Goal: Task Accomplishment & Management: Complete application form

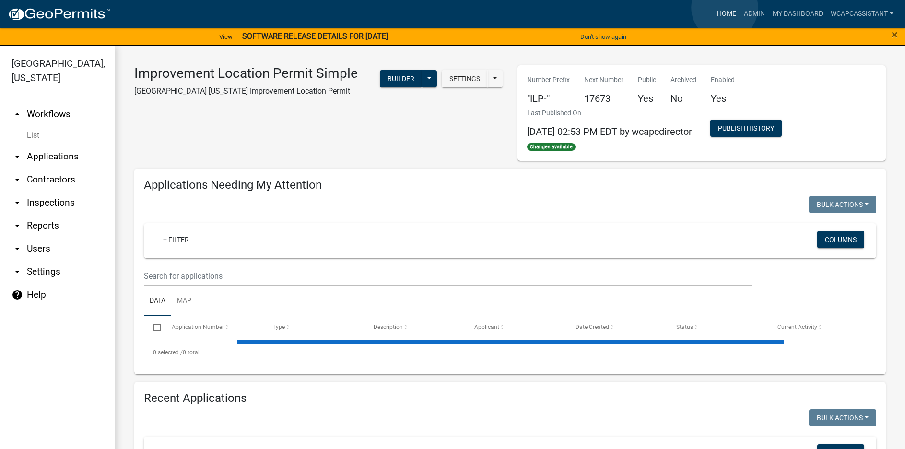
click at [725, 8] on link "Home" at bounding box center [726, 14] width 27 height 18
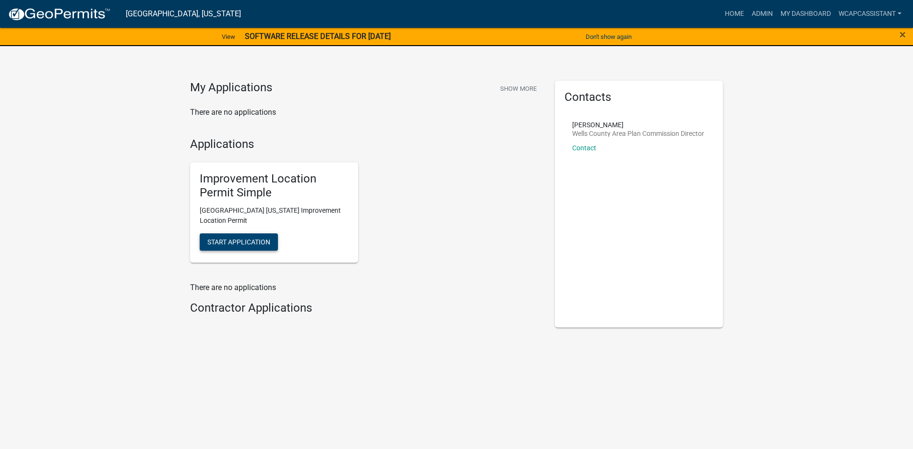
click at [238, 238] on span "Start Application" at bounding box center [238, 242] width 63 height 8
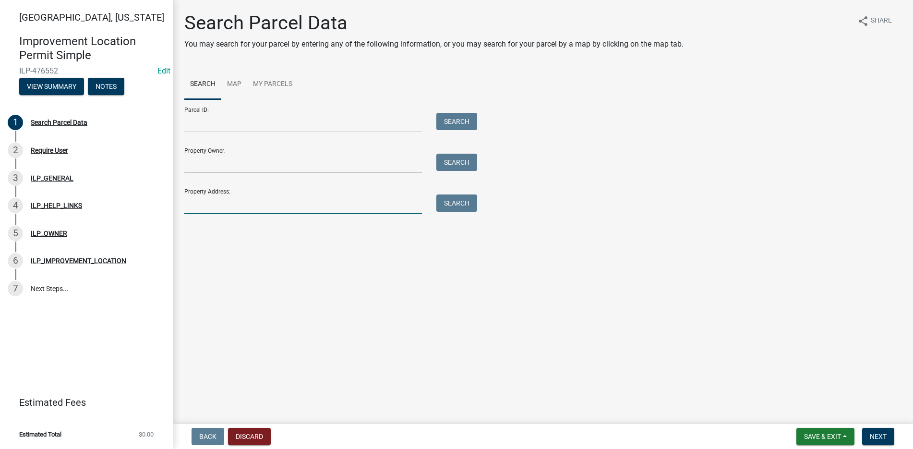
click at [201, 209] on input "Property Address:" at bounding box center [303, 204] width 238 height 20
type input "1304"
click at [451, 199] on button "Search" at bounding box center [456, 202] width 41 height 17
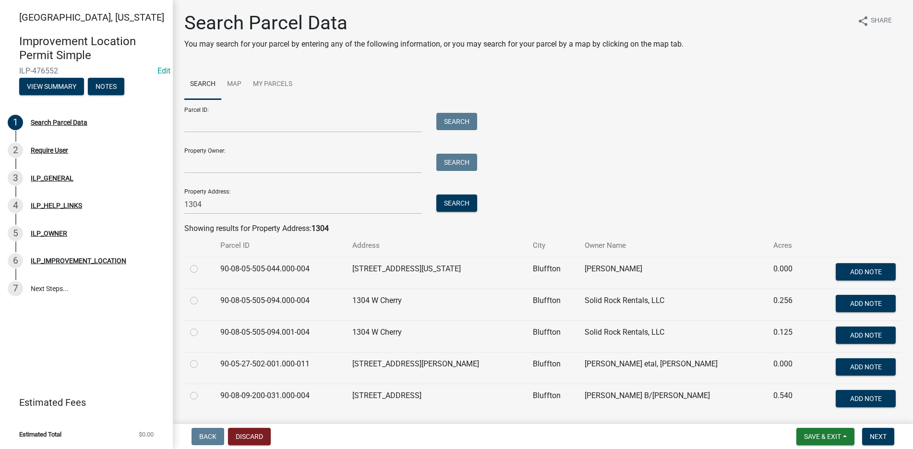
click at [202, 295] on label at bounding box center [202, 295] width 0 height 0
click at [202, 299] on input "radio" at bounding box center [205, 298] width 6 height 6
radio input "true"
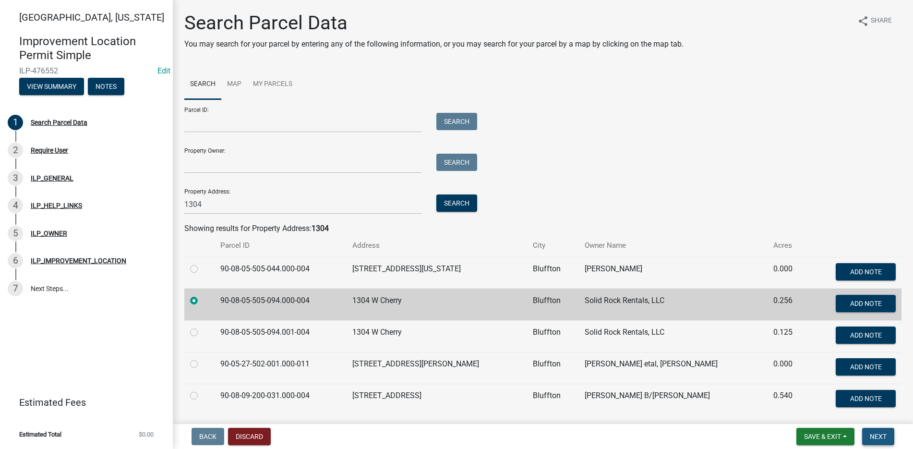
click at [876, 434] on span "Next" at bounding box center [877, 436] width 17 height 8
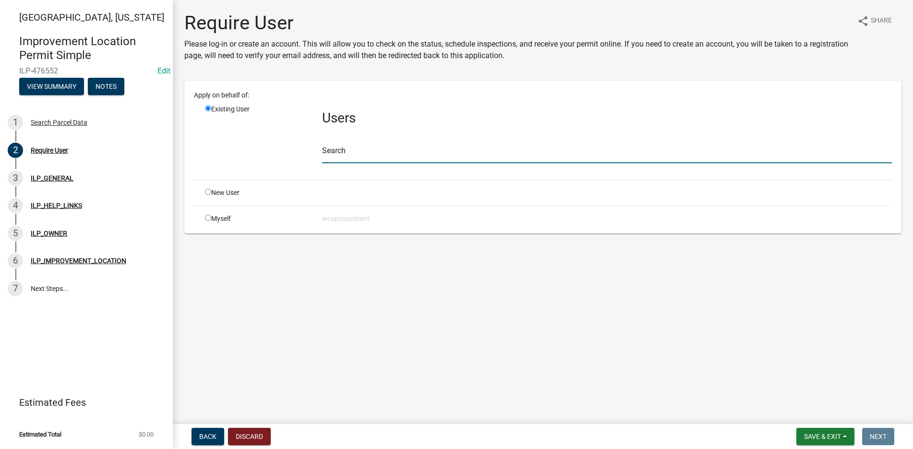
click at [375, 155] on input "text" at bounding box center [607, 153] width 570 height 20
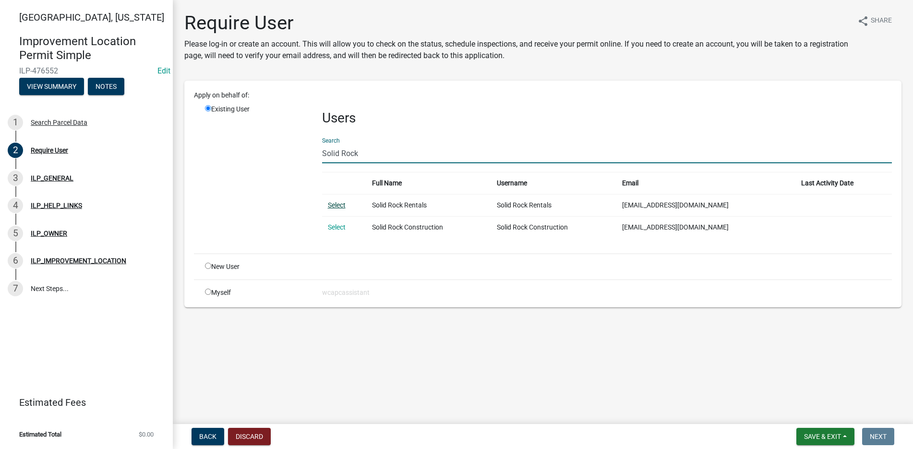
type input "Solid Rock"
click at [336, 202] on link "Select" at bounding box center [337, 205] width 18 height 8
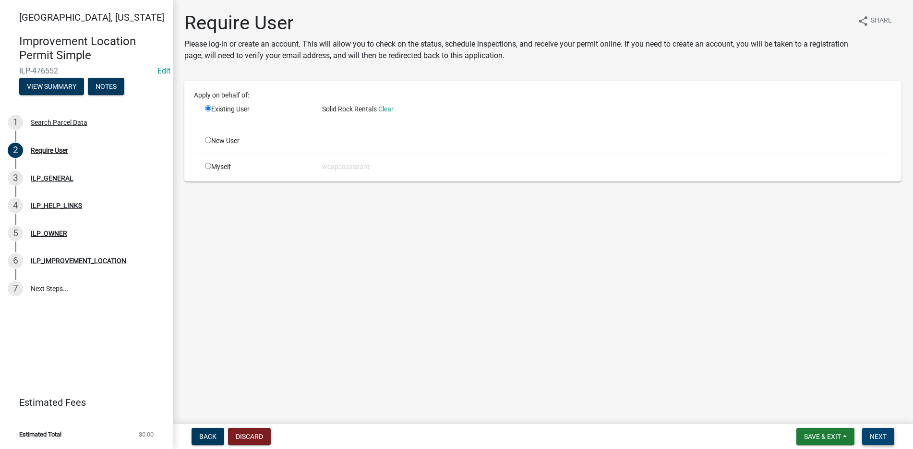
click at [873, 435] on span "Next" at bounding box center [877, 436] width 17 height 8
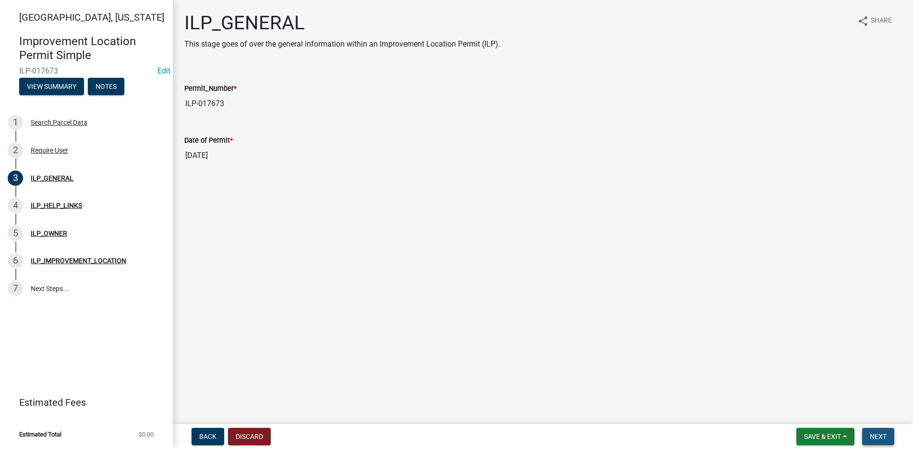
click at [879, 432] on span "Next" at bounding box center [877, 436] width 17 height 8
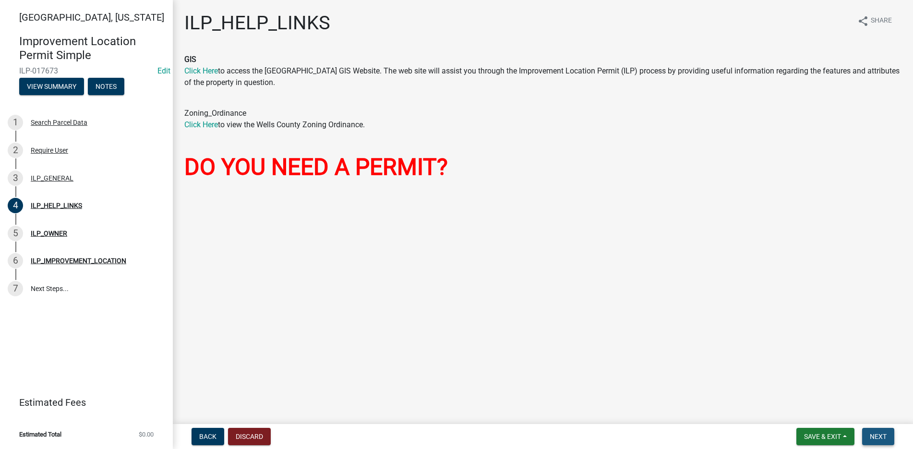
click at [876, 435] on span "Next" at bounding box center [877, 436] width 17 height 8
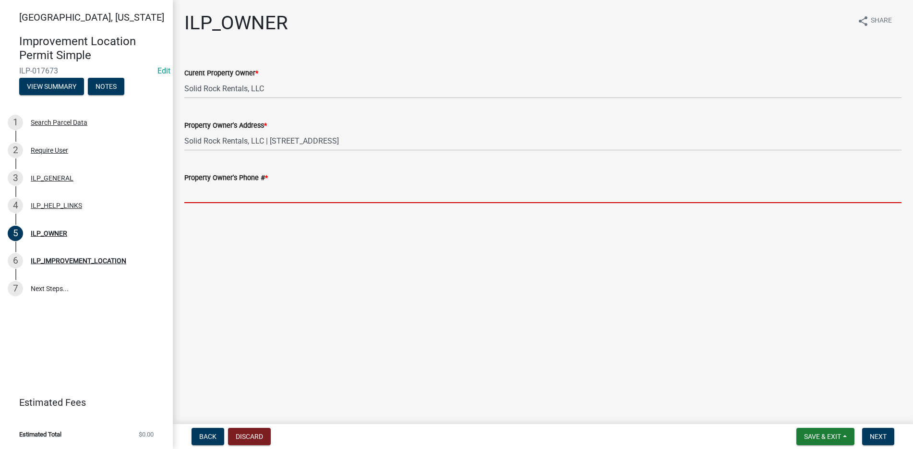
click at [202, 200] on input "Property Owner's Phone # *" at bounding box center [542, 193] width 717 height 20
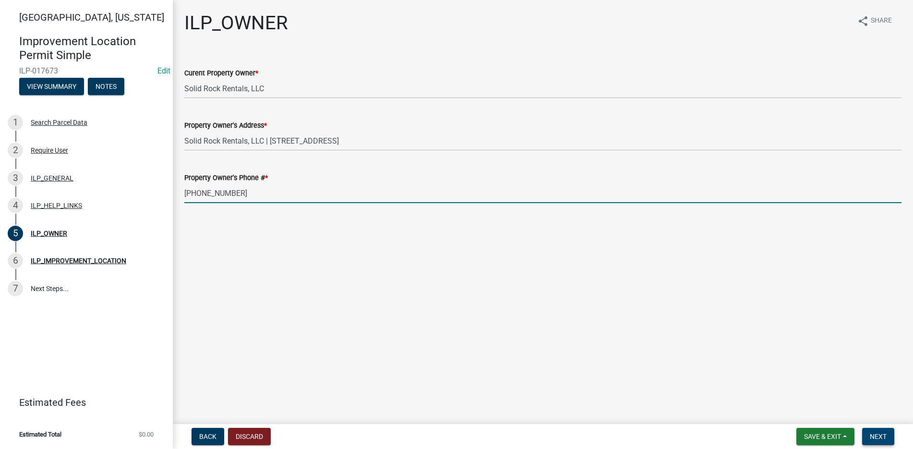
type input "260-307-1128"
click at [885, 434] on span "Next" at bounding box center [877, 436] width 17 height 8
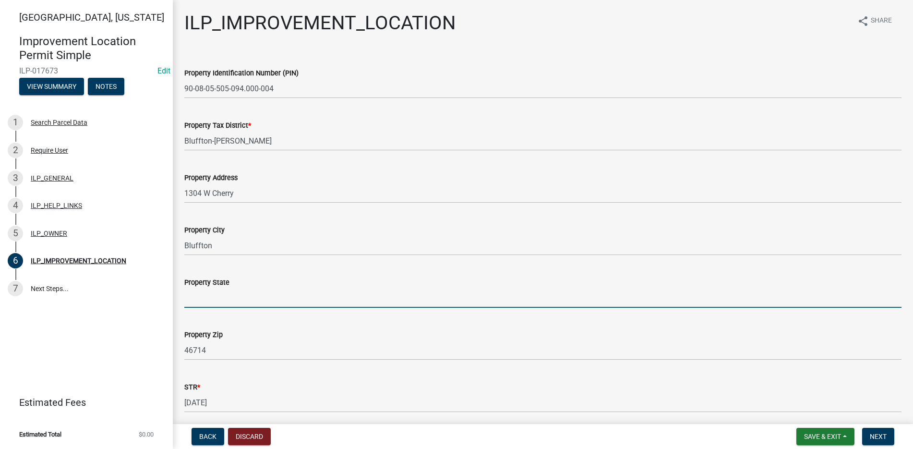
click at [203, 298] on input "Property State" at bounding box center [542, 298] width 717 height 20
type input "Indiana"
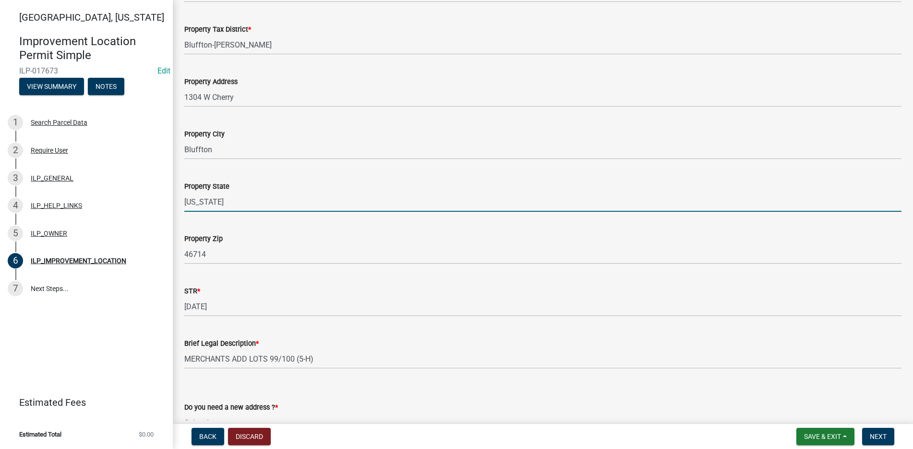
scroll to position [154, 0]
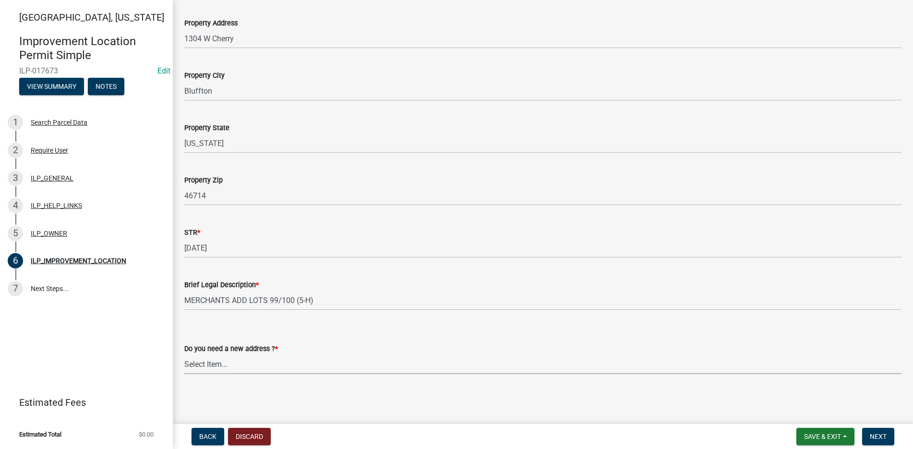
click at [193, 363] on select "Select Item... YES NO" at bounding box center [542, 364] width 717 height 20
click at [184, 354] on select "Select Item... YES NO" at bounding box center [542, 364] width 717 height 20
select select "e4f94975-13b9-47c9-bb13-f719d4a0434e"
click at [886, 434] on span "Next" at bounding box center [877, 436] width 17 height 8
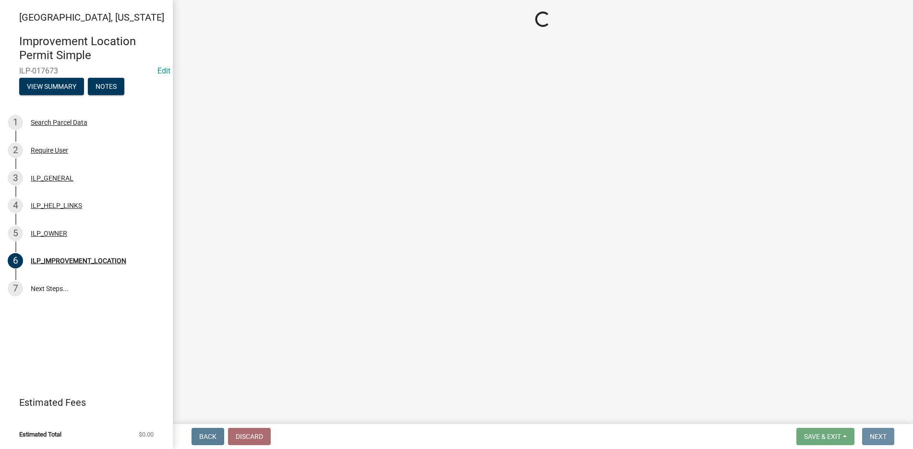
scroll to position [0, 0]
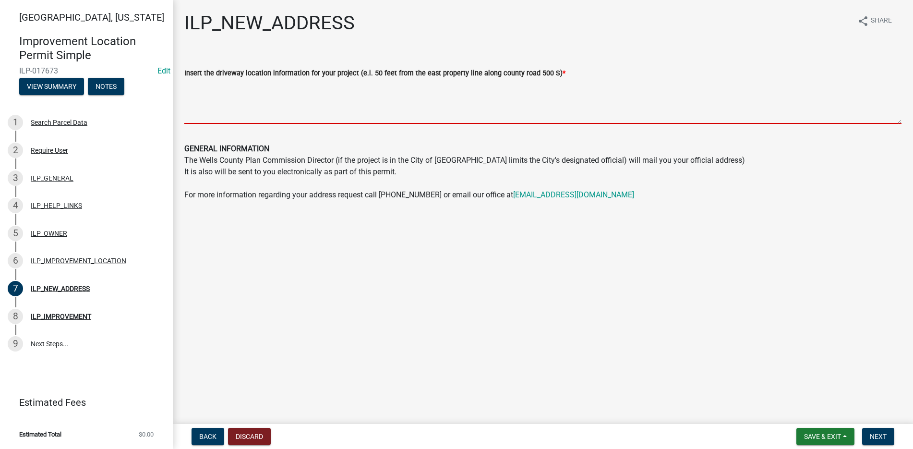
click at [204, 93] on textarea "Insert the driveway location information for your project (e.i. 50 feet from th…" at bounding box center [542, 101] width 717 height 45
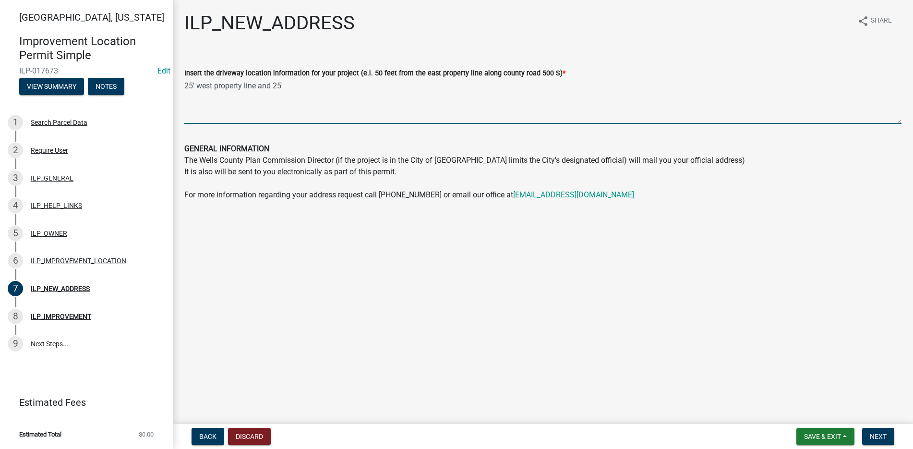
click at [213, 83] on textarea "25' west property line and 25'" at bounding box center [542, 101] width 717 height 45
click at [289, 83] on textarea "25' south property line and 25'" at bounding box center [542, 101] width 717 height 45
type textarea "25' south property line and 25' Property line driveway 22' wide"
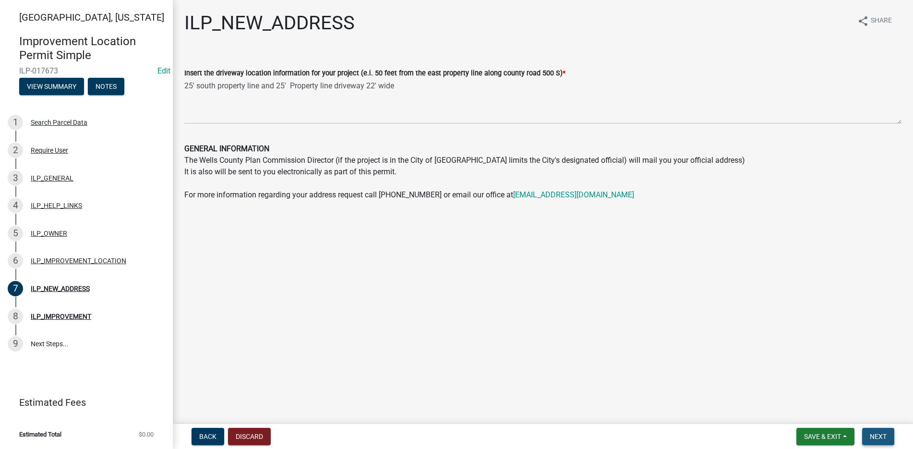
click at [884, 433] on span "Next" at bounding box center [877, 436] width 17 height 8
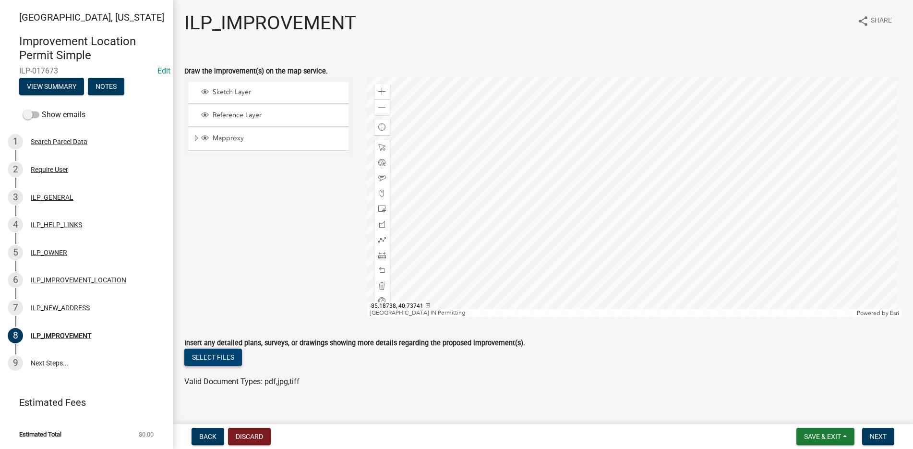
click at [202, 356] on button "Select files" at bounding box center [213, 356] width 58 height 17
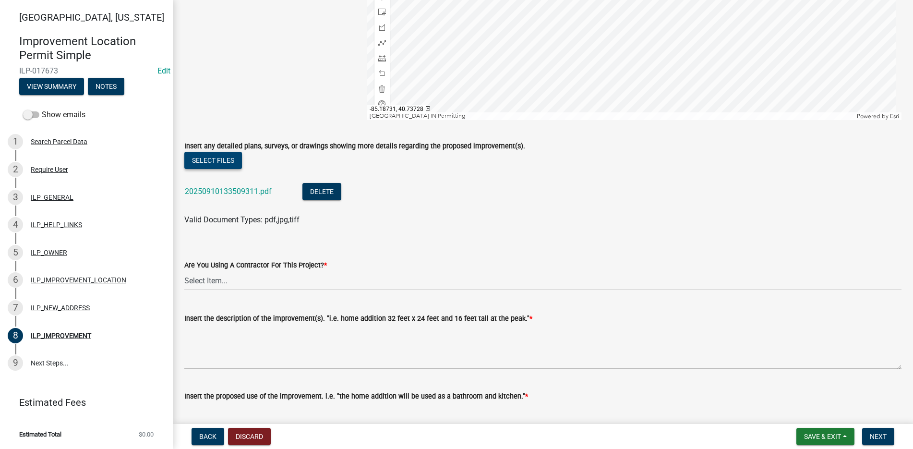
scroll to position [240, 0]
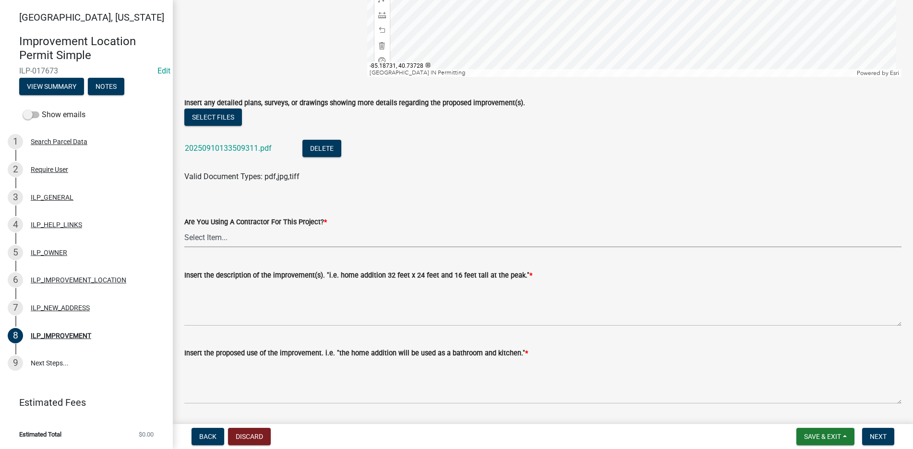
click at [195, 236] on select "Select Item... YES NO" at bounding box center [542, 237] width 717 height 20
click at [184, 227] on select "Select Item... YES NO" at bounding box center [542, 237] width 717 height 20
select select "71b507d0-569d-4a0a-b334-f72445909e69"
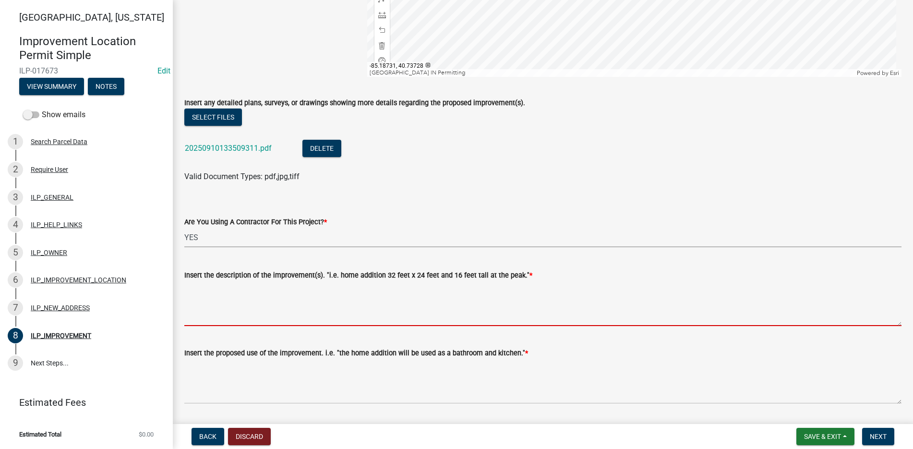
click at [202, 290] on textarea "Insert the description of the improvement(s). "i.e. home addition 32 feet x 24 …" at bounding box center [542, 303] width 717 height 45
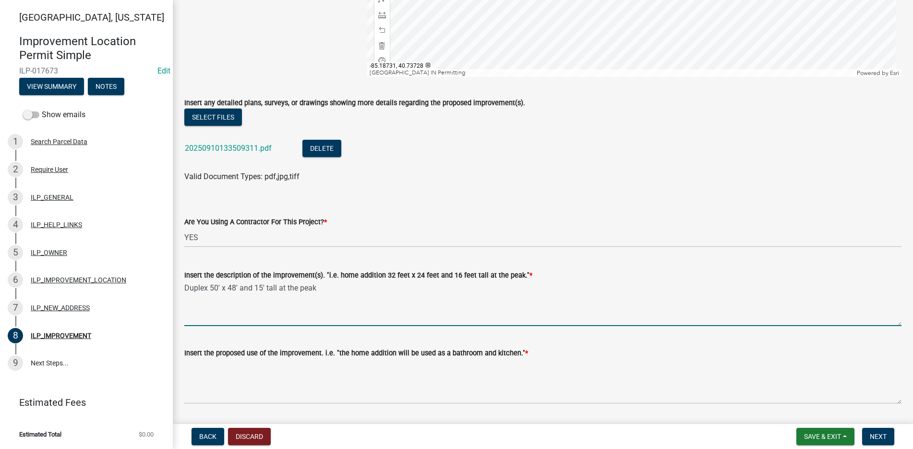
type textarea "Duplex 50' x 48' and 15' tall at the peak"
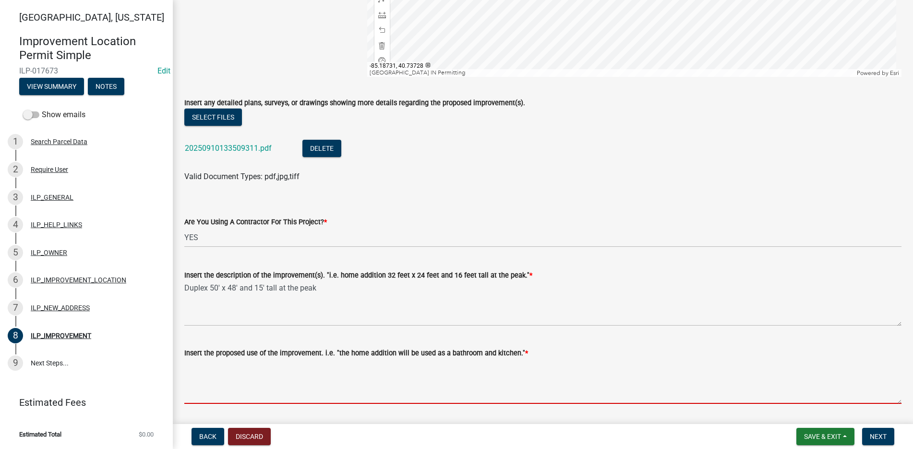
click at [204, 368] on textarea "Insert the proposed use of the improvement. i.e. "the home addition will be use…" at bounding box center [542, 380] width 717 height 45
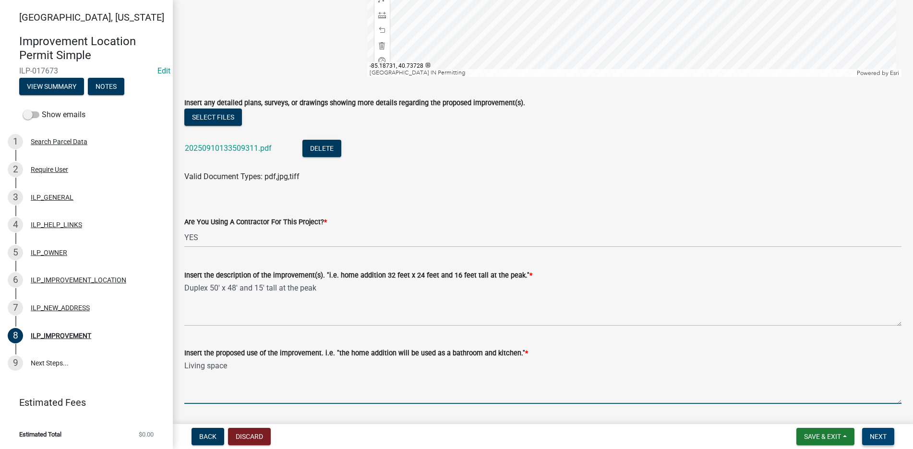
type textarea "Living space"
click at [871, 432] on span "Next" at bounding box center [877, 436] width 17 height 8
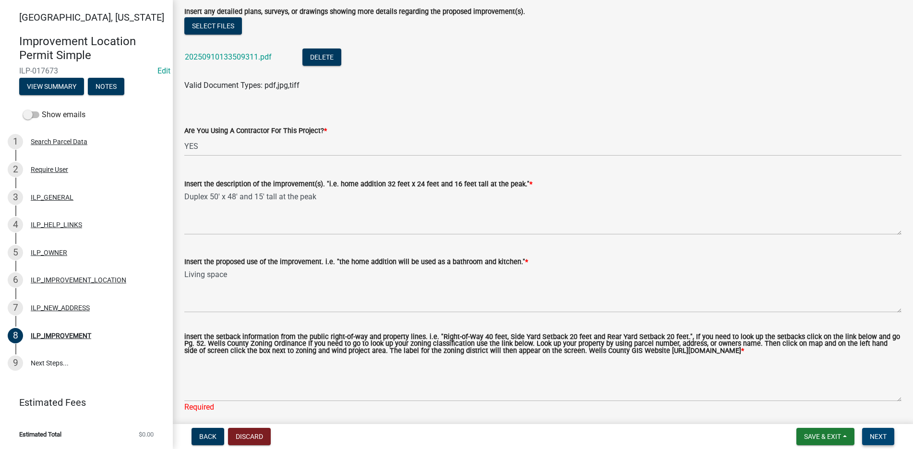
scroll to position [376, 0]
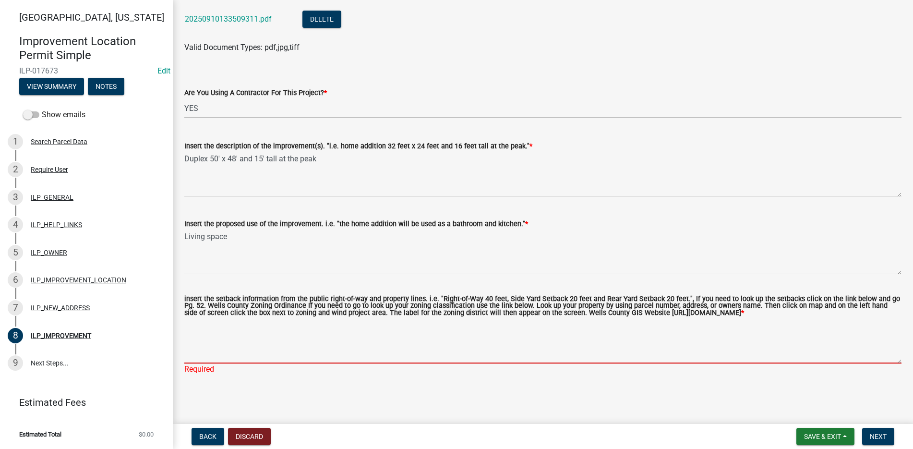
click at [198, 326] on textarea "insert the setback information from the public right-of-way and property lines.…" at bounding box center [542, 340] width 717 height 45
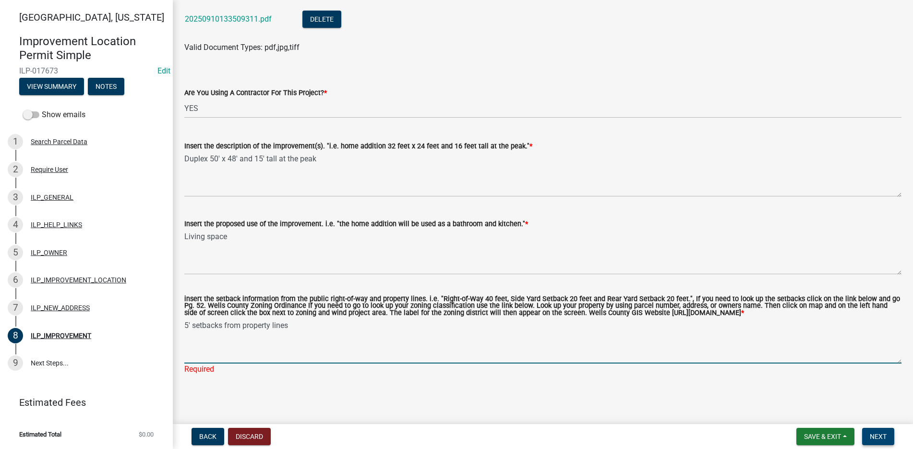
type textarea "5' setbacks from property lines"
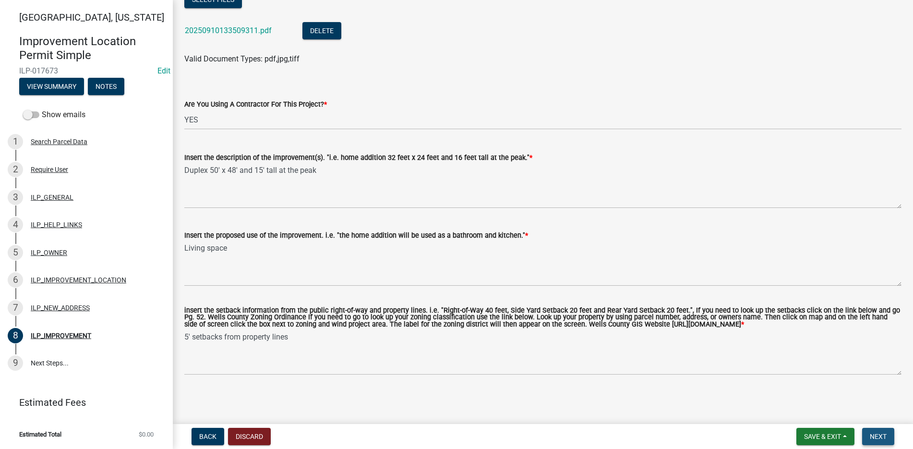
click at [887, 434] on button "Next" at bounding box center [878, 436] width 32 height 17
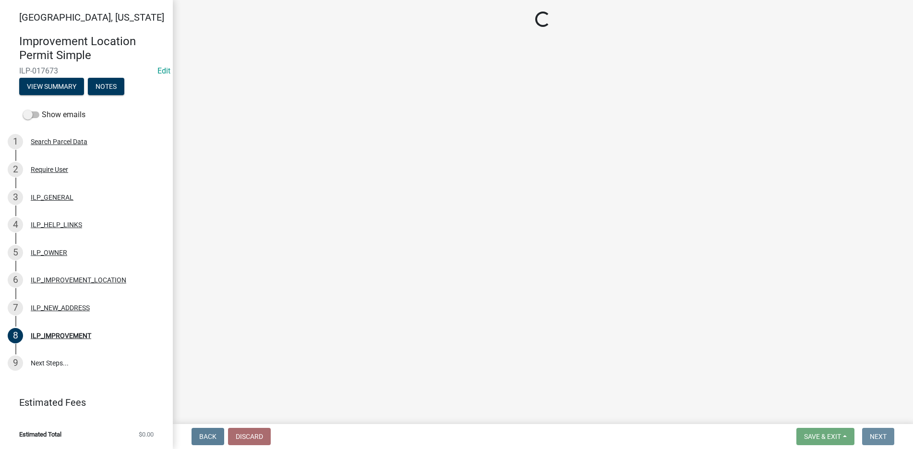
scroll to position [0, 0]
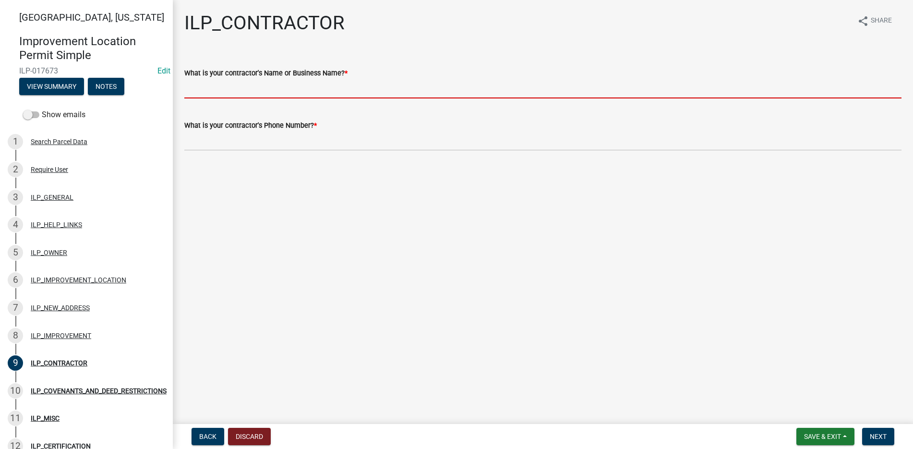
click at [202, 87] on input "What is your contractor's Name or Business Name? *" at bounding box center [542, 89] width 717 height 20
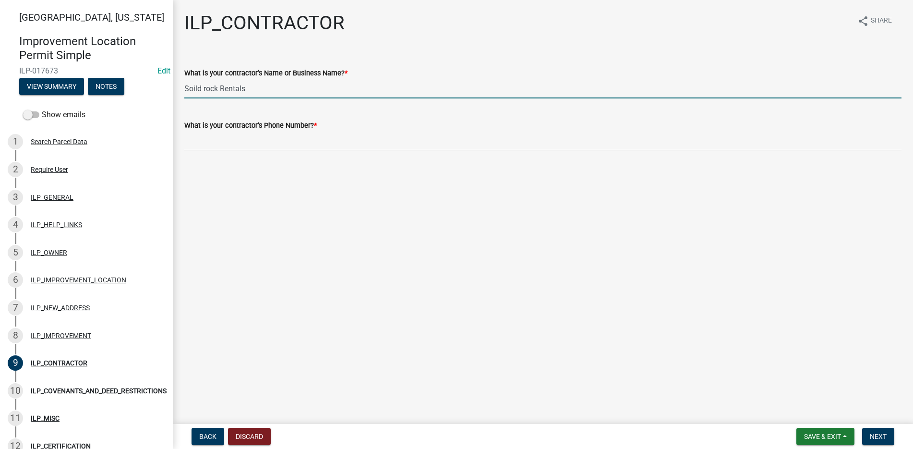
click at [203, 89] on input "Soild rock Rentals" at bounding box center [542, 89] width 717 height 20
type input "Solidrock Rentals"
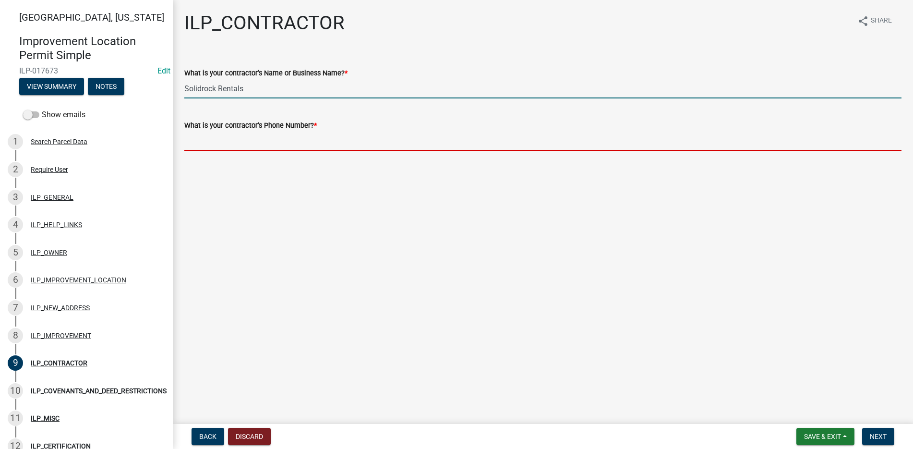
click at [202, 138] on input "What is your contractor's Phone Number? *" at bounding box center [542, 141] width 717 height 20
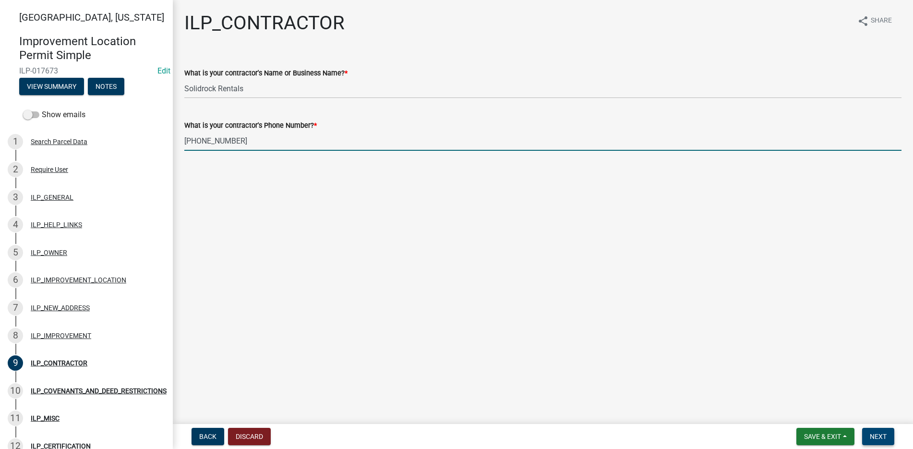
type input "260-307-1128"
click at [874, 433] on span "Next" at bounding box center [877, 436] width 17 height 8
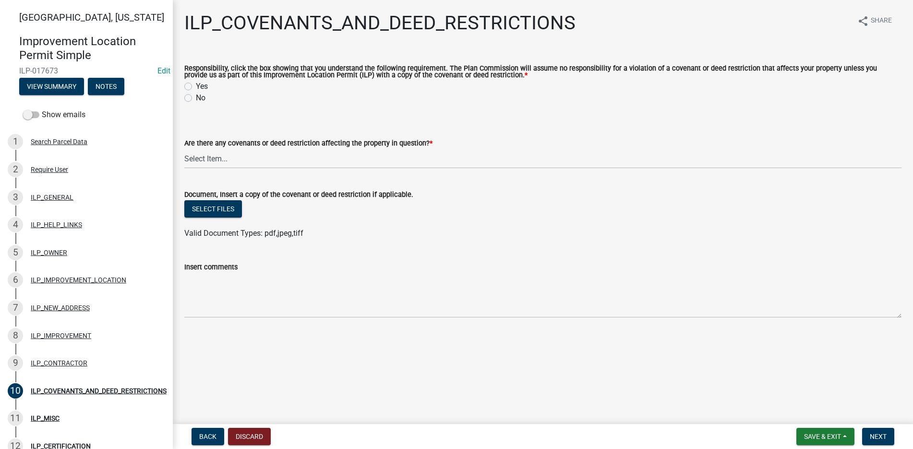
click at [196, 83] on label "Yes" at bounding box center [202, 87] width 12 height 12
click at [196, 83] on input "Yes" at bounding box center [199, 84] width 6 height 6
radio input "true"
click at [217, 161] on select "Select Item... YES NO" at bounding box center [542, 159] width 717 height 20
click at [184, 149] on select "Select Item... YES NO" at bounding box center [542, 159] width 717 height 20
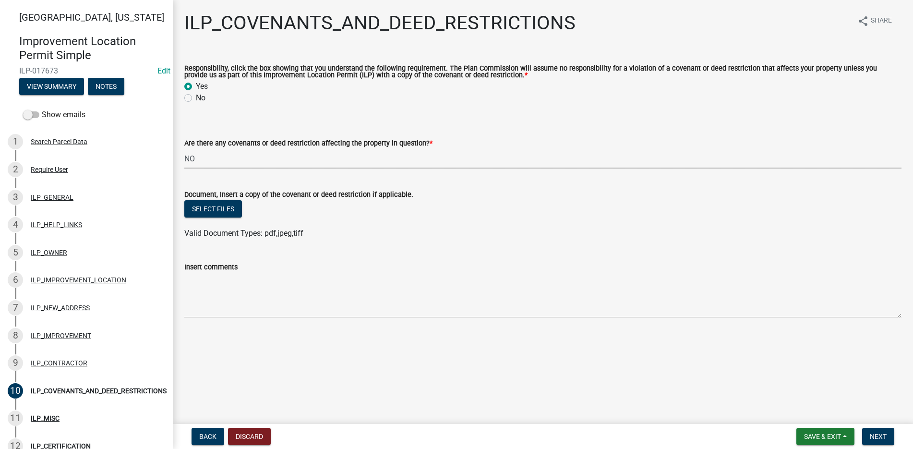
select select "8e2002f1-ace1-422c-92a0-aa7ffd64ff05"
click at [879, 436] on span "Next" at bounding box center [877, 436] width 17 height 8
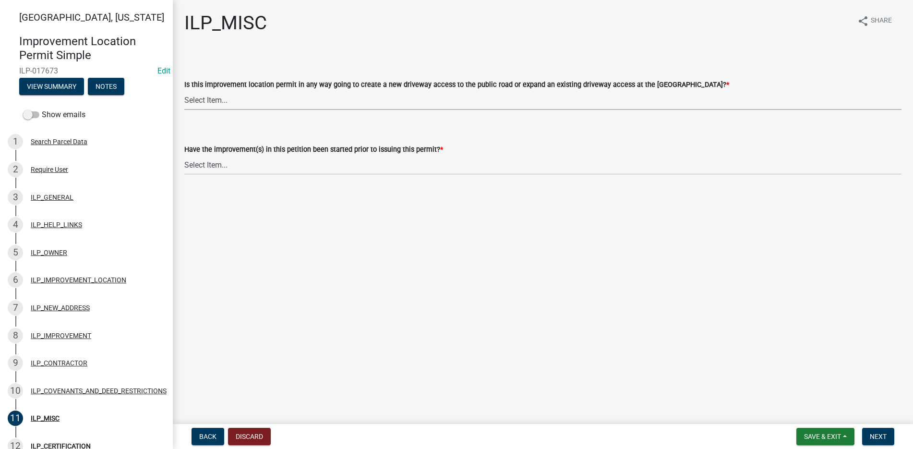
click at [212, 95] on select "Select Item... YES NO" at bounding box center [542, 100] width 717 height 20
click at [184, 90] on select "Select Item... YES NO" at bounding box center [542, 100] width 717 height 20
select select "7bbc9f35-8690-4155-9a41-9f01907d32de"
click at [213, 153] on label "Have the improvement(s) in this petition been started prior to issuing this per…" at bounding box center [313, 149] width 259 height 7
click at [213, 155] on select "Select Item... YES NO" at bounding box center [542, 165] width 717 height 20
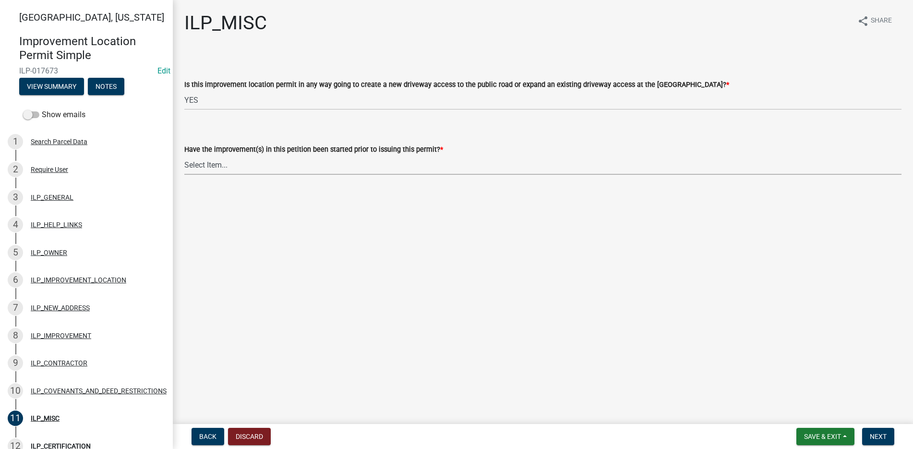
click at [212, 159] on select "Select Item... YES NO" at bounding box center [542, 165] width 717 height 20
click at [184, 155] on select "Select Item... YES NO" at bounding box center [542, 165] width 717 height 20
select select "87690217-1c5d-4f3f-89a3-85c12ce3295a"
click at [883, 432] on span "Next" at bounding box center [877, 436] width 17 height 8
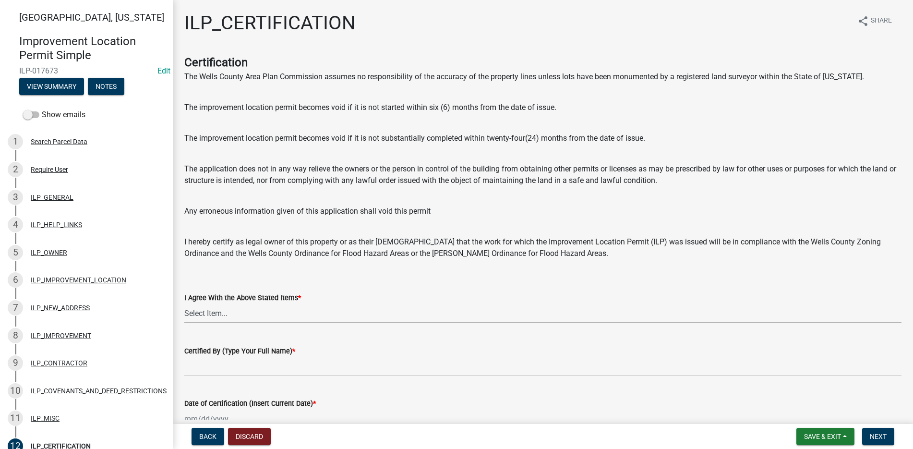
click at [210, 315] on select "Select Item... Yes" at bounding box center [542, 313] width 717 height 20
click at [184, 303] on select "Select Item... Yes" at bounding box center [542, 313] width 717 height 20
select select "bd96893d-fc5a-4886-96bc-c23f48f60341"
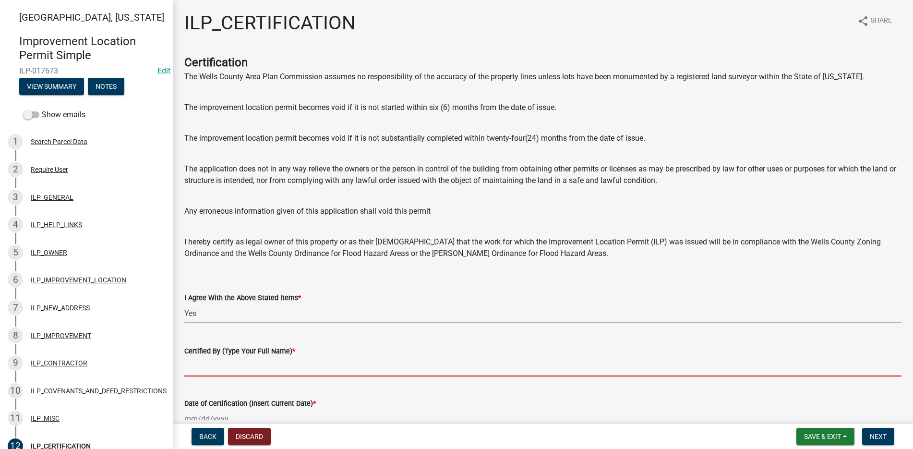
click at [200, 372] on input "Certified By (Type Your Full Name) *" at bounding box center [542, 366] width 717 height 20
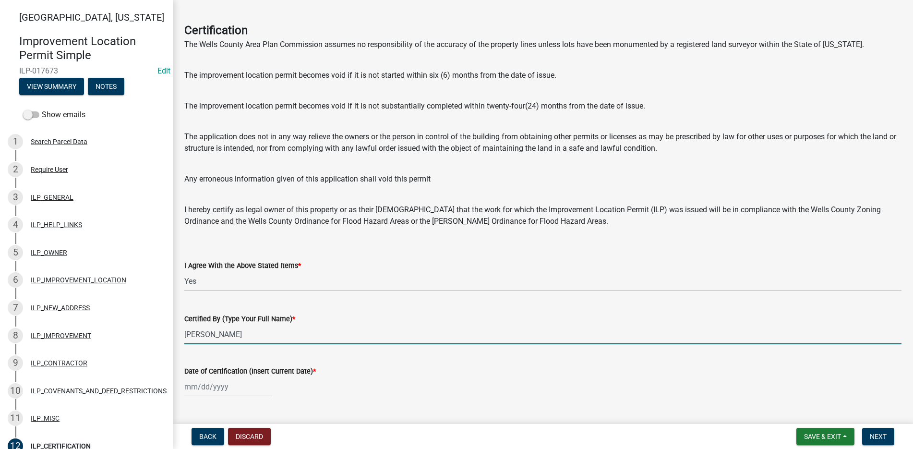
scroll to position [55, 0]
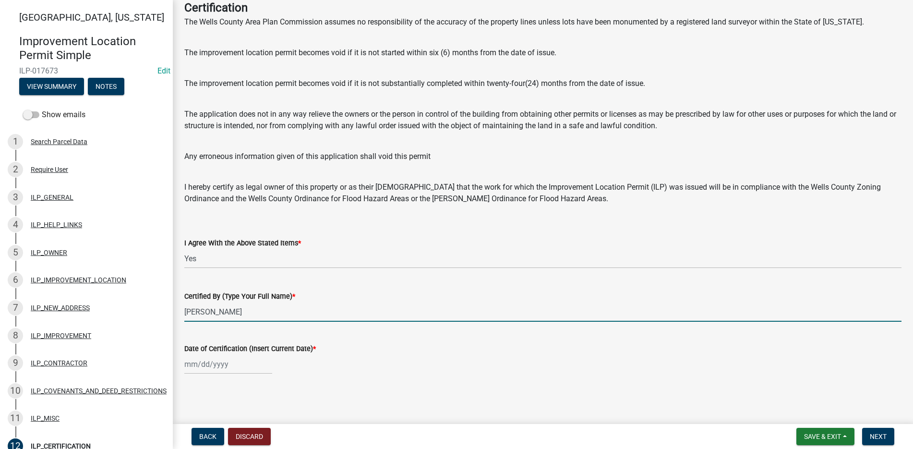
type input "Drew Gerber"
click at [221, 355] on div at bounding box center [228, 364] width 88 height 20
select select "9"
select select "2025"
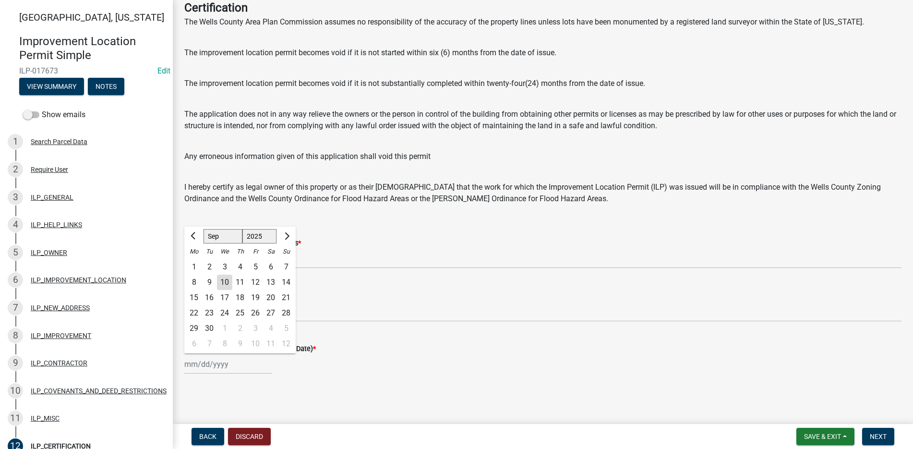
click at [225, 282] on div "10" at bounding box center [224, 281] width 15 height 15
type input "[DATE]"
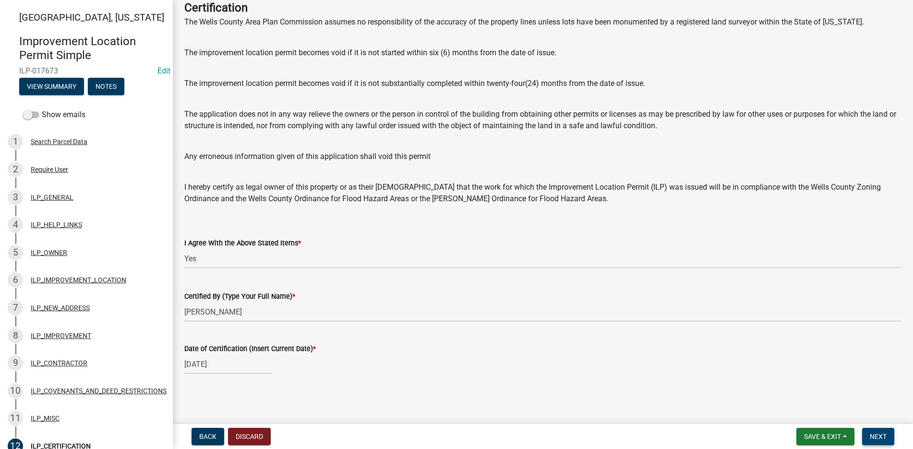
click at [872, 432] on span "Next" at bounding box center [877, 436] width 17 height 8
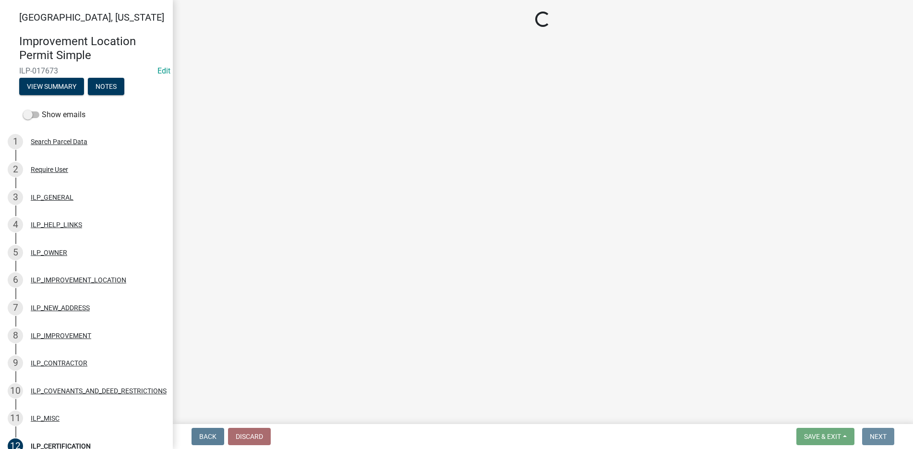
scroll to position [0, 0]
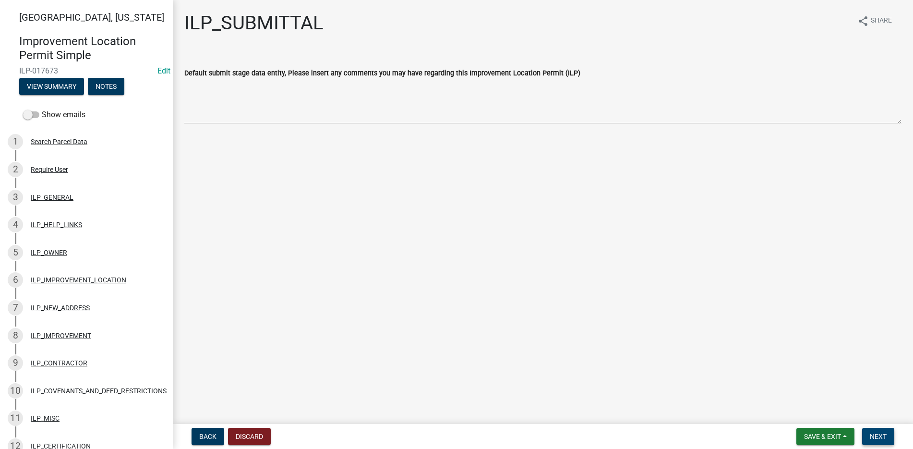
click at [881, 433] on span "Next" at bounding box center [877, 436] width 17 height 8
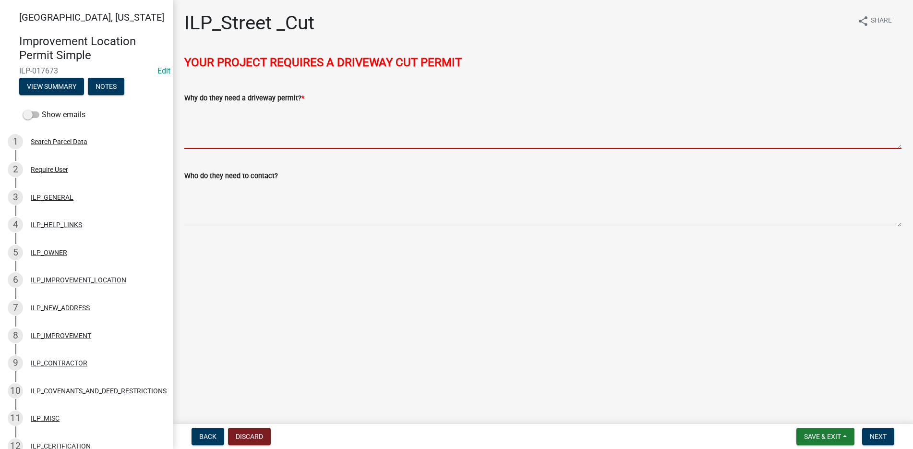
click at [200, 112] on textarea "Why do they need a driveway permit? *" at bounding box center [542, 126] width 717 height 45
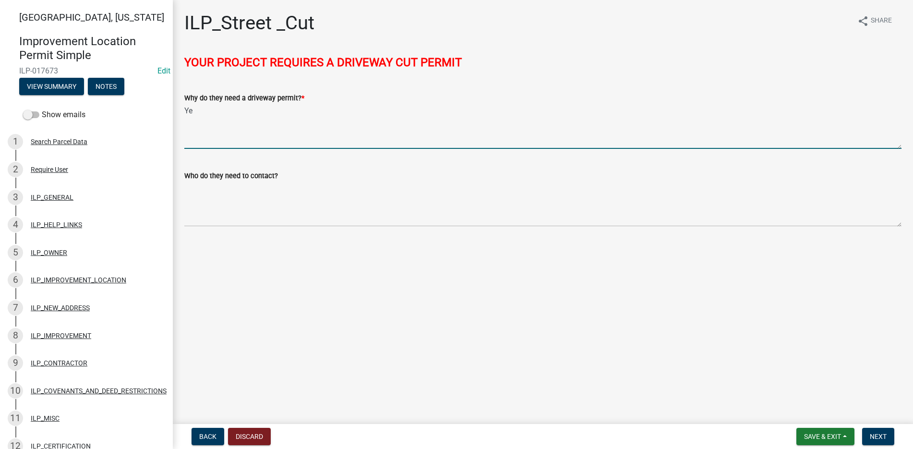
type textarea "Y"
type textarea "City Street dept"
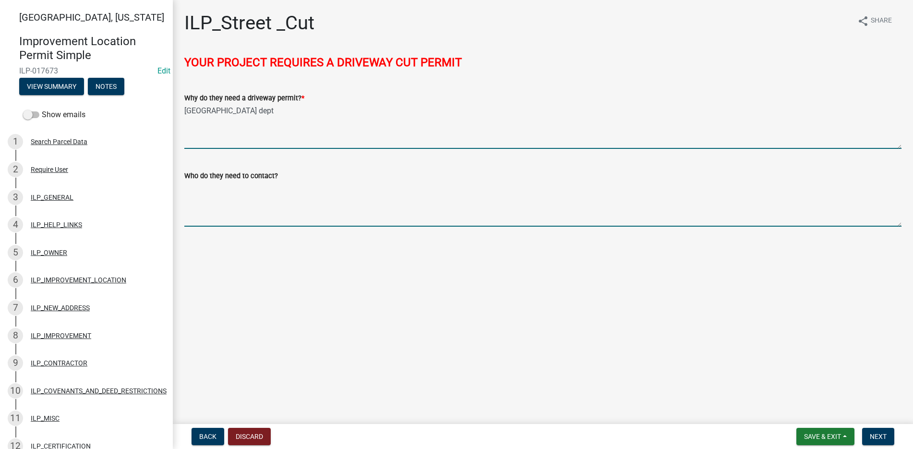
click at [188, 192] on textarea "Who do they need to contact?" at bounding box center [542, 203] width 717 height 45
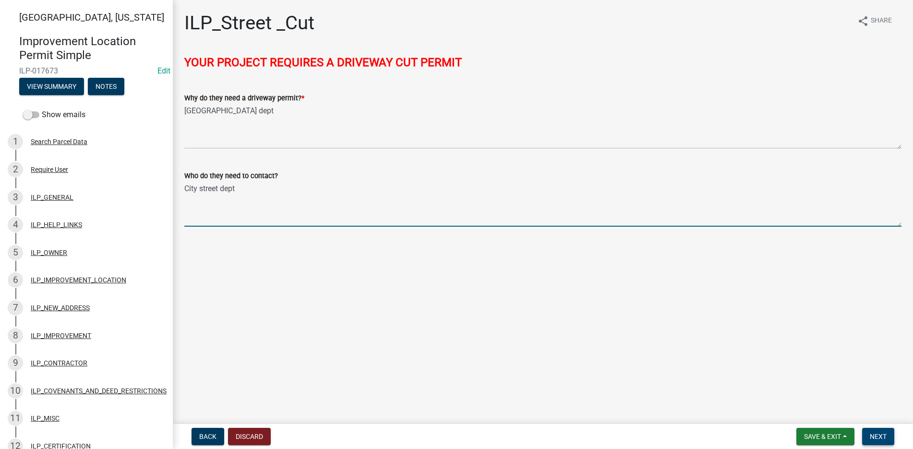
type textarea "City street dept"
click at [882, 433] on span "Next" at bounding box center [877, 436] width 17 height 8
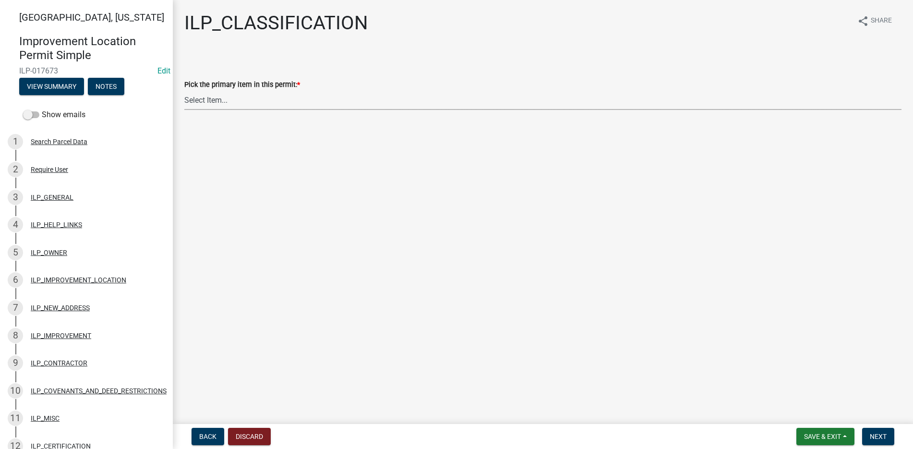
click at [194, 101] on select "Select Item... Accessory Structure (Addition) Accessory Structure (NEW) Busines…" at bounding box center [542, 100] width 717 height 20
click at [184, 90] on select "Select Item... Accessory Structure (Addition) Accessory Structure (NEW) Busines…" at bounding box center [542, 100] width 717 height 20
select select "865bb7ad-a52a-472c-a2ac-782f523551b3"
click at [295, 100] on select "Select Item... Accessory Structure (Addition) Accessory Structure (NEW) Busines…" at bounding box center [542, 100] width 717 height 20
click at [184, 90] on select "Select Item... Accessory Structure (Addition) Accessory Structure (NEW) Busines…" at bounding box center [542, 100] width 717 height 20
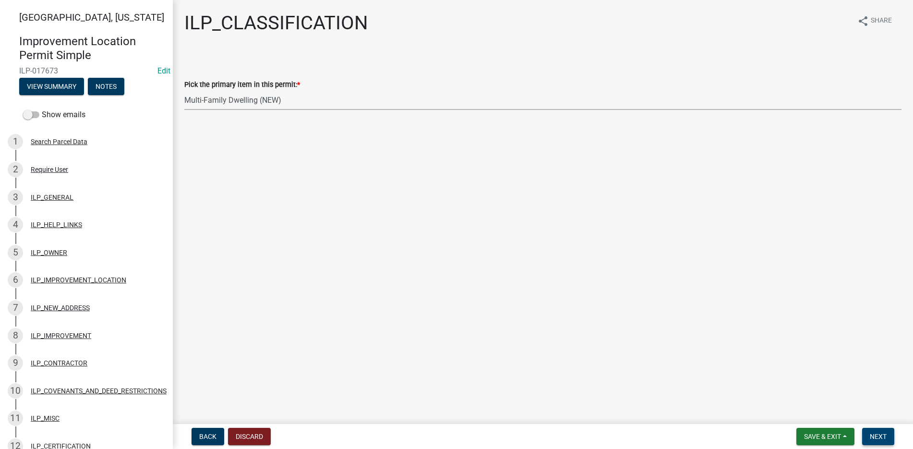
click at [878, 431] on button "Next" at bounding box center [878, 436] width 32 height 17
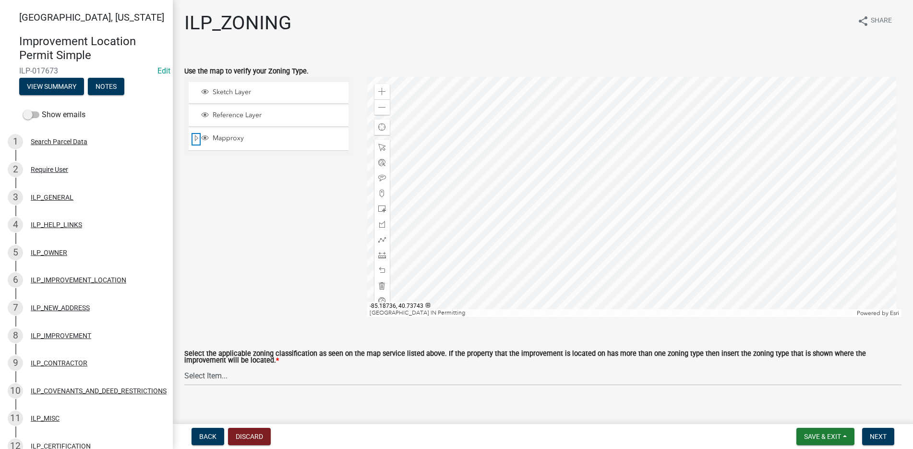
click at [194, 134] on span "Expand" at bounding box center [196, 138] width 8 height 9
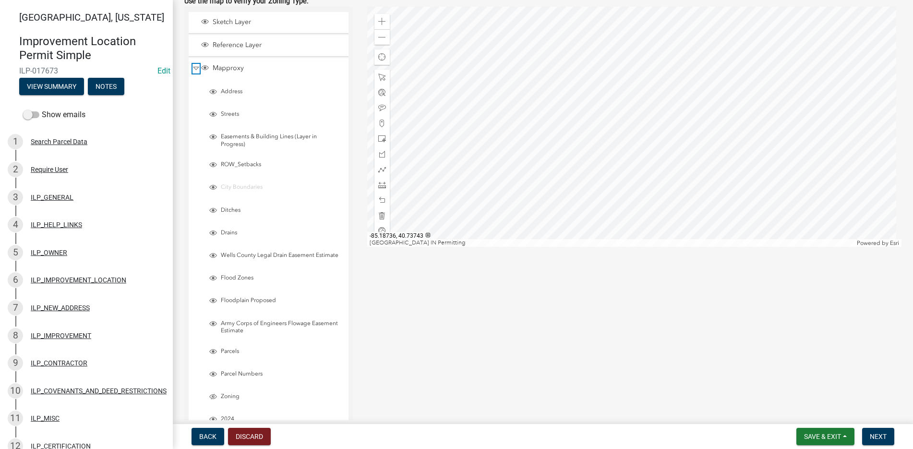
scroll to position [144, 0]
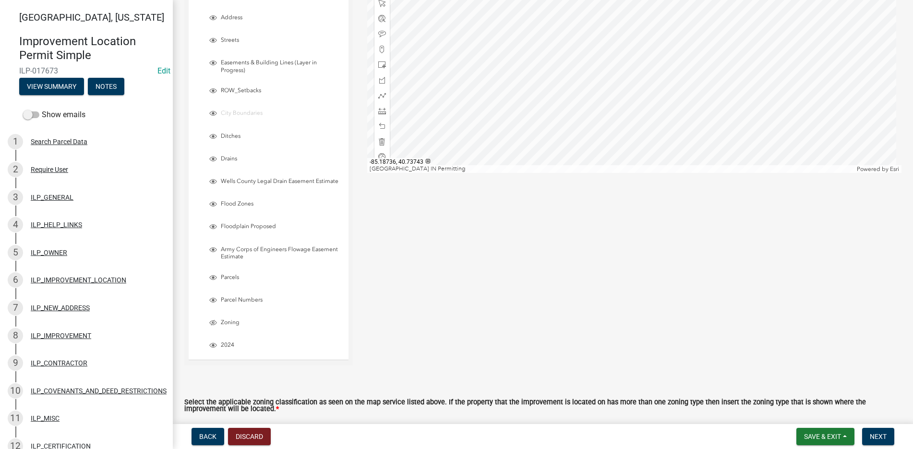
click at [230, 317] on div "Zoning" at bounding box center [272, 323] width 151 height 21
click at [210, 318] on div "Zoning" at bounding box center [272, 323] width 151 height 21
click at [214, 320] on span "Layer List" at bounding box center [213, 323] width 8 height 8
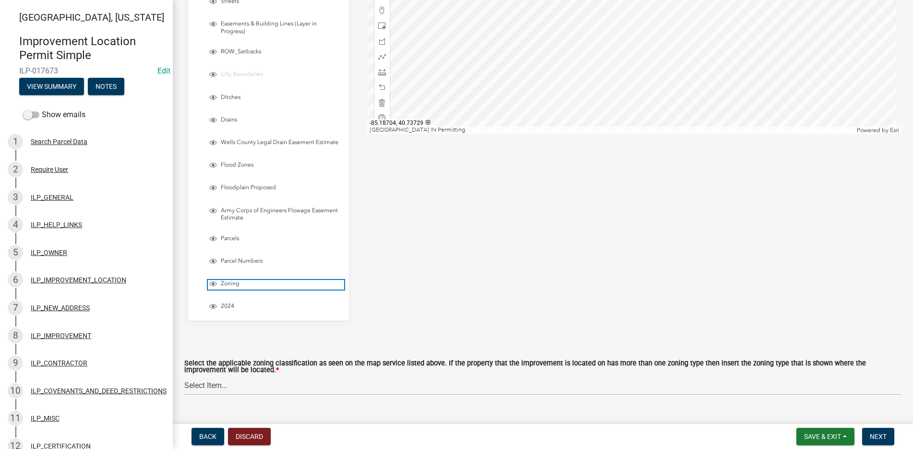
scroll to position [204, 0]
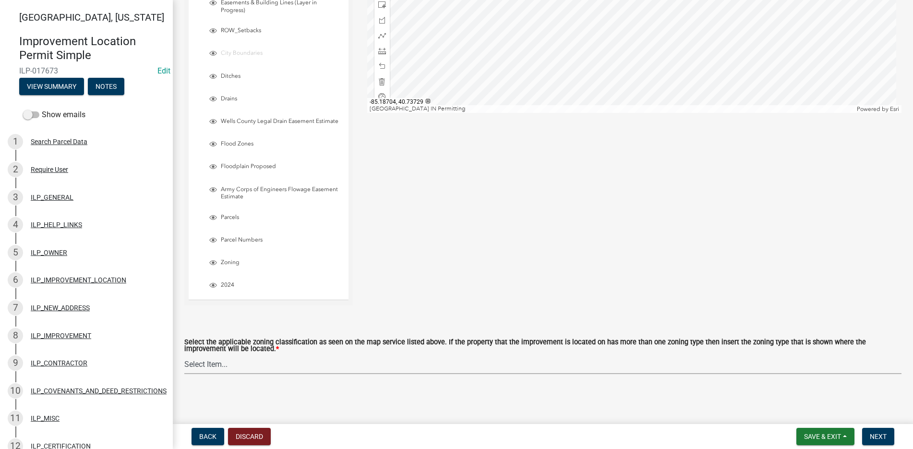
click at [194, 366] on select "Select Item... A-1 "Agricultural Intensive" A-R "Agricultural Residential" S-1 …" at bounding box center [542, 364] width 717 height 20
click at [184, 354] on select "Select Item... A-1 "Agricultural Intensive" A-R "Agricultural Residential" S-1 …" at bounding box center [542, 364] width 717 height 20
select select "0b5c18ea-7879-4237-8996-a8c75eed875b"
click at [886, 434] on span "Next" at bounding box center [877, 436] width 17 height 8
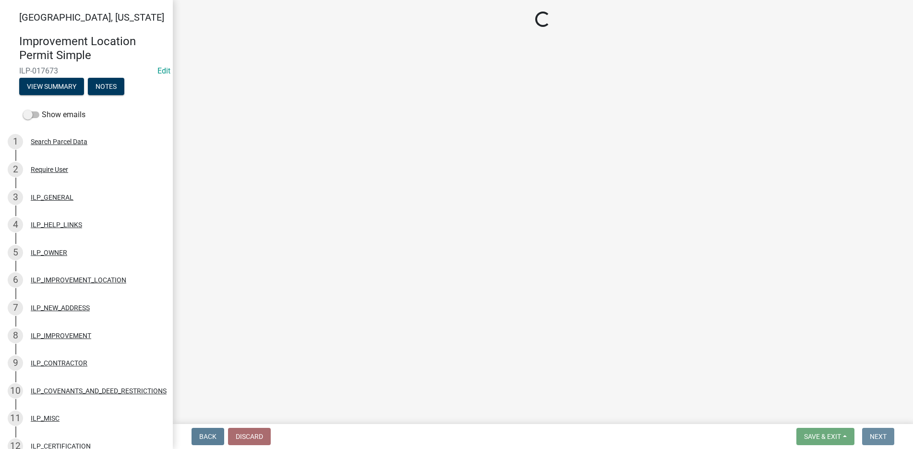
scroll to position [0, 0]
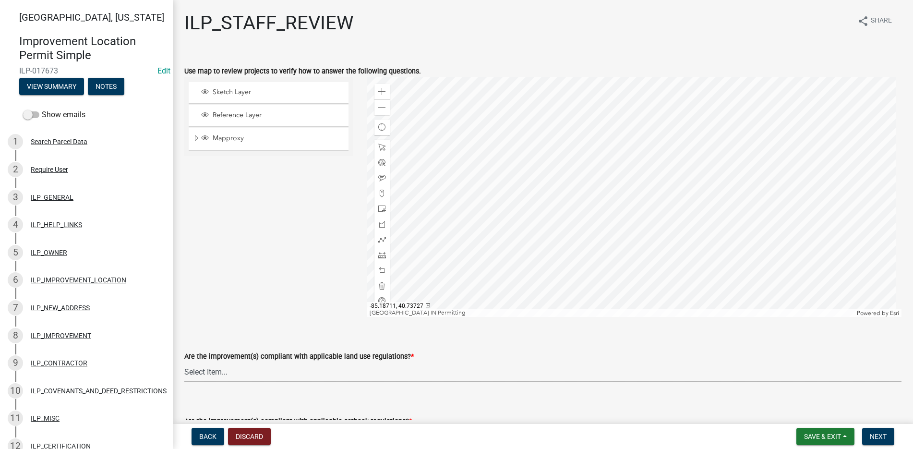
click at [211, 369] on select "Select Item... YES NO" at bounding box center [542, 372] width 717 height 20
click at [184, 362] on select "Select Item... YES NO" at bounding box center [542, 372] width 717 height 20
select select "83ffa5df-1258-41bd-a108-9f2370541ef9"
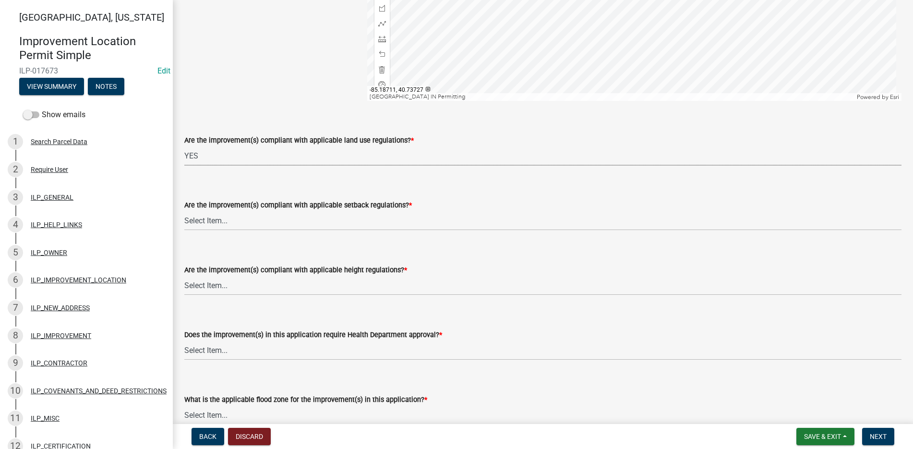
scroll to position [288, 0]
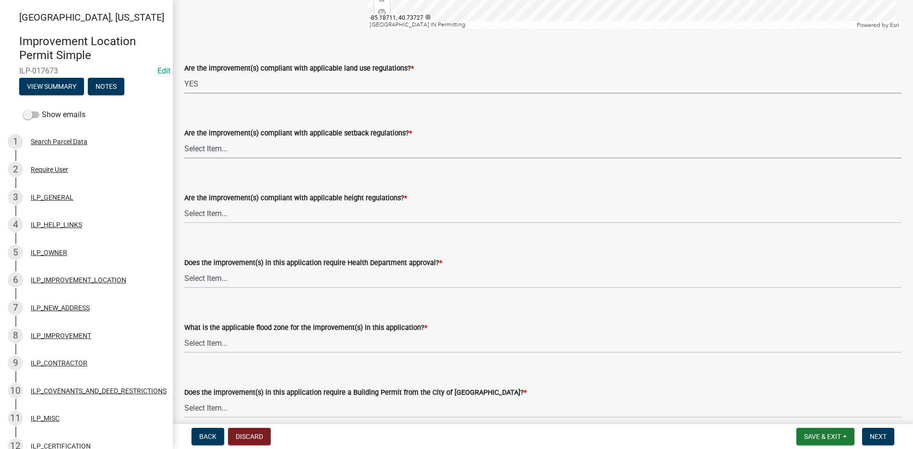
click at [195, 140] on select "Select Item... YES NO" at bounding box center [542, 149] width 717 height 20
click at [184, 139] on select "Select Item... YES NO" at bounding box center [542, 149] width 717 height 20
select select "e76e6c03-c199-4125-95d7-daca193c3739"
click at [207, 211] on select "Select Item... YES NO" at bounding box center [542, 213] width 717 height 20
click at [184, 203] on select "Select Item... YES NO" at bounding box center [542, 213] width 717 height 20
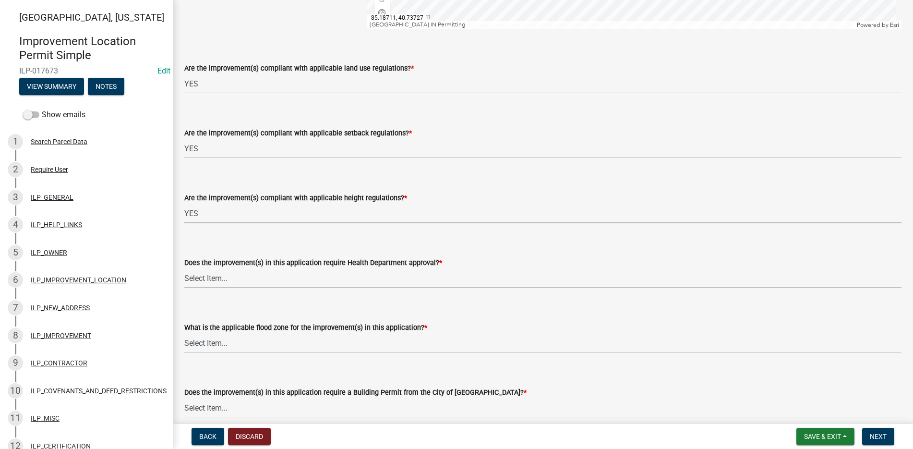
select select "b2795382-5a5c-496e-8f40-9eac2bba8e54"
click at [202, 273] on select "Select Item... YES NO" at bounding box center [542, 278] width 717 height 20
click at [184, 268] on select "Select Item... YES NO" at bounding box center [542, 278] width 717 height 20
select select "2cf99e9a-fd48-429a-ab01-6241dd9ef86f"
click at [205, 340] on select "Select Item... AE-Floodway "Studied 1% Flood Zone Under State of Indiana Jurisd…" at bounding box center [542, 343] width 717 height 20
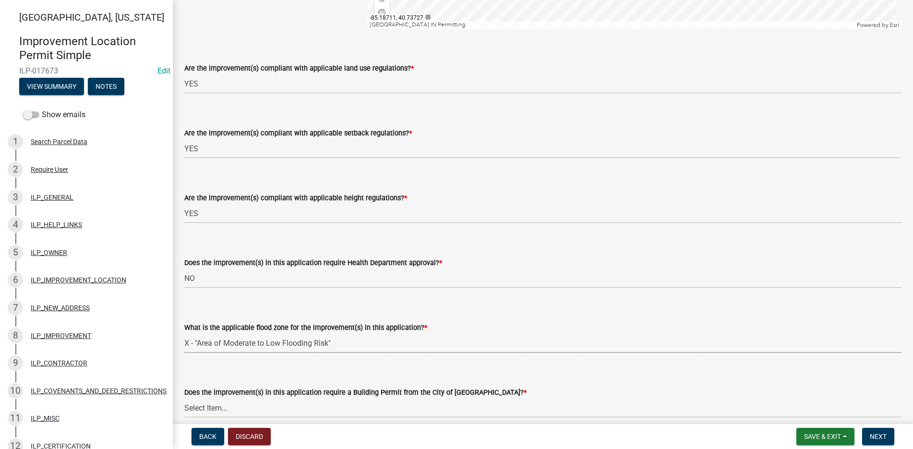
click at [184, 333] on select "Select Item... AE-Floodway "Studied 1% Flood Zone Under State of Indiana Jurisd…" at bounding box center [542, 343] width 717 height 20
select select "546a9c8a-0bf2-4128-b2a0-21aece03a164"
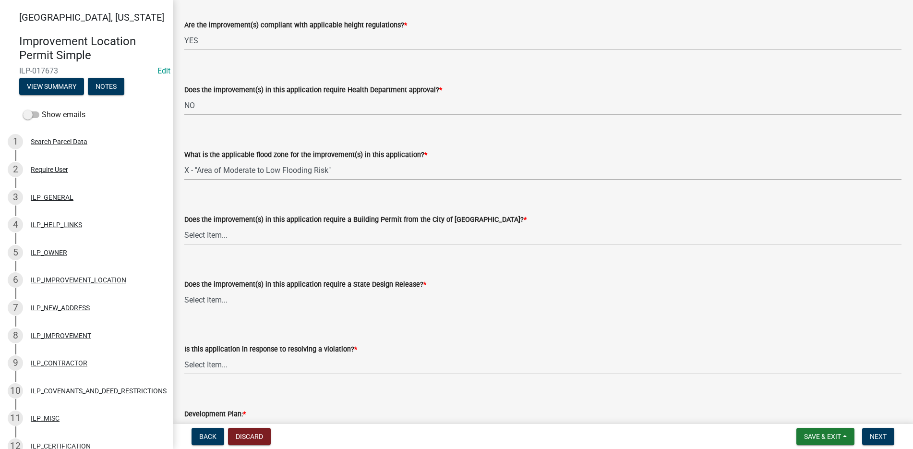
scroll to position [480, 0]
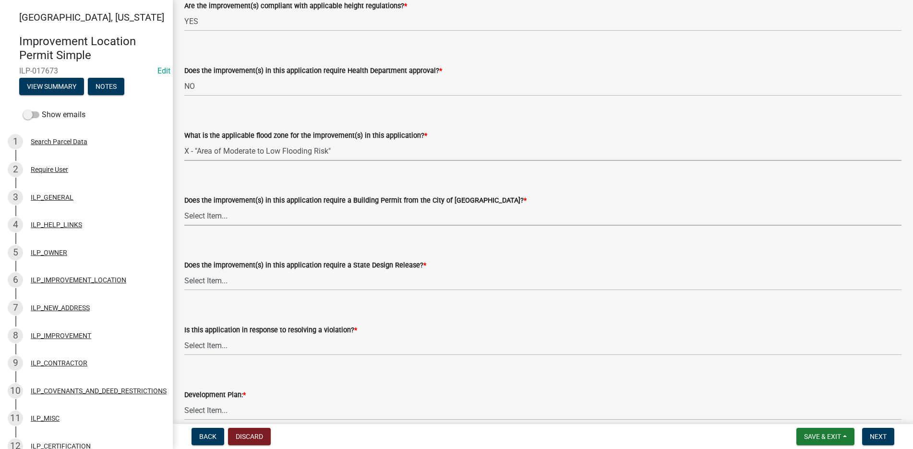
click at [214, 214] on select "Select Item... YES NO" at bounding box center [542, 216] width 717 height 20
click at [184, 206] on select "Select Item... YES NO" at bounding box center [542, 216] width 717 height 20
select select "12e37edc-2480-466d-9e86-8f142ffa6713"
click at [219, 279] on select "Select Item... YES NO" at bounding box center [542, 281] width 717 height 20
click at [184, 271] on select "Select Item... YES NO" at bounding box center [542, 281] width 717 height 20
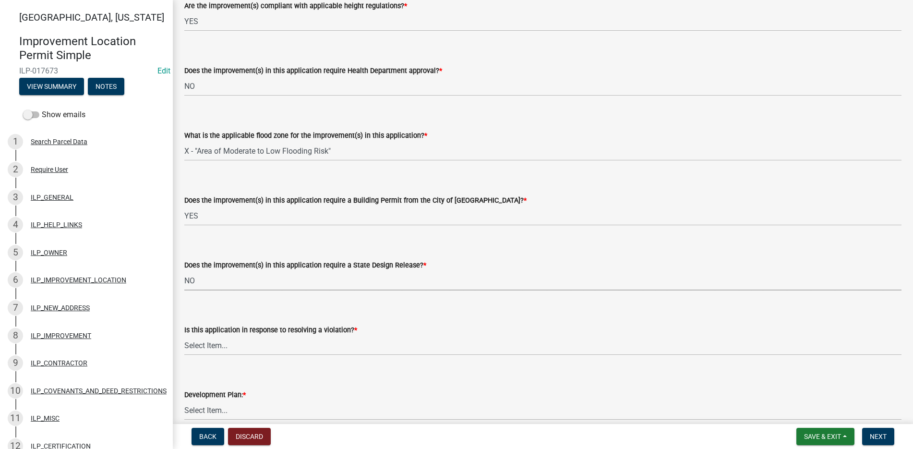
select select "3e29b85e-0a39-40b5-813f-a0c180e4f93d"
click at [204, 343] on select "Select Item... YES NO" at bounding box center [542, 345] width 717 height 20
click at [184, 335] on select "Select Item... YES NO" at bounding box center [542, 345] width 717 height 20
select select "296d3b28-03f6-4b85-9592-a9e1e0e51d18"
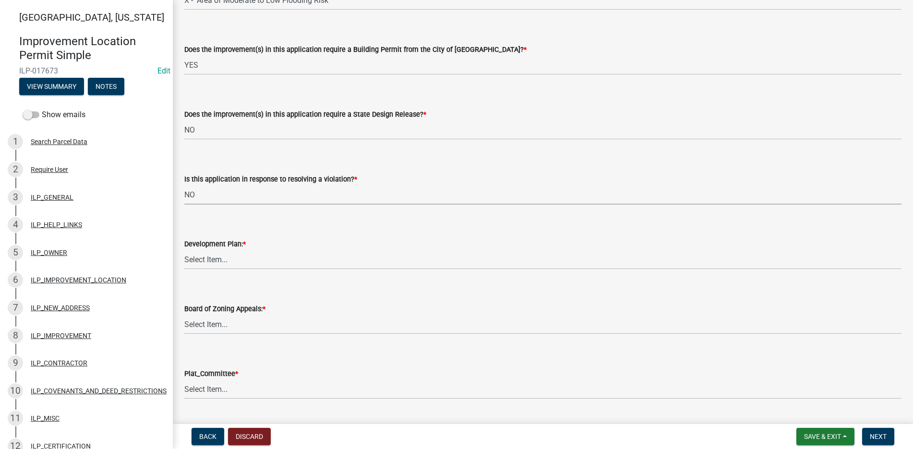
scroll to position [720, 0]
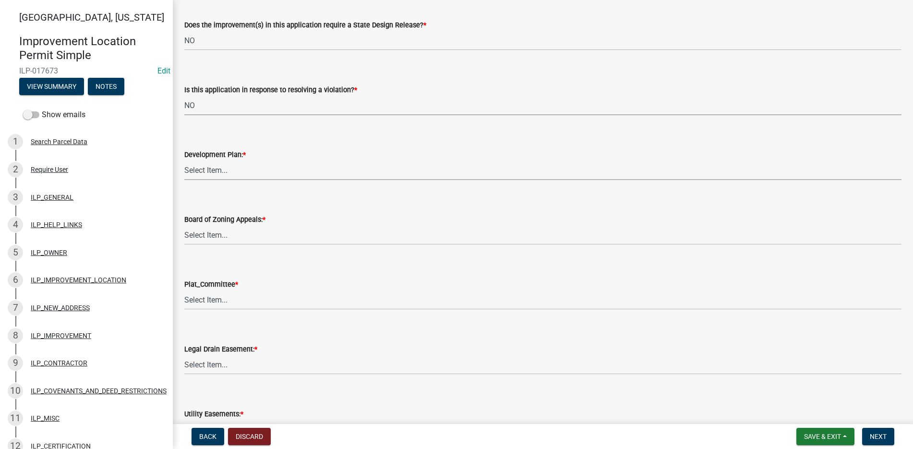
click at [198, 170] on select "Select Item... YES NO" at bounding box center [542, 170] width 717 height 20
click at [184, 160] on select "Select Item... YES NO" at bounding box center [542, 170] width 717 height 20
select select "f492072b-a2fa-4f7c-8f99-9e809c6c526f"
click at [184, 232] on select "Select Item... YES NO" at bounding box center [542, 235] width 717 height 20
click at [184, 225] on select "Select Item... YES NO" at bounding box center [542, 235] width 717 height 20
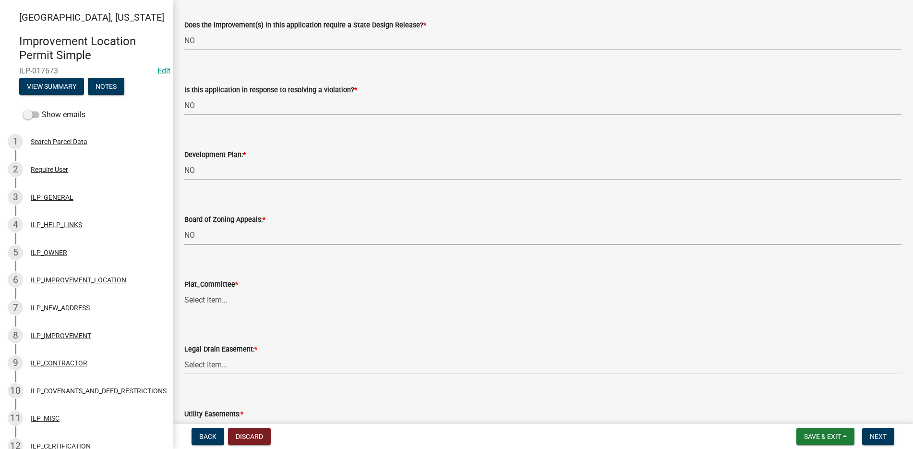
select select "91f2ca91-6260-441c-87d8-e38016df5c96"
click at [184, 297] on select "Select Item... YES NO" at bounding box center [542, 300] width 717 height 20
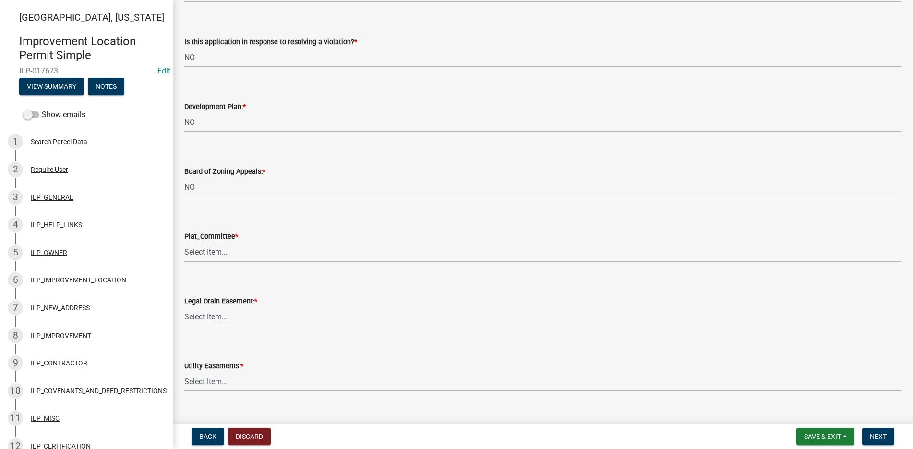
click at [193, 251] on select "Select Item... YES NO" at bounding box center [542, 252] width 717 height 20
click at [184, 242] on select "Select Item... YES NO" at bounding box center [542, 252] width 717 height 20
select select "47a212c8-01e6-4bd2-89c3-ae9c4972d54d"
click at [200, 315] on select "Select Item... YES NO" at bounding box center [542, 317] width 717 height 20
click at [184, 307] on select "Select Item... YES NO" at bounding box center [542, 317] width 717 height 20
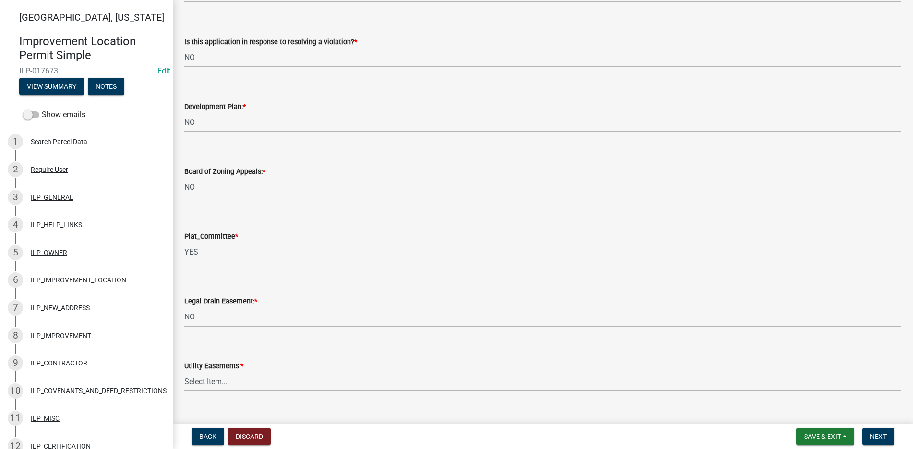
select select "4de29e95-b13a-4926-a5fe-83364331169b"
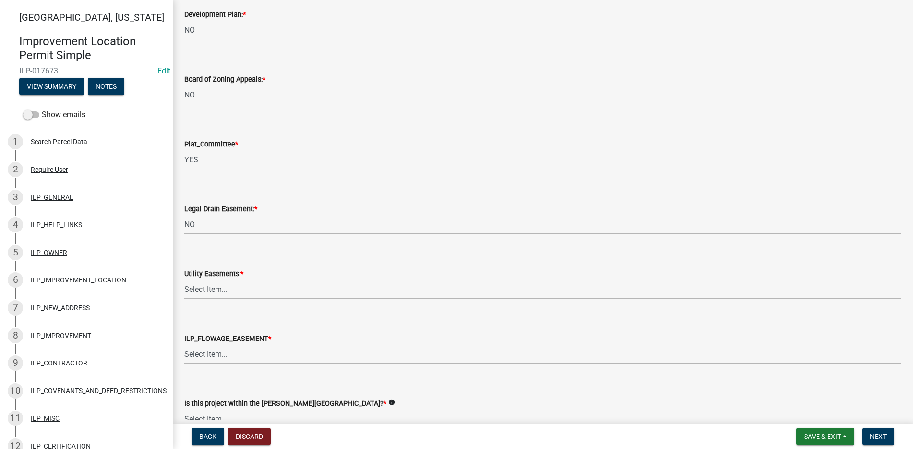
scroll to position [864, 0]
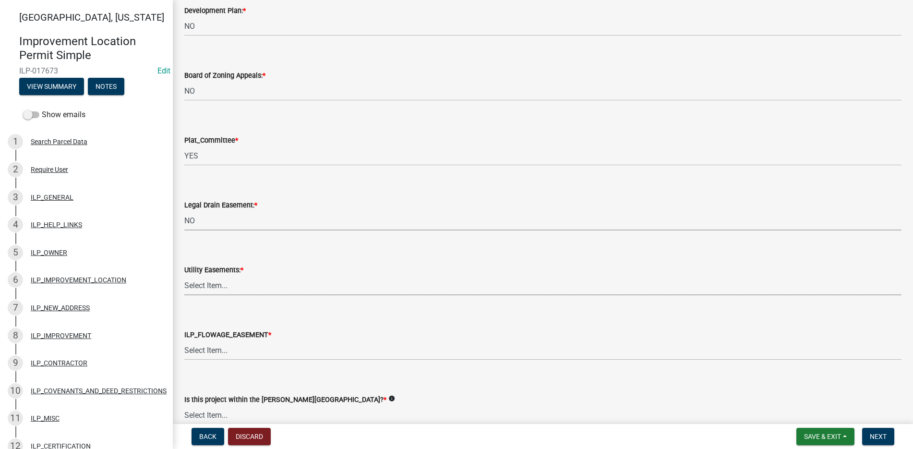
click at [213, 283] on select "Select Item... YES NO" at bounding box center [542, 285] width 717 height 20
click at [184, 275] on select "Select Item... YES NO" at bounding box center [542, 285] width 717 height 20
select select "8e424161-7bf1-4e33-adf9-a347c03eff2b"
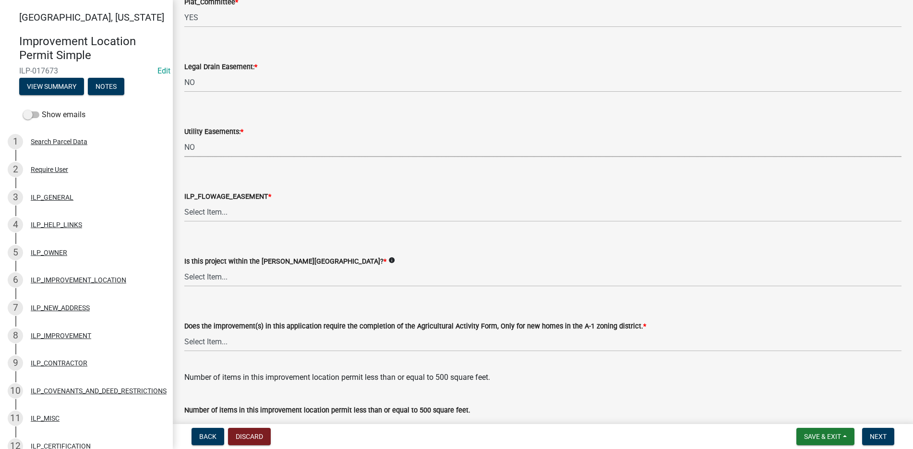
scroll to position [1008, 0]
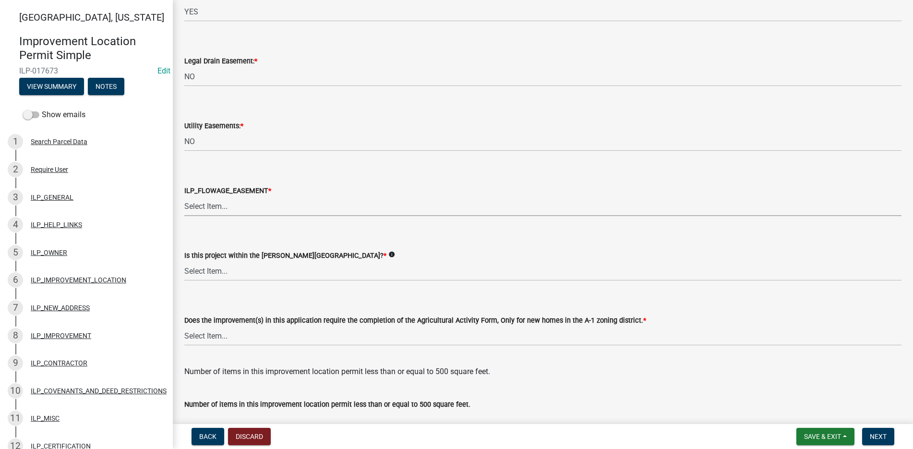
click at [211, 206] on select "Select Item... Not in or near the Army Corp of Engineers Flowage Easement. Proj…" at bounding box center [542, 206] width 717 height 20
click at [184, 196] on select "Select Item... Not in or near the Army Corp of Engineers Flowage Easement. Proj…" at bounding box center [542, 206] width 717 height 20
select select "bdd9c930-c7fe-4770-81ee-2c29cf953f8b"
click at [217, 270] on select "Select Item... Yes No" at bounding box center [542, 271] width 717 height 20
click at [184, 261] on select "Select Item... Yes No" at bounding box center [542, 271] width 717 height 20
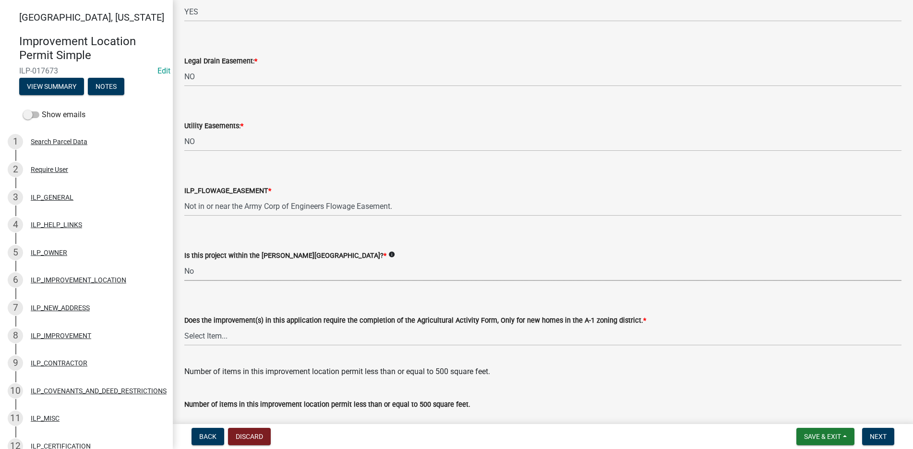
select select "c22a6da1-a4b9-4a20-9552-3c4da3c32bc7"
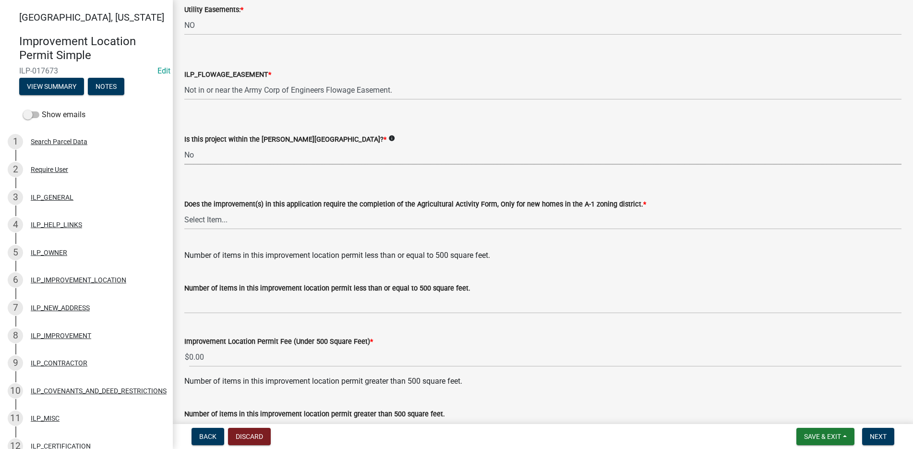
scroll to position [1152, 0]
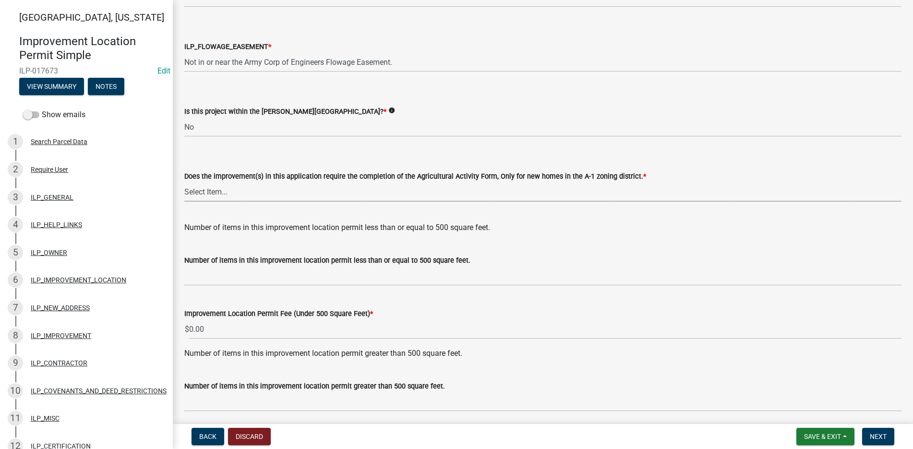
click at [221, 195] on select "Select Item... YES NO" at bounding box center [542, 192] width 717 height 20
click at [184, 182] on select "Select Item... YES NO" at bounding box center [542, 192] width 717 height 20
select select "b8432f74-40d2-4ff6-ba31-770d91760c6e"
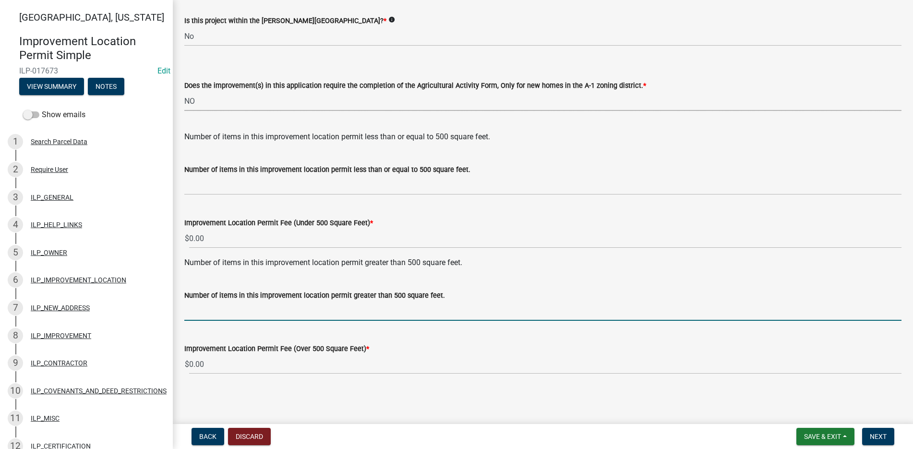
click at [203, 316] on input "text" at bounding box center [542, 311] width 717 height 20
type input "1"
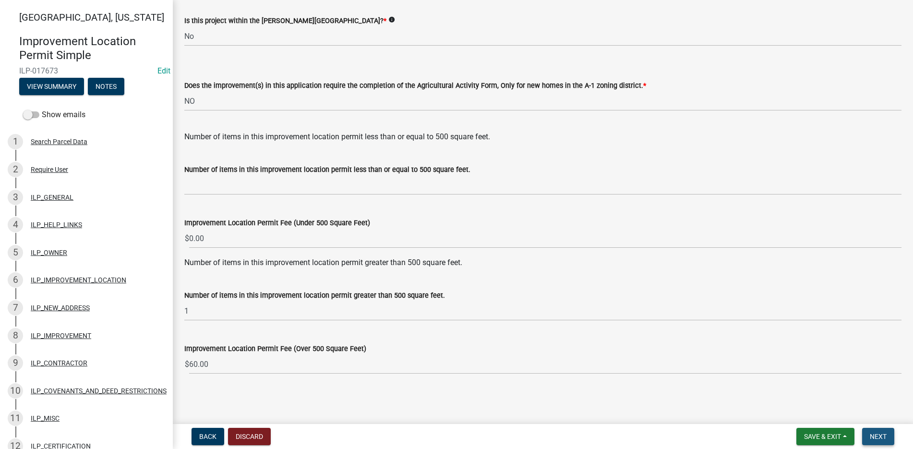
click at [881, 432] on span "Next" at bounding box center [877, 436] width 17 height 8
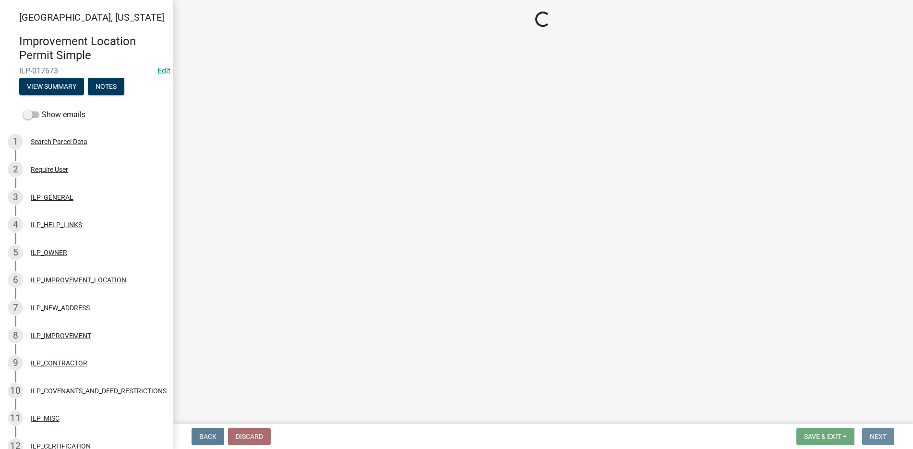
scroll to position [0, 0]
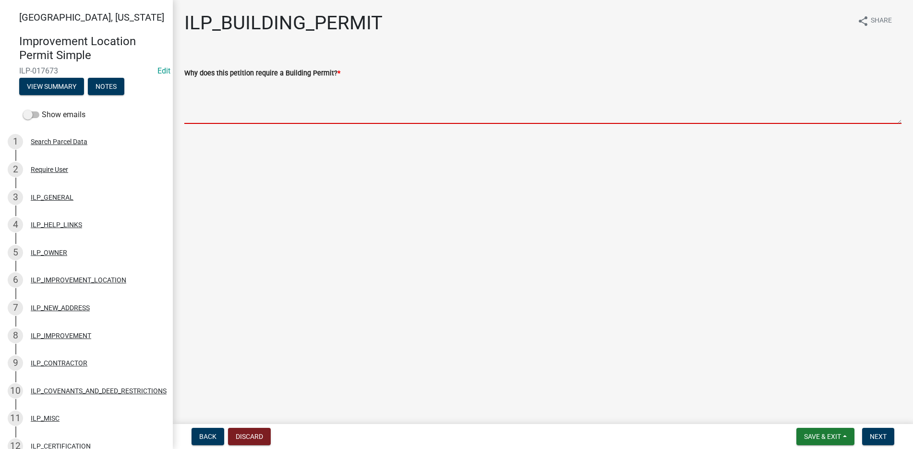
click at [214, 93] on textarea "Why does this petition require a Building Permit? *" at bounding box center [542, 101] width 717 height 45
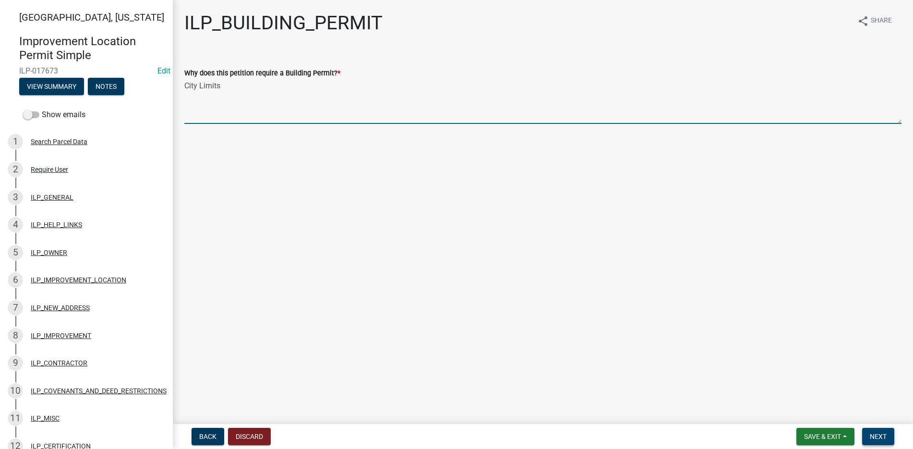
type textarea "City Limits"
click at [886, 435] on span "Next" at bounding box center [877, 436] width 17 height 8
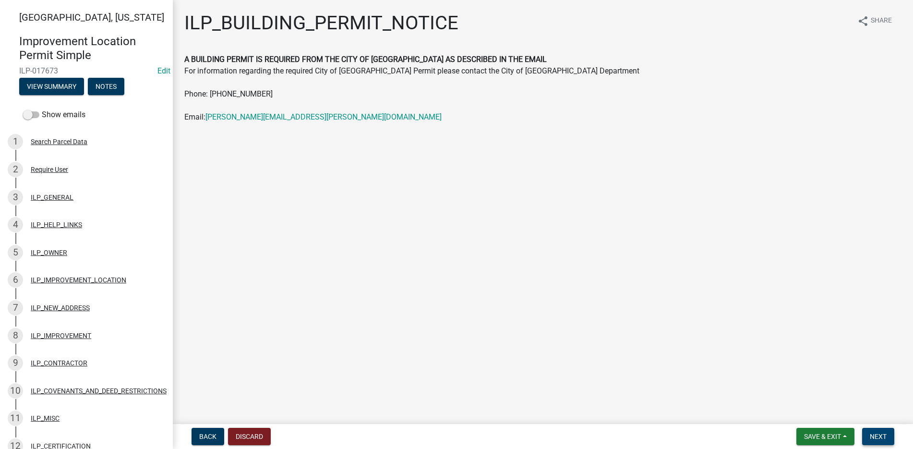
click at [887, 433] on button "Next" at bounding box center [878, 436] width 32 height 17
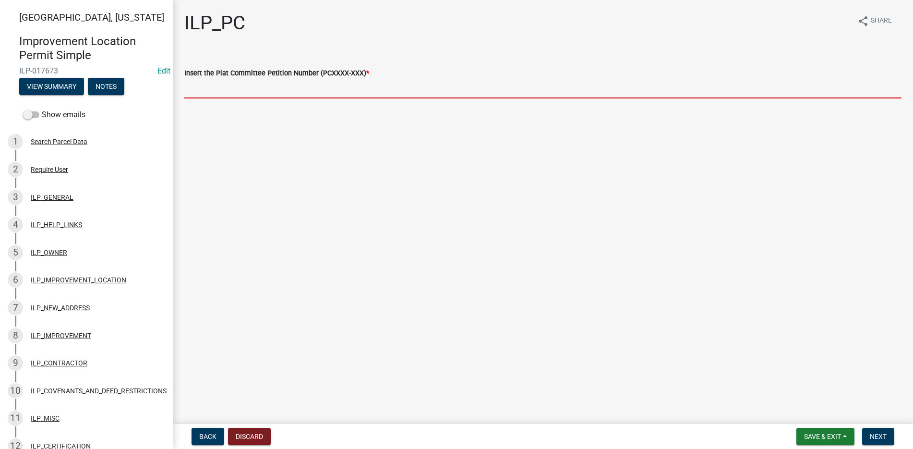
click at [197, 88] on input "Insert the Plat Committee Petition Number (PCXXXX-XXX) *" at bounding box center [542, 89] width 717 height 20
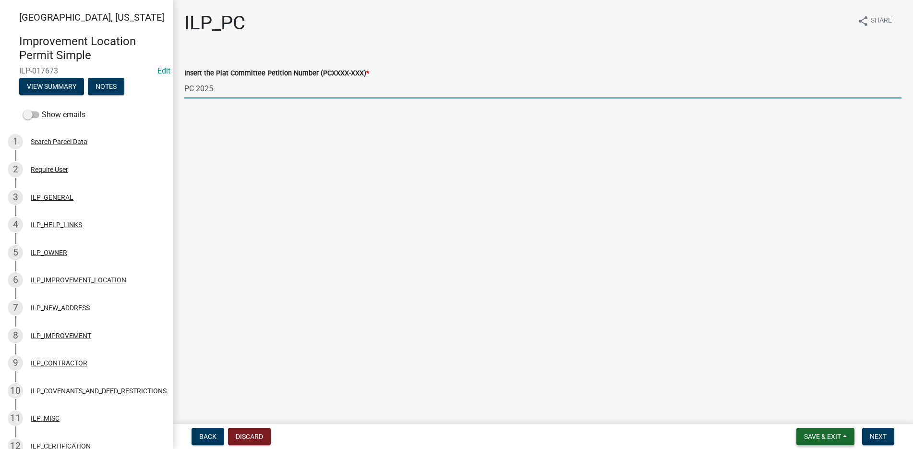
type input "PC 2025-"
click at [835, 432] on span "Save & Exit" at bounding box center [822, 436] width 37 height 8
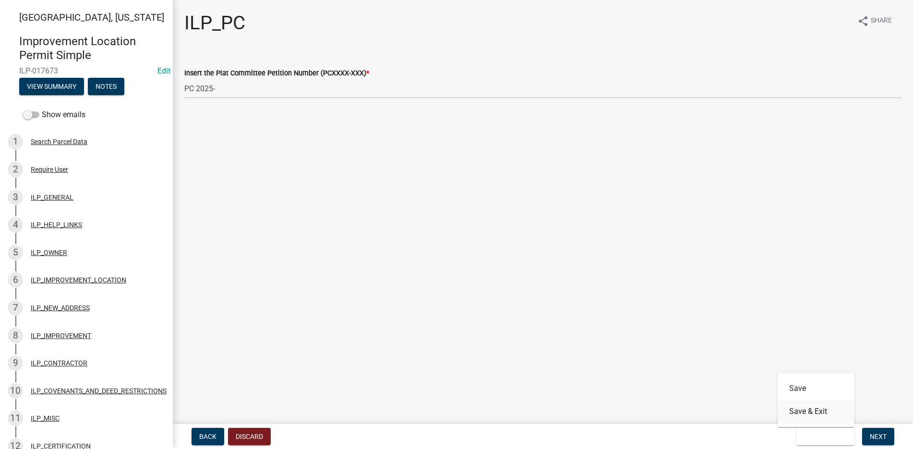
click at [817, 409] on button "Save & Exit" at bounding box center [815, 411] width 77 height 23
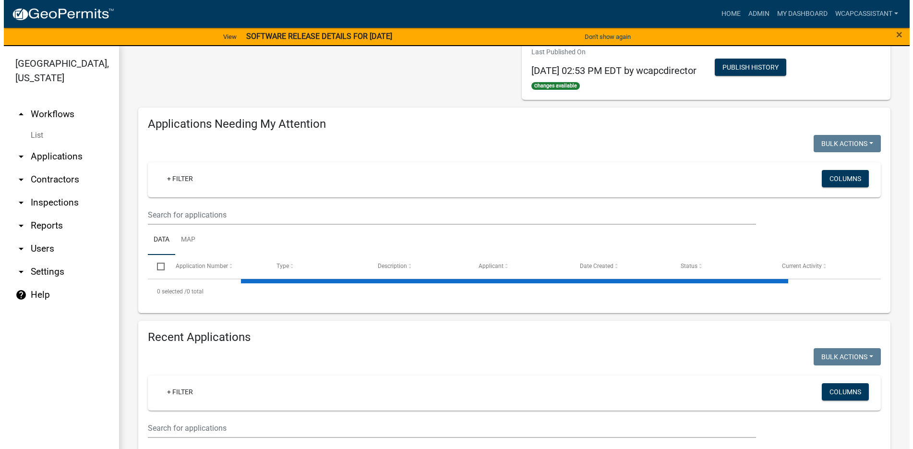
scroll to position [240, 0]
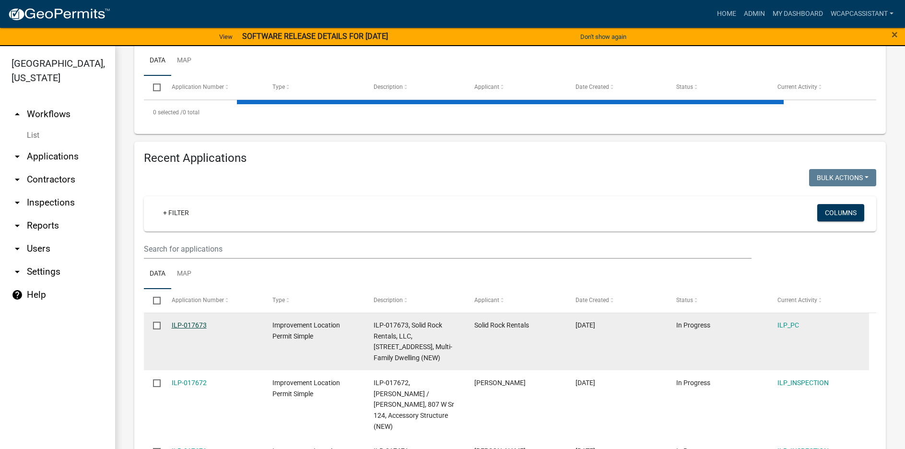
click at [183, 324] on link "ILP-017673" at bounding box center [189, 325] width 35 height 8
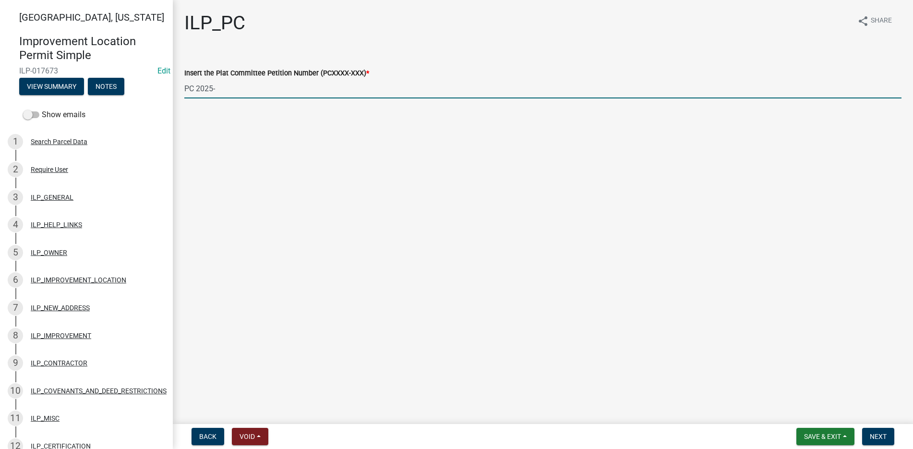
click at [217, 88] on input "PC 2025-" at bounding box center [542, 89] width 717 height 20
type input "PC 2025-075"
click at [884, 434] on span "Next" at bounding box center [877, 436] width 17 height 8
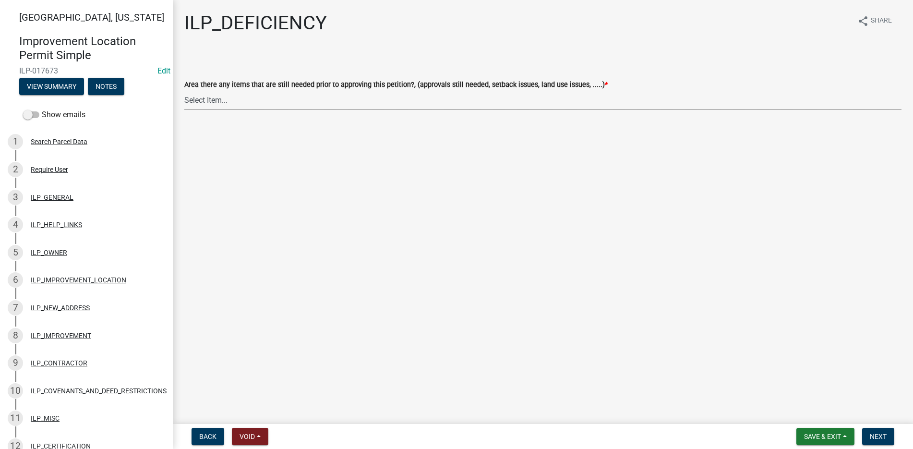
click at [224, 98] on select "Select Item... YES NO" at bounding box center [542, 100] width 717 height 20
click at [184, 90] on select "Select Item... YES NO" at bounding box center [542, 100] width 717 height 20
select select "88f51f67-ad00-412f-ad25-d9a24cd42bdb"
click at [872, 437] on span "Next" at bounding box center [877, 436] width 17 height 8
click at [217, 95] on select "Select Item... Denied Approved" at bounding box center [542, 100] width 717 height 20
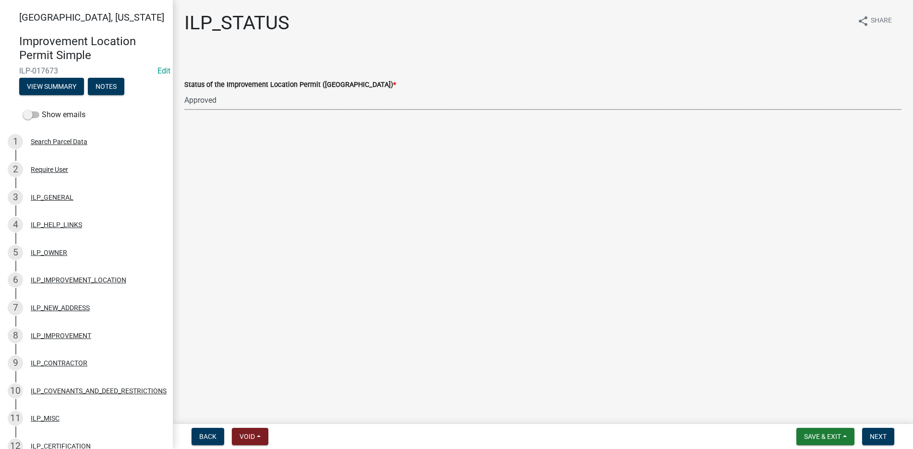
click at [184, 90] on select "Select Item... Denied Approved" at bounding box center [542, 100] width 717 height 20
select select "676ca0ef-d742-4b5a-a79e-763cf2a28fc9"
click at [880, 433] on span "Next" at bounding box center [877, 436] width 17 height 8
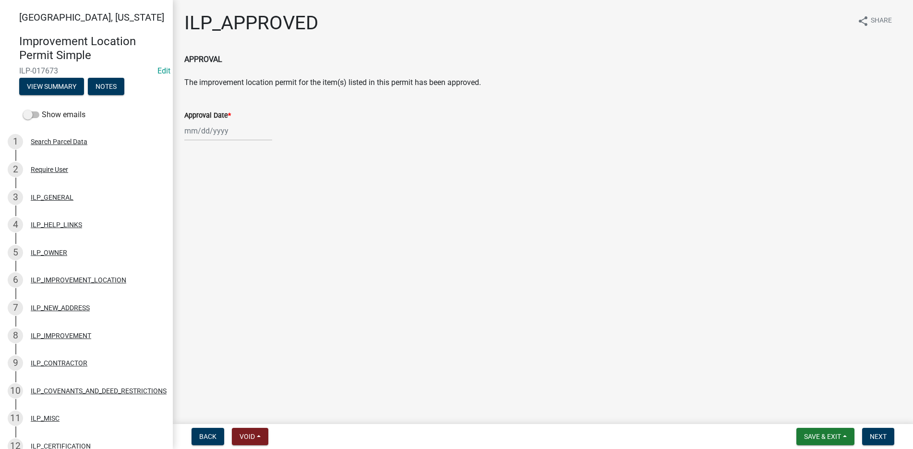
click at [187, 129] on div at bounding box center [228, 131] width 88 height 20
select select "9"
select select "2025"
click at [221, 195] on div "10" at bounding box center [224, 197] width 15 height 15
type input "[DATE]"
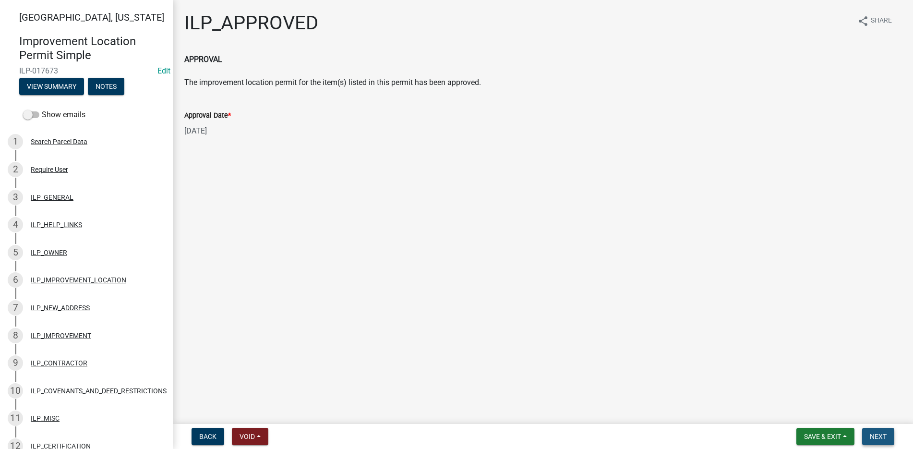
click at [882, 434] on span "Next" at bounding box center [877, 436] width 17 height 8
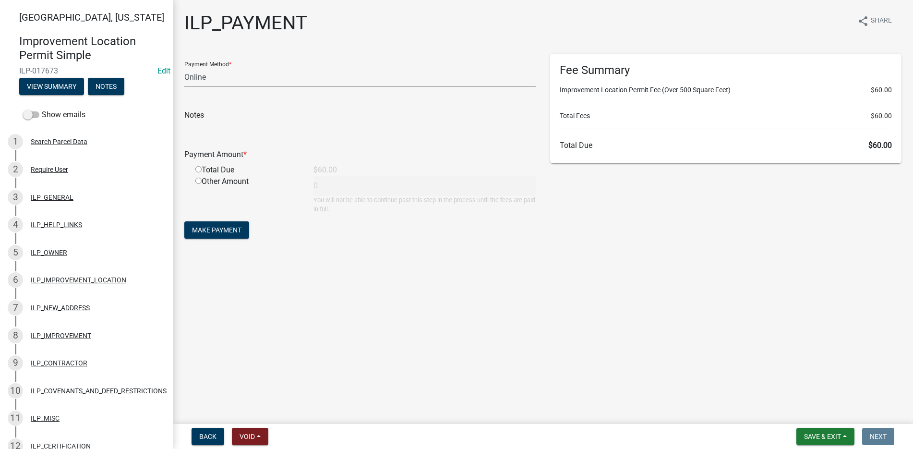
click at [214, 75] on select "Credit Card POS Check Cash Online" at bounding box center [359, 77] width 351 height 20
select select "1: 0"
click at [184, 67] on select "Credit Card POS Check Cash Online" at bounding box center [359, 77] width 351 height 20
click at [198, 167] on input "radio" at bounding box center [198, 169] width 6 height 6
radio input "true"
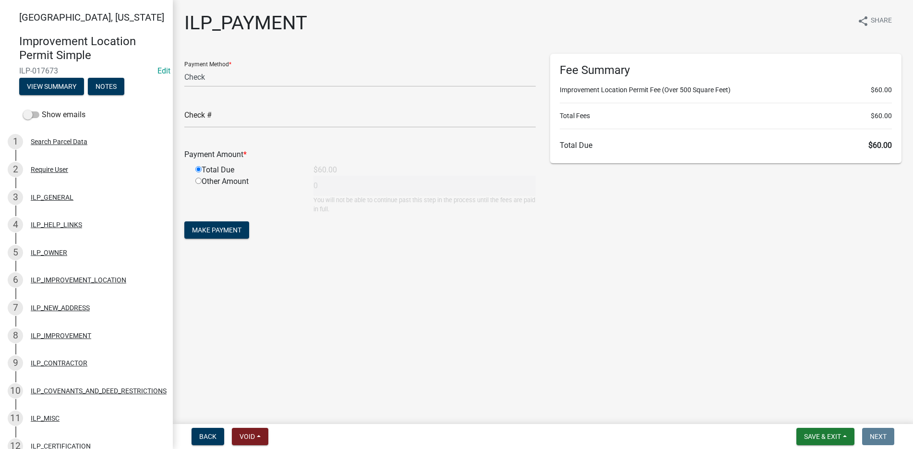
type input "60"
click at [233, 121] on input "text" at bounding box center [359, 118] width 351 height 20
type input "1567"
click at [210, 227] on span "Make Payment" at bounding box center [216, 230] width 49 height 8
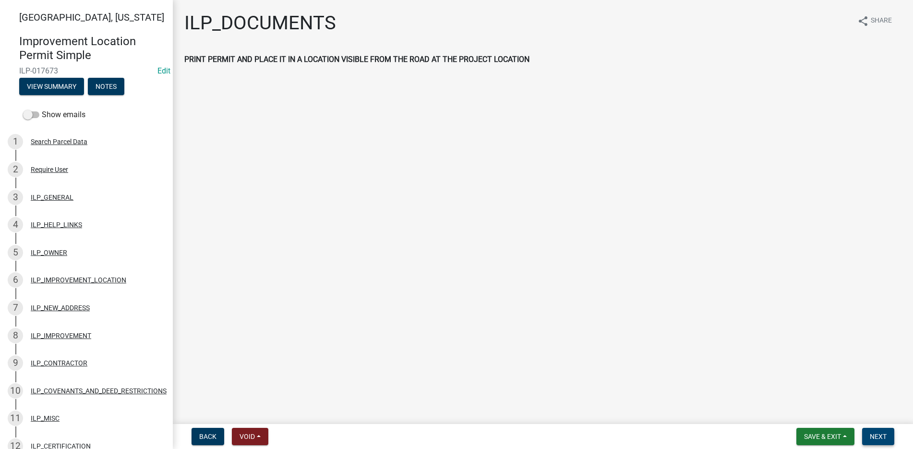
click at [879, 434] on span "Next" at bounding box center [877, 436] width 17 height 8
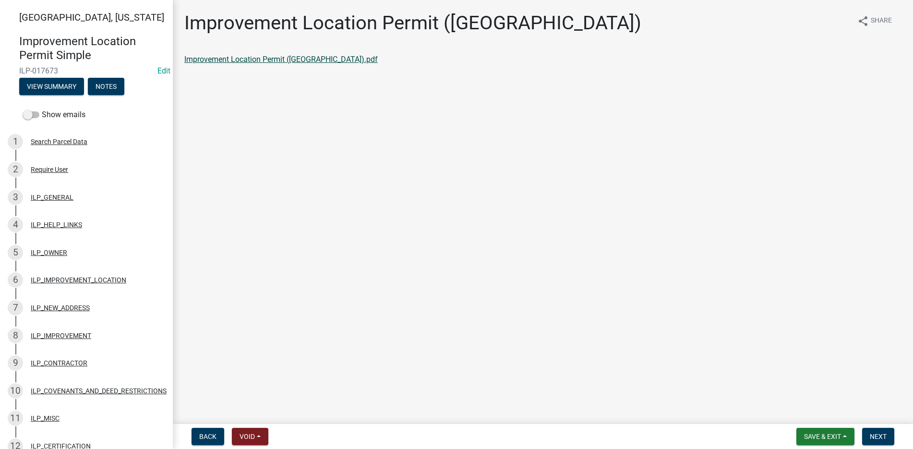
click at [277, 58] on link "Improvement Location Permit (ILP).pdf" at bounding box center [280, 59] width 193 height 9
click at [876, 432] on span "Next" at bounding box center [877, 436] width 17 height 8
click at [285, 60] on link "Improvement Location Permit (ILP)(Form).pdf" at bounding box center [261, 59] width 155 height 9
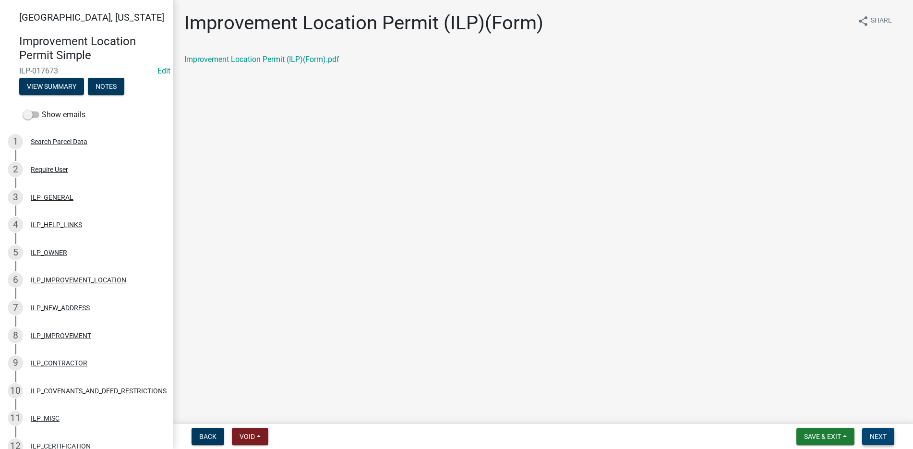
click at [883, 433] on span "Next" at bounding box center [877, 436] width 17 height 8
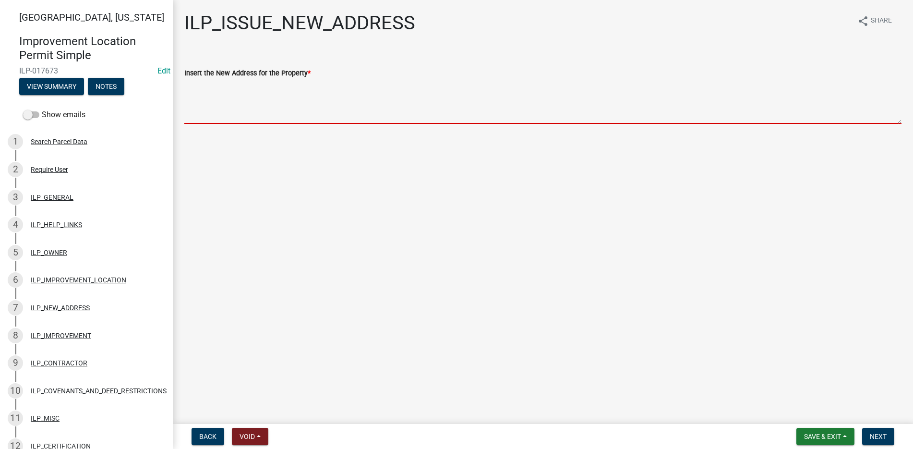
click at [212, 87] on textarea "Insert the New Address for the Property *" at bounding box center [542, 101] width 717 height 45
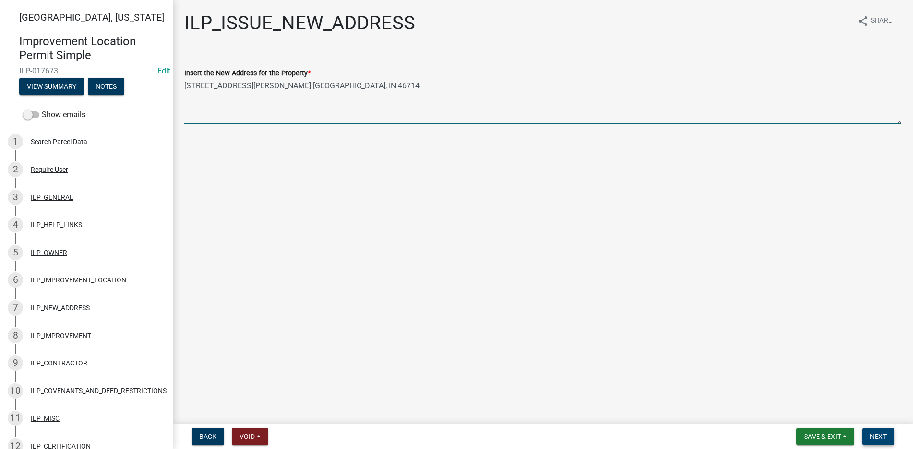
type textarea "312/314 Beth Ave. Bluffton, IN 46714"
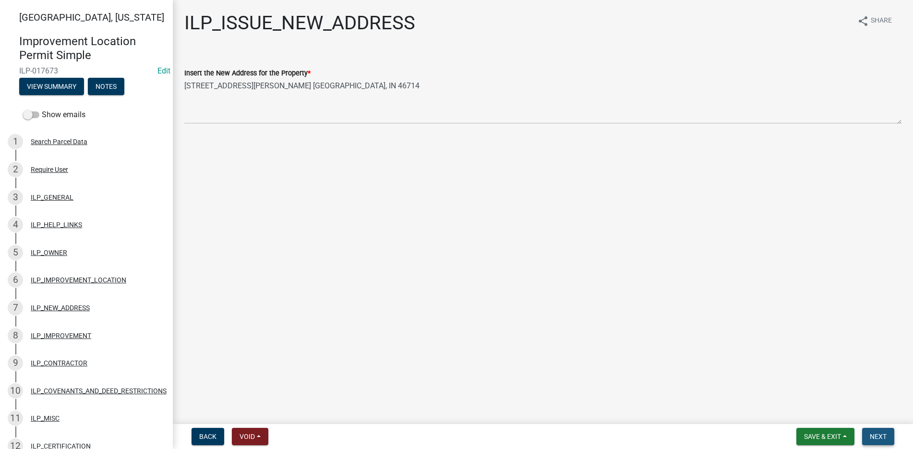
click at [874, 431] on button "Next" at bounding box center [878, 436] width 32 height 17
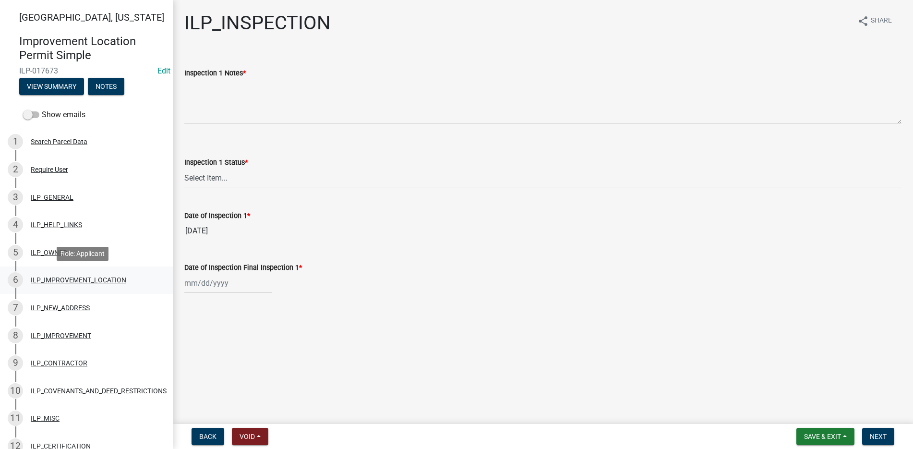
click at [61, 276] on div "ILP_IMPROVEMENT_LOCATION" at bounding box center [78, 279] width 95 height 7
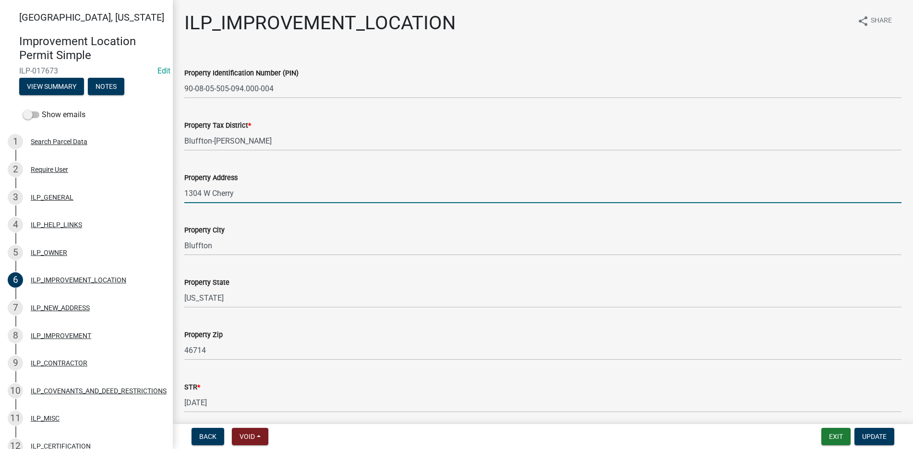
click at [240, 191] on input "1304 W Cherry" at bounding box center [542, 193] width 717 height 20
type input "1"
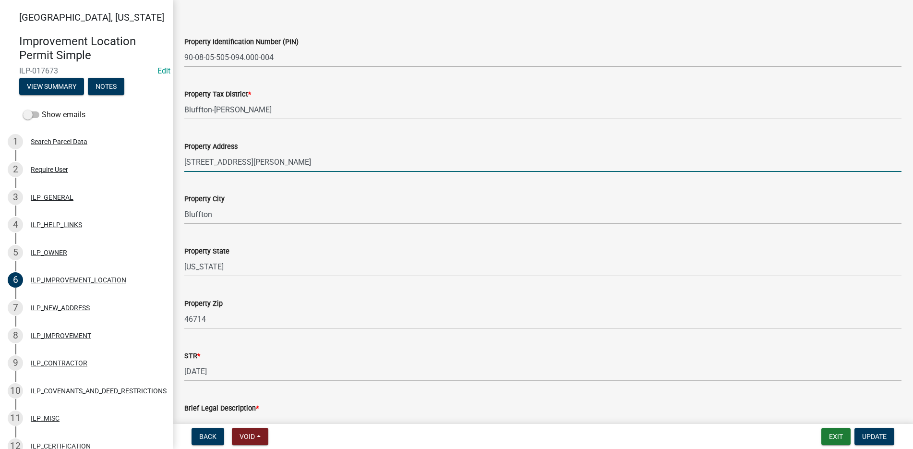
scroll to position [48, 0]
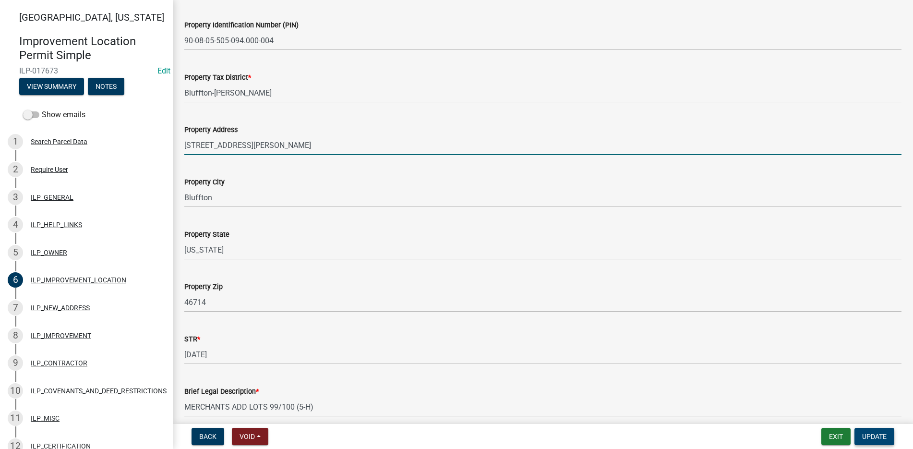
type input "312/314 Beth Ave."
click at [874, 433] on span "Update" at bounding box center [874, 436] width 24 height 8
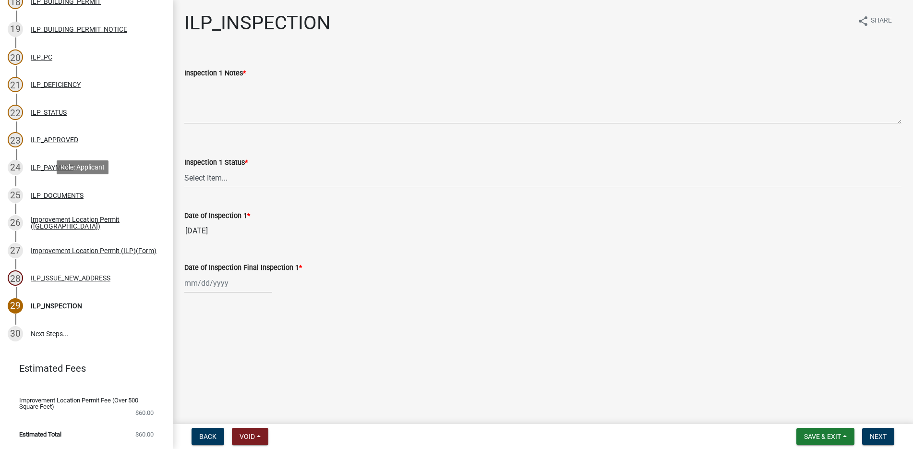
scroll to position [617, 0]
click at [76, 216] on div "Improvement Location Permit ([GEOGRAPHIC_DATA])" at bounding box center [94, 222] width 127 height 13
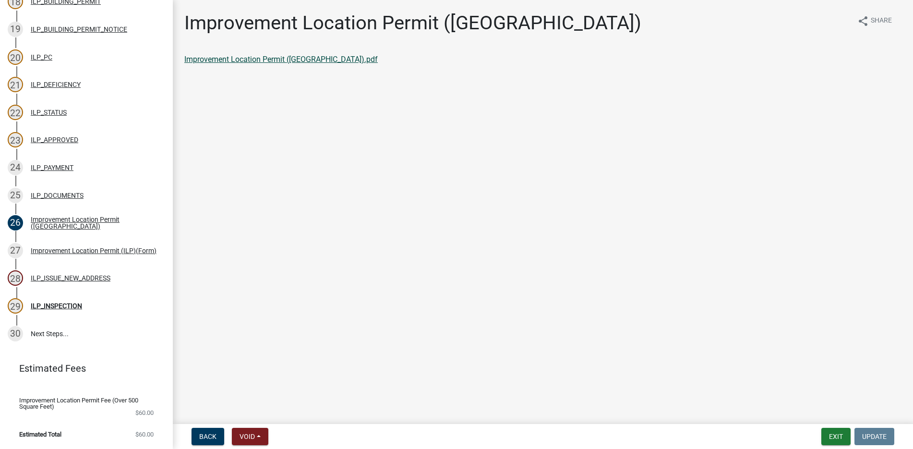
click at [258, 56] on link "Improvement Location Permit (ILP).pdf" at bounding box center [280, 59] width 193 height 9
click at [86, 247] on div "Improvement Location Permit (ILP)(Form)" at bounding box center [94, 250] width 126 height 7
click at [264, 55] on link "Improvement Location Permit (ILP)(Form).pdf" at bounding box center [261, 59] width 155 height 9
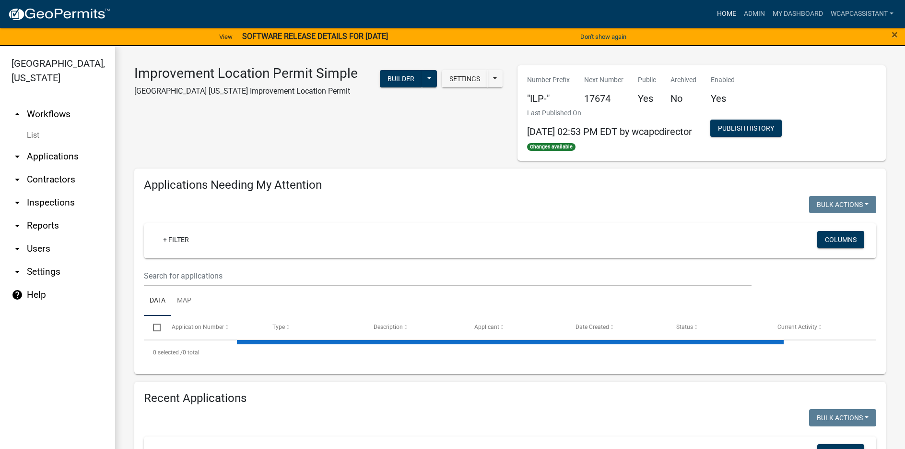
click at [727, 10] on link "Home" at bounding box center [726, 14] width 27 height 18
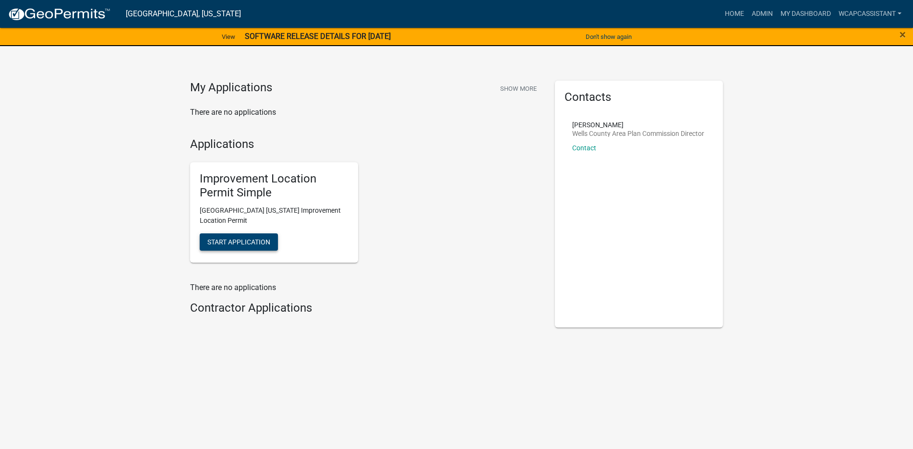
click at [254, 235] on button "Start Application" at bounding box center [239, 241] width 78 height 17
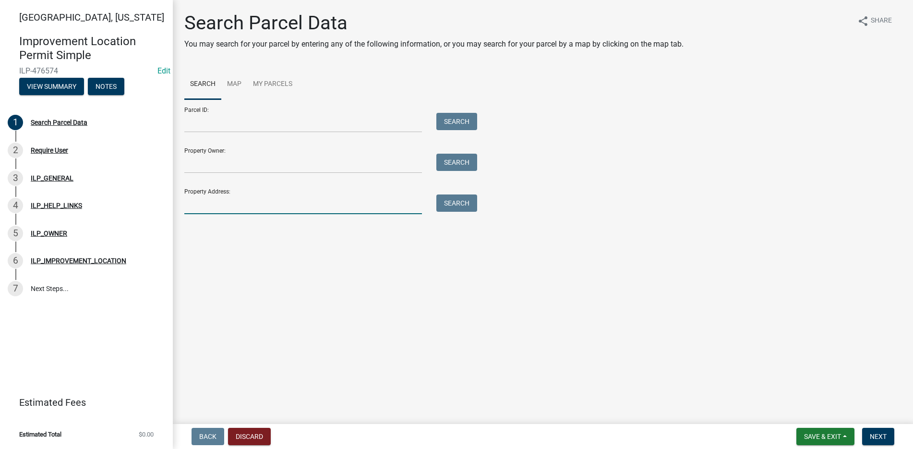
click at [209, 208] on input "Property Address:" at bounding box center [303, 204] width 238 height 20
type input "1304 W Cherry"
click at [468, 200] on button "Search" at bounding box center [456, 202] width 41 height 17
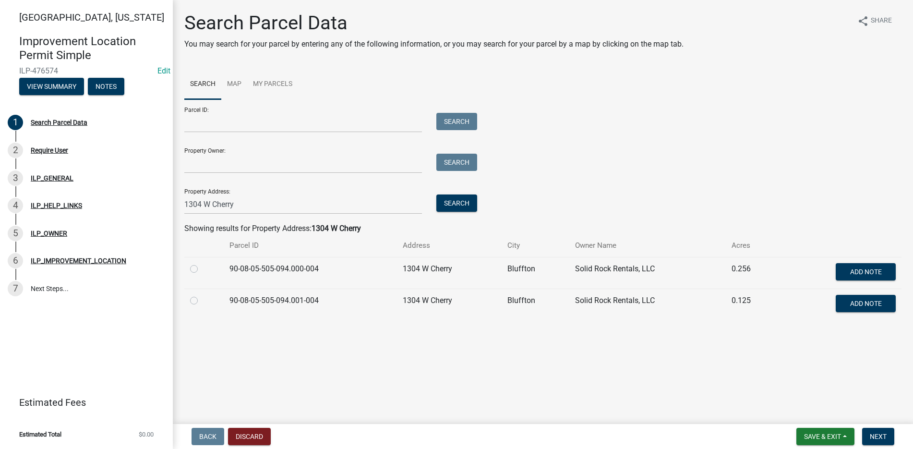
click at [202, 295] on label at bounding box center [202, 295] width 0 height 0
click at [202, 299] on input "radio" at bounding box center [205, 298] width 6 height 6
radio input "true"
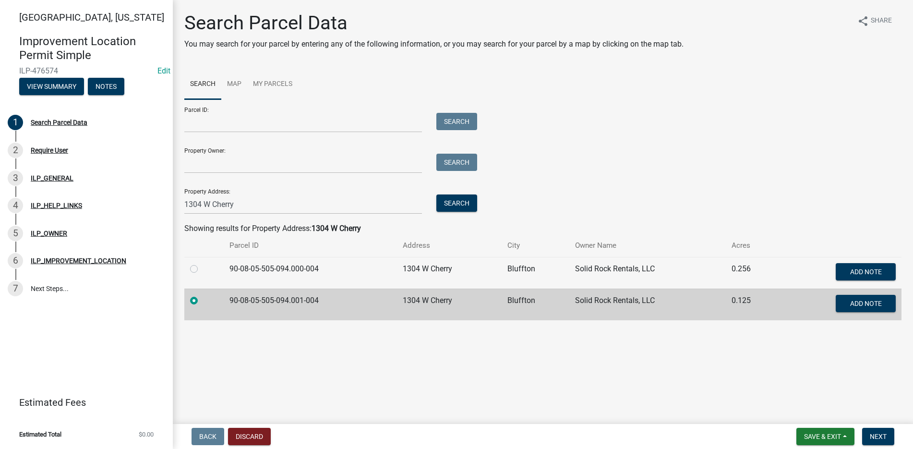
click at [406, 367] on main "Search Parcel Data You may search for your parcel by entering any of the follow…" at bounding box center [543, 210] width 740 height 420
click at [883, 436] on span "Next" at bounding box center [877, 436] width 17 height 8
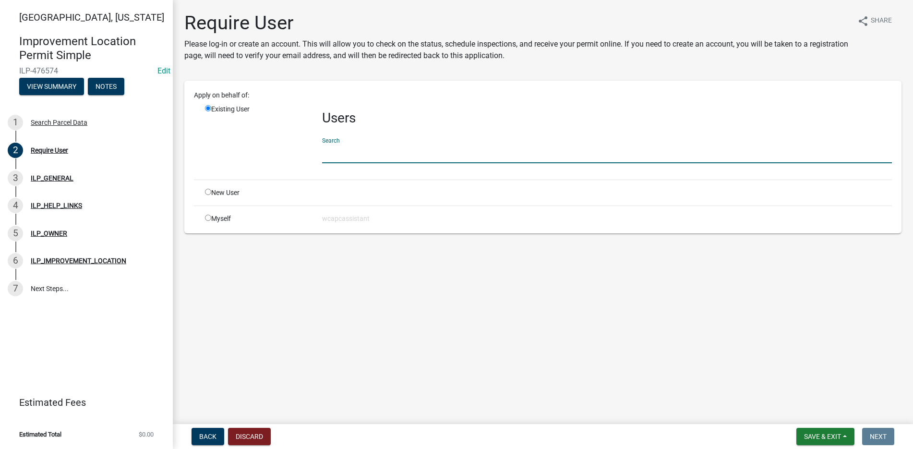
click at [378, 150] on input "text" at bounding box center [607, 153] width 570 height 20
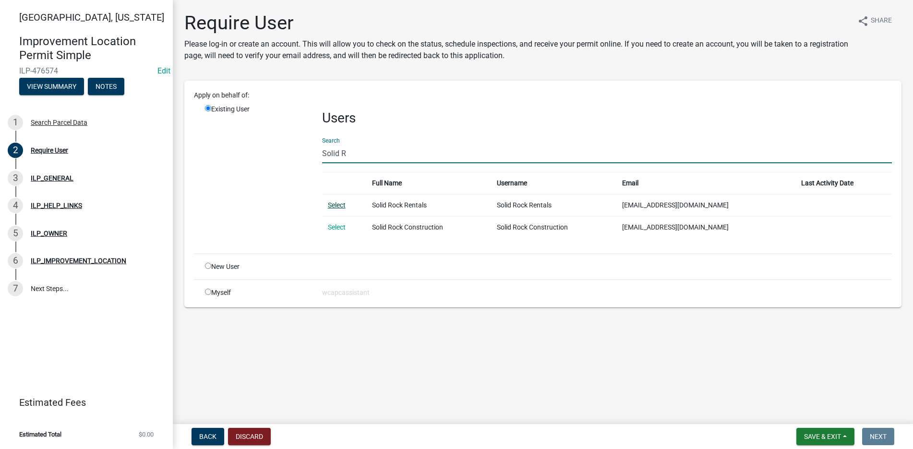
type input "Solid R"
click at [343, 203] on link "Select" at bounding box center [337, 205] width 18 height 8
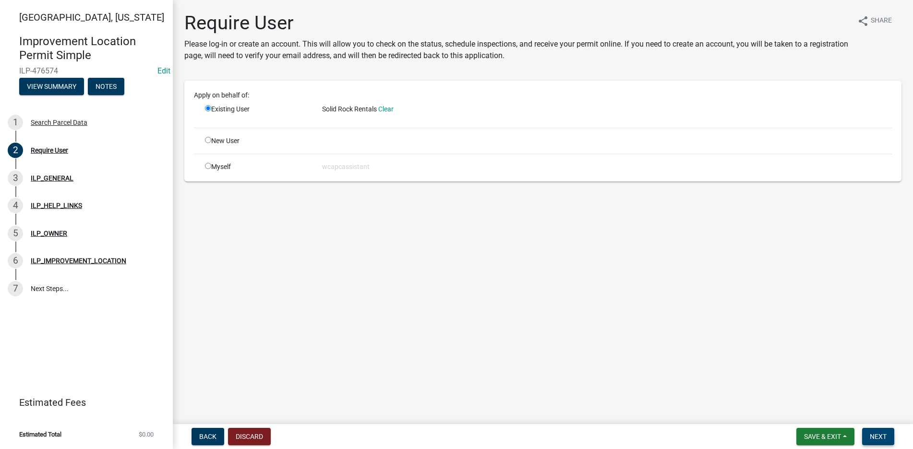
click at [888, 430] on button "Next" at bounding box center [878, 436] width 32 height 17
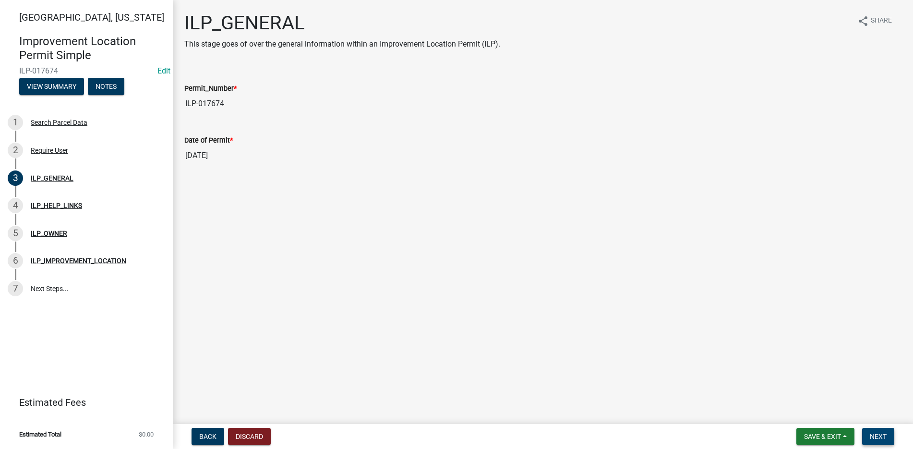
click at [883, 432] on span "Next" at bounding box center [877, 436] width 17 height 8
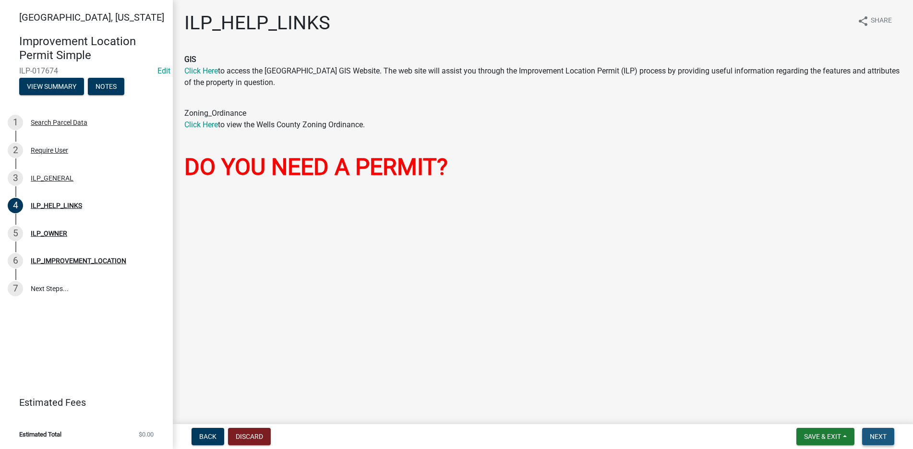
click at [880, 436] on span "Next" at bounding box center [877, 436] width 17 height 8
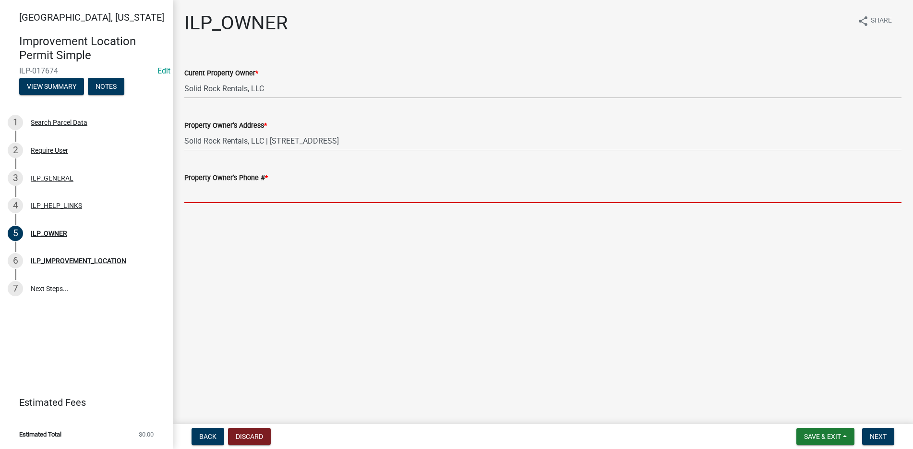
click at [197, 198] on input "Property Owner's Phone # *" at bounding box center [542, 193] width 717 height 20
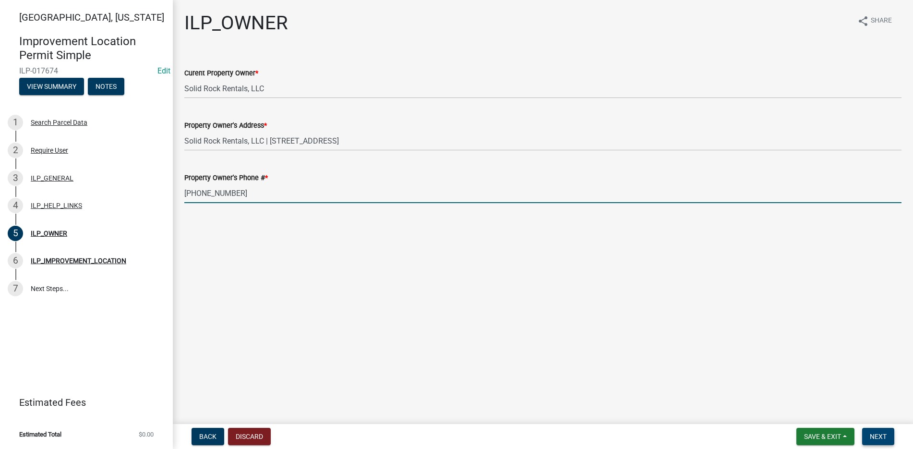
type input "260-307-1128"
click at [876, 436] on span "Next" at bounding box center [877, 436] width 17 height 8
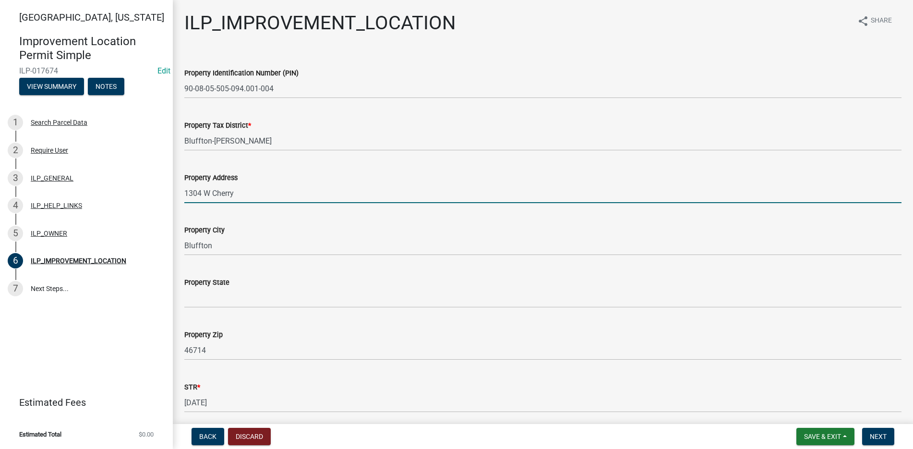
drag, startPoint x: 242, startPoint y: 193, endPoint x: 239, endPoint y: 206, distance: 13.3
click at [239, 206] on wm-data-entity-input "Property Address 1304 W Cherry" at bounding box center [542, 184] width 717 height 52
type input "1"
type input "306/308 Beth Ave."
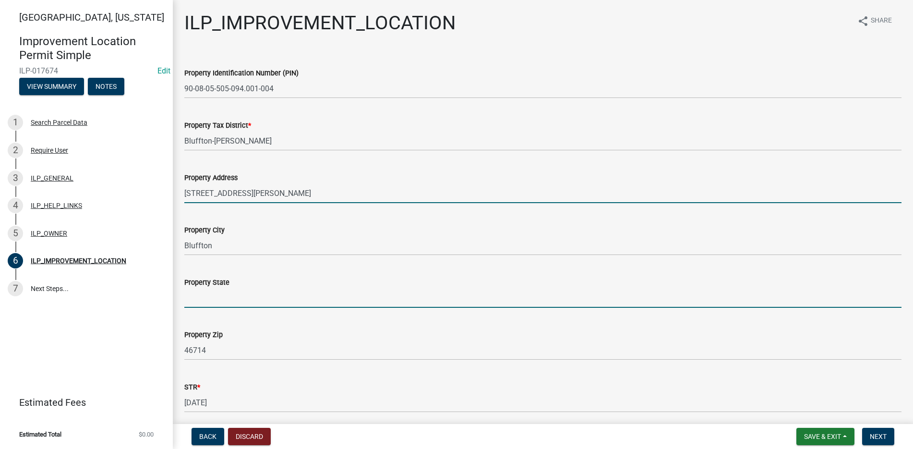
click at [208, 296] on input "Property State" at bounding box center [542, 298] width 717 height 20
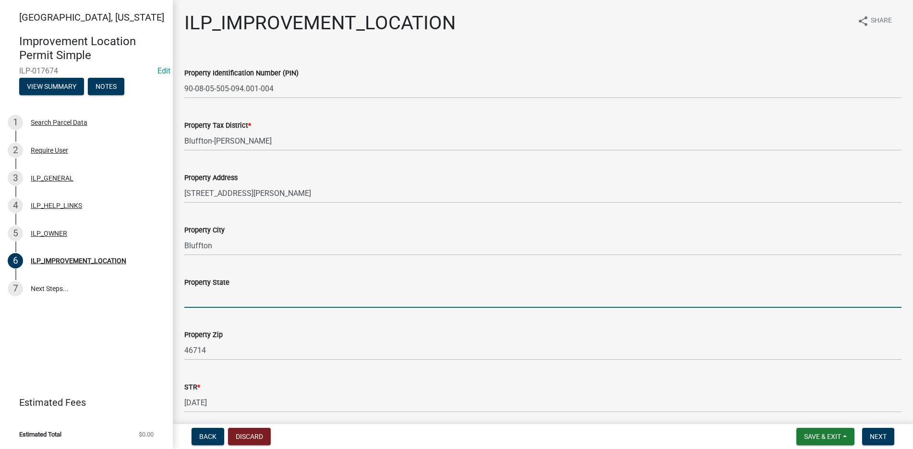
type input "Indiana"
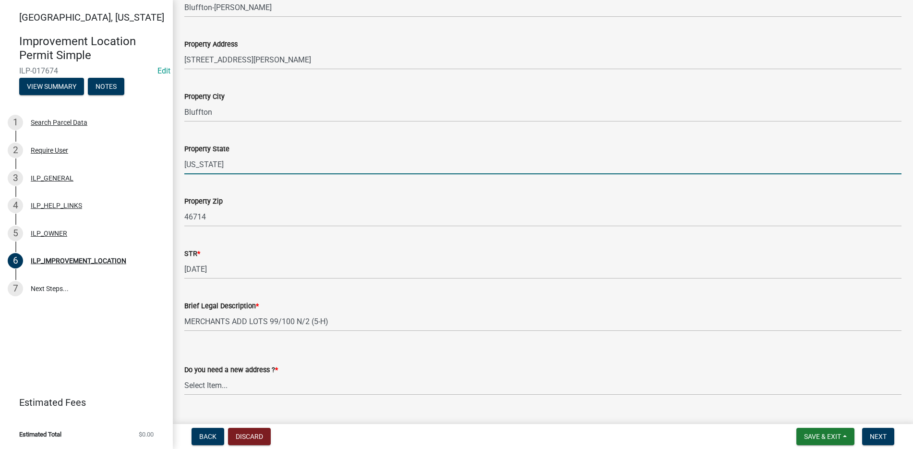
scroll to position [154, 0]
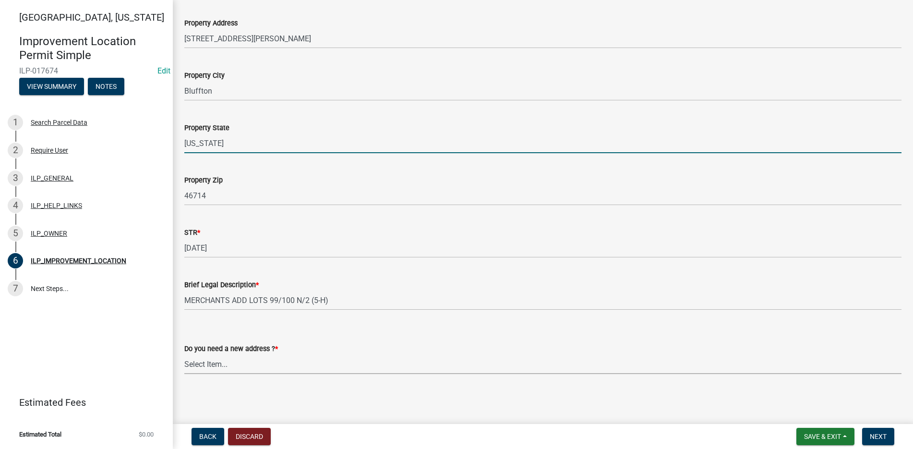
click at [209, 357] on select "Select Item... YES NO" at bounding box center [542, 364] width 717 height 20
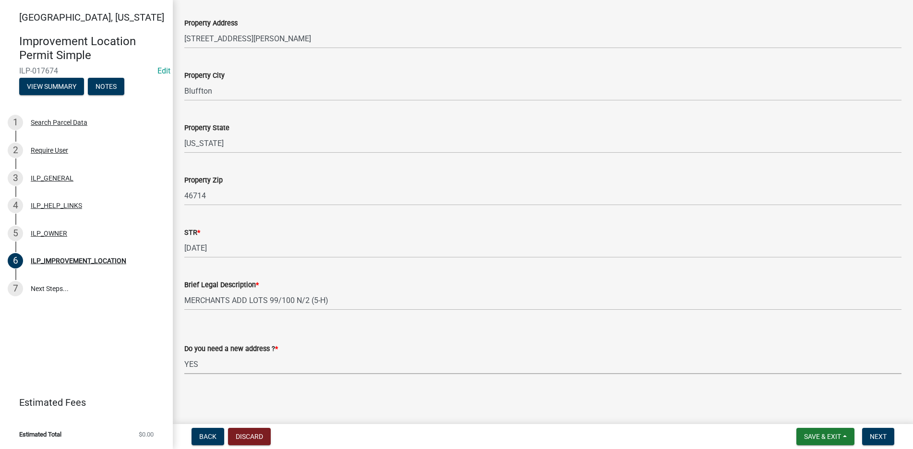
click at [184, 354] on select "Select Item... YES NO" at bounding box center [542, 364] width 717 height 20
select select "e4f94975-13b9-47c9-bb13-f719d4a0434e"
click at [885, 433] on span "Next" at bounding box center [877, 436] width 17 height 8
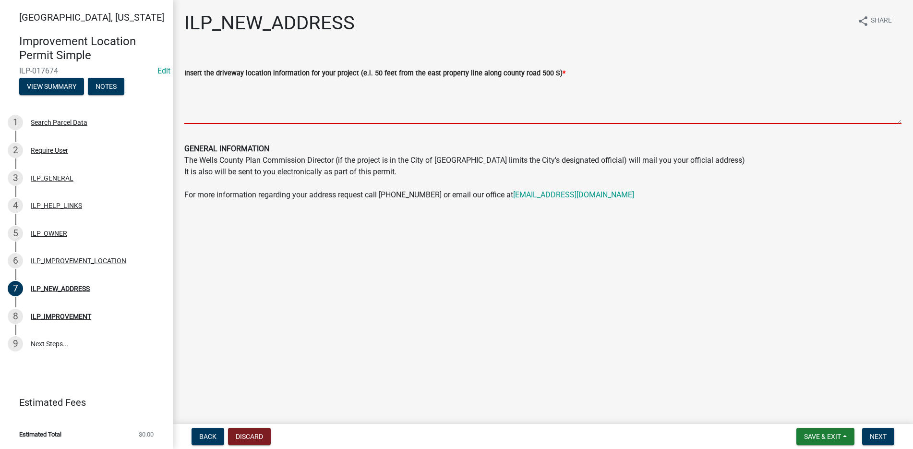
click at [195, 88] on textarea "Insert the driveway location information for your project (e.i. 50 feet from th…" at bounding box center [542, 101] width 717 height 45
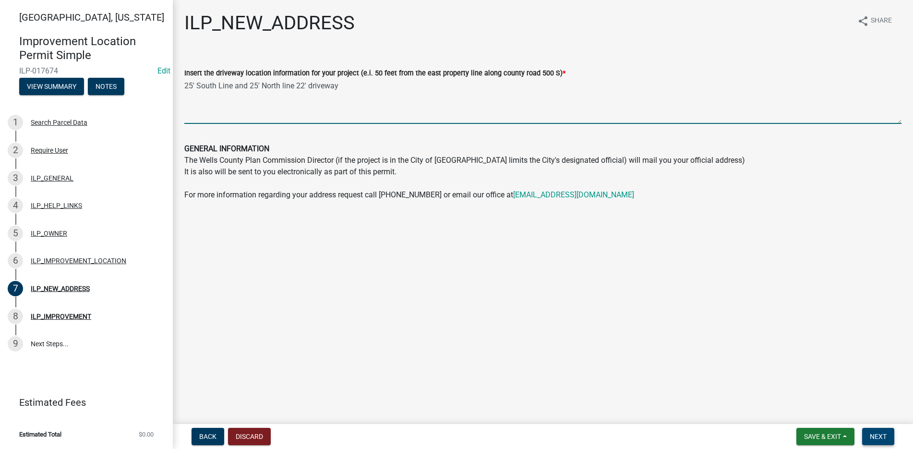
type textarea "25' South Line and 25' North line 22' driveway"
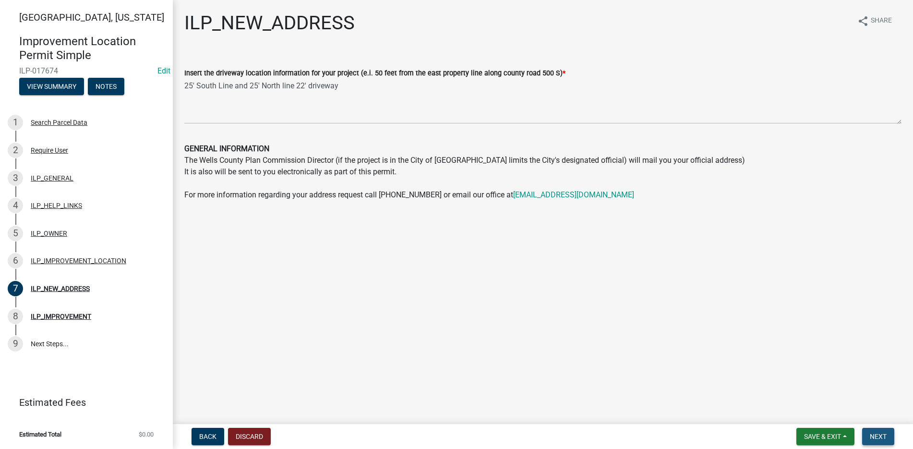
click at [880, 433] on span "Next" at bounding box center [877, 436] width 17 height 8
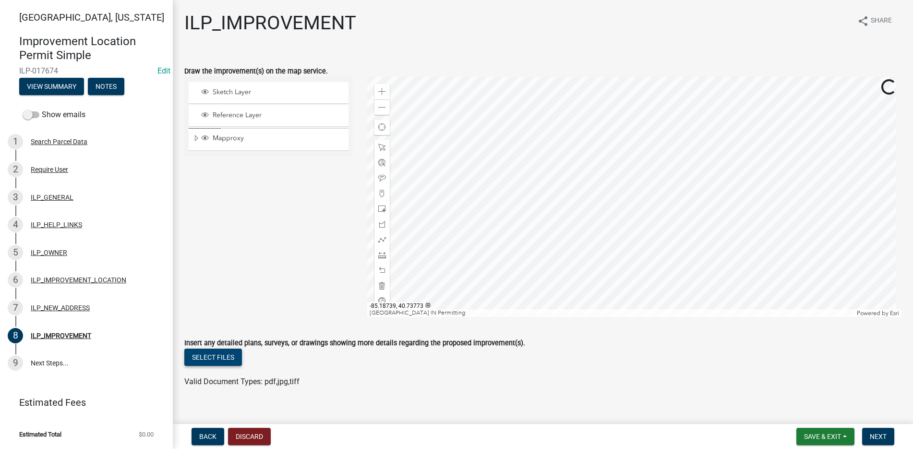
click at [229, 354] on button "Select files" at bounding box center [213, 356] width 58 height 17
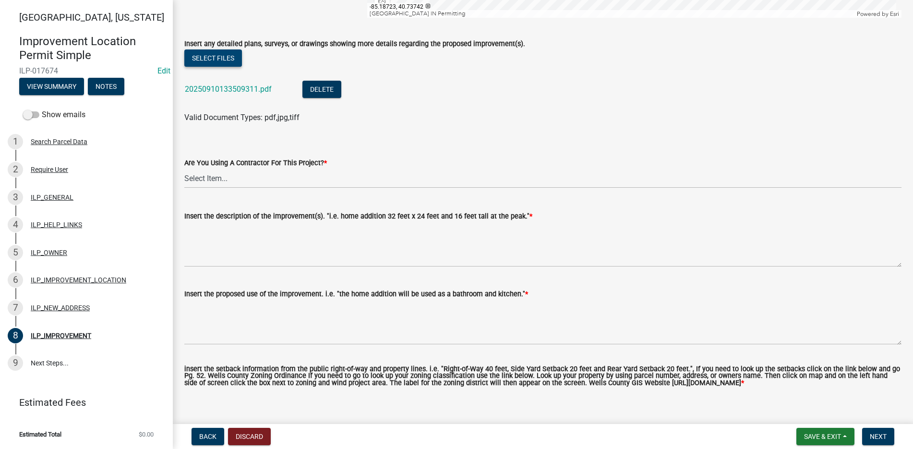
scroll to position [336, 0]
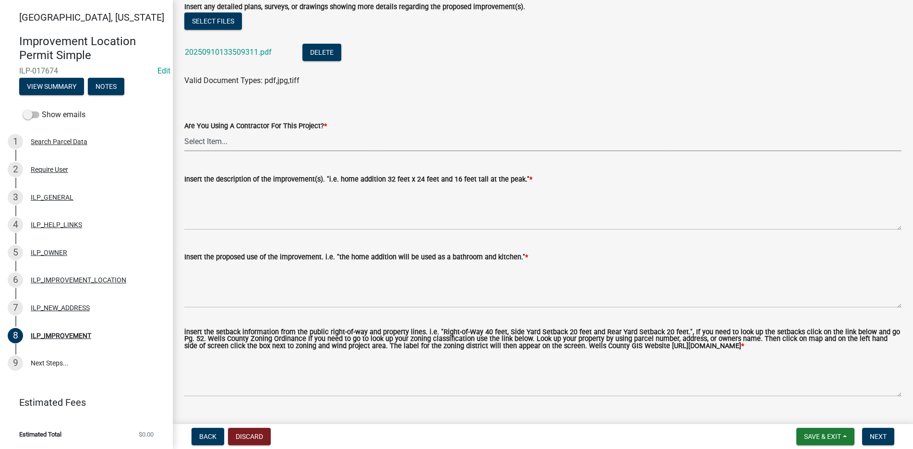
click at [199, 134] on select "Select Item... YES NO" at bounding box center [542, 141] width 717 height 20
click at [184, 131] on select "Select Item... YES NO" at bounding box center [542, 141] width 717 height 20
select select "71b507d0-569d-4a0a-b334-f72445909e69"
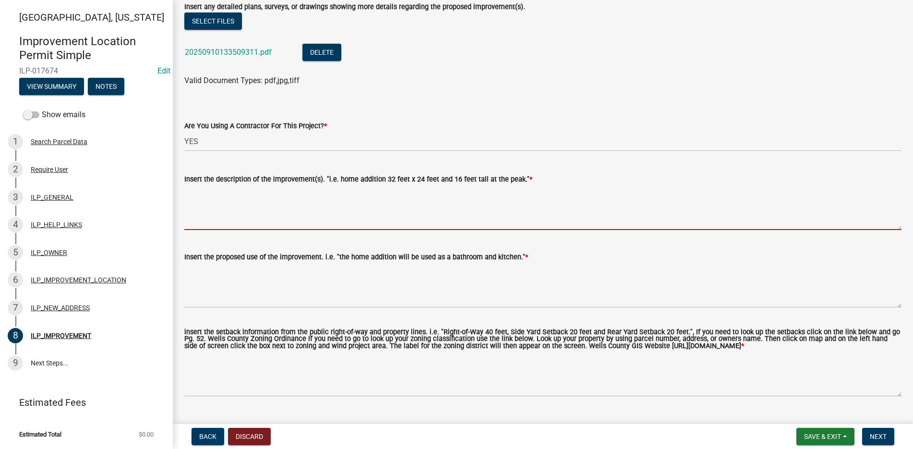
click at [205, 197] on textarea "Insert the description of the improvement(s). "i.e. home addition 32 feet x 24 …" at bounding box center [542, 207] width 717 height 45
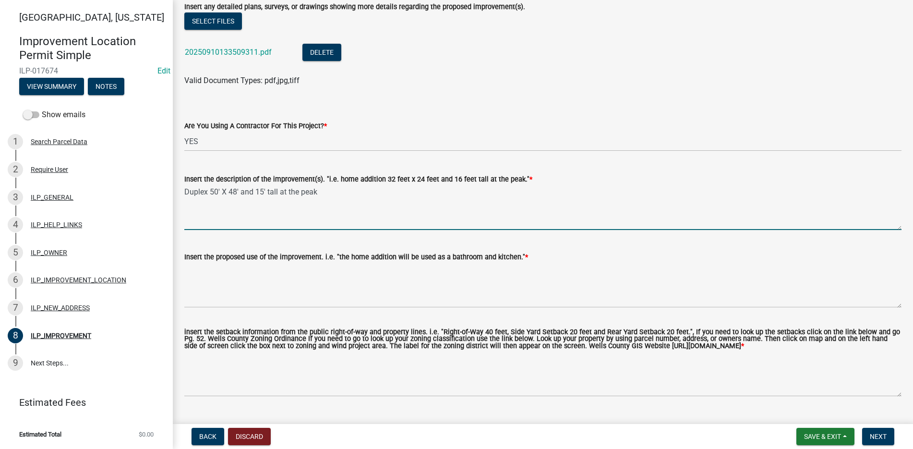
type textarea "Duplex 50' X 48' and 15' tall at the peak"
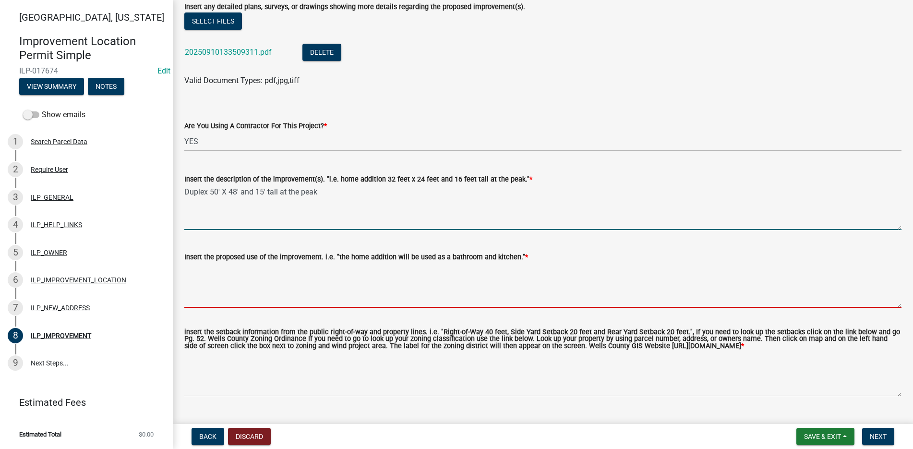
click at [200, 272] on textarea "Insert the proposed use of the improvement. i.e. "the home addition will be use…" at bounding box center [542, 284] width 717 height 45
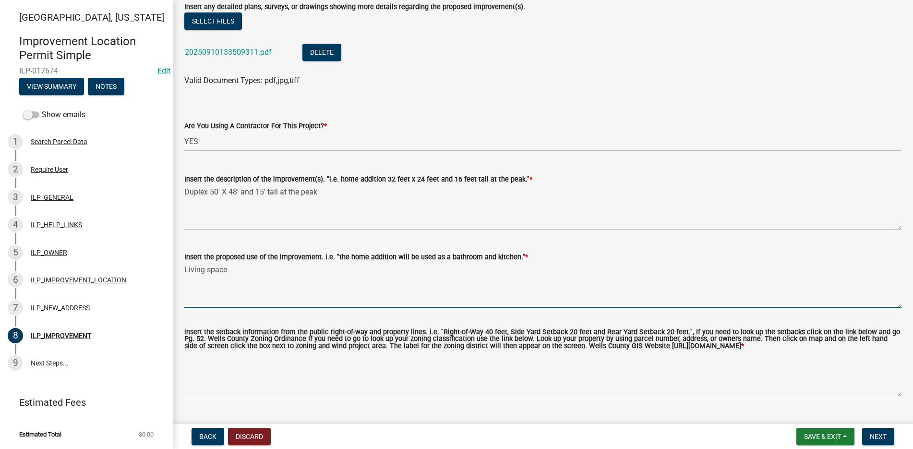
type textarea "Living space"
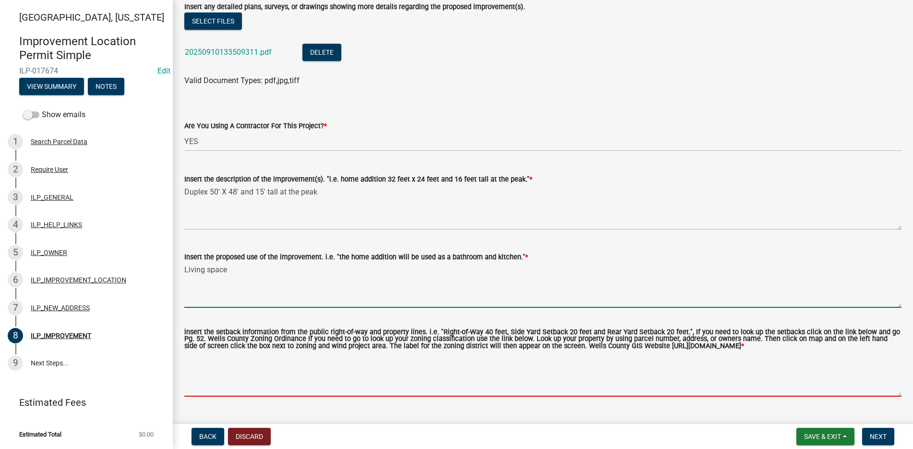
click at [196, 369] on textarea "insert the setback information from the public right-of-way and property lines.…" at bounding box center [542, 373] width 717 height 45
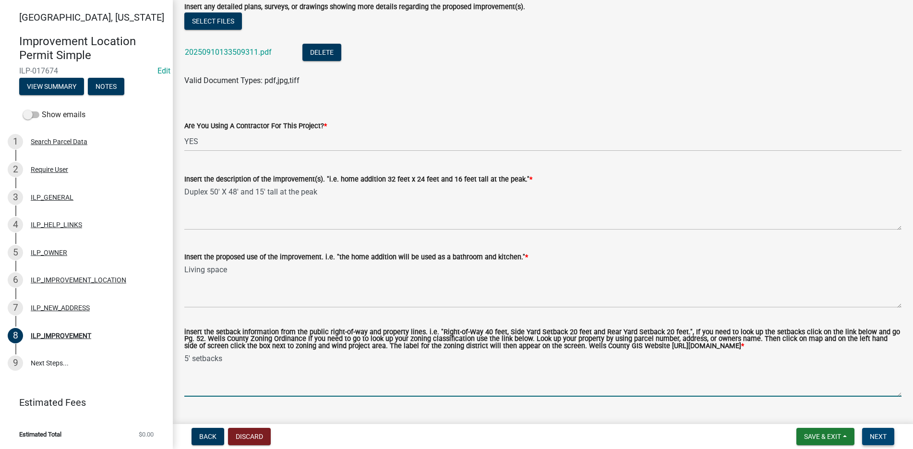
type textarea "5' setbacks"
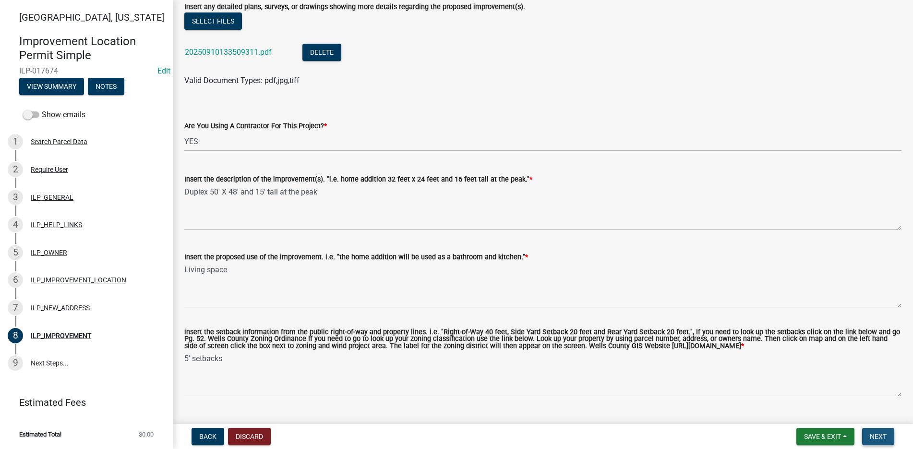
click at [875, 435] on span "Next" at bounding box center [877, 436] width 17 height 8
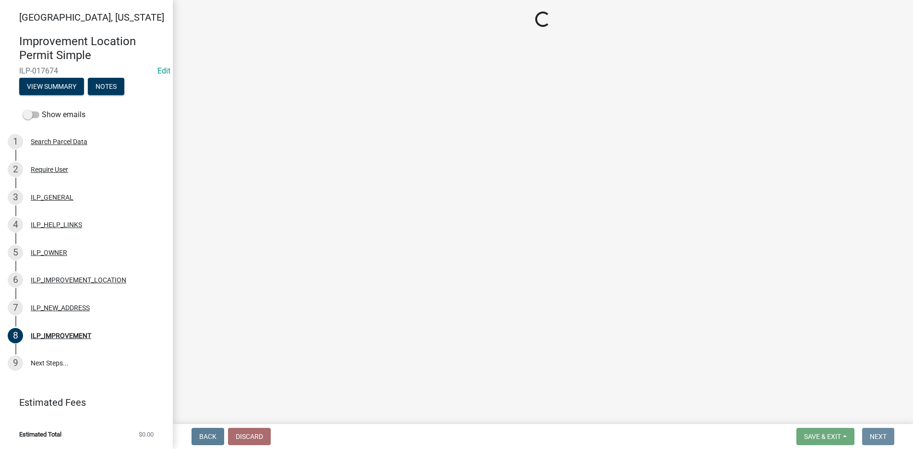
scroll to position [0, 0]
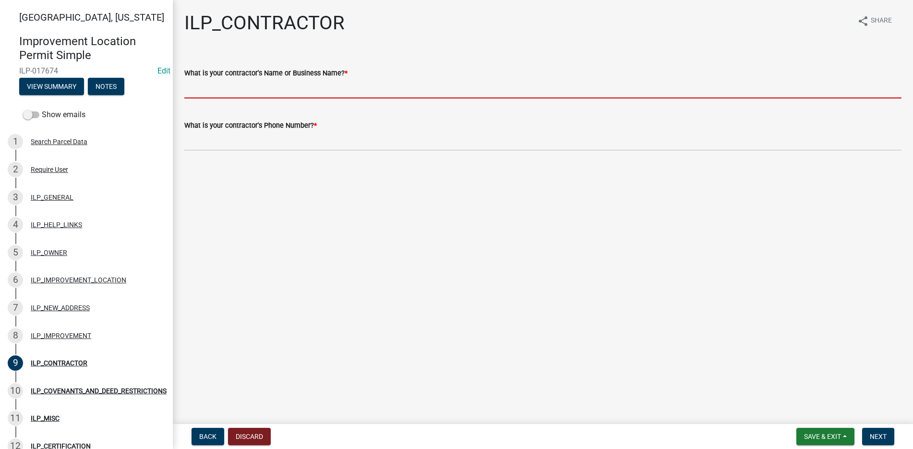
click at [200, 93] on input "What is your contractor's Name or Business Name? *" at bounding box center [542, 89] width 717 height 20
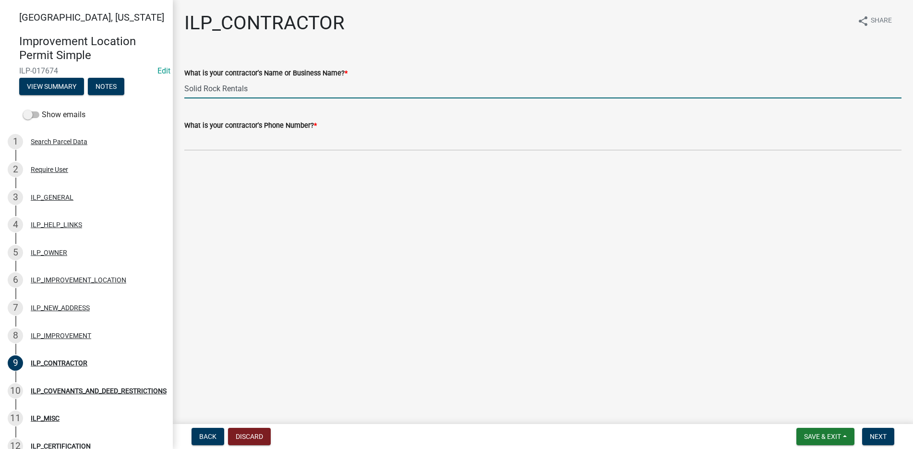
type input "Solid Rock Rentals"
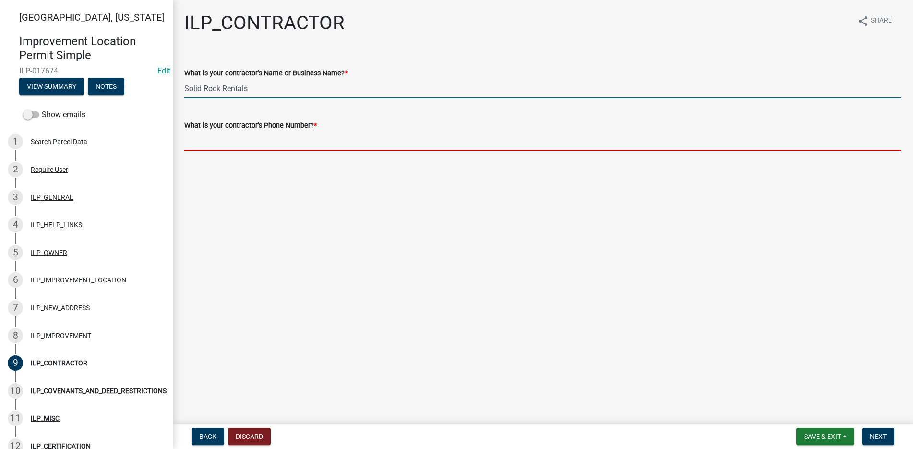
click at [193, 143] on input "What is your contractor's Phone Number? *" at bounding box center [542, 141] width 717 height 20
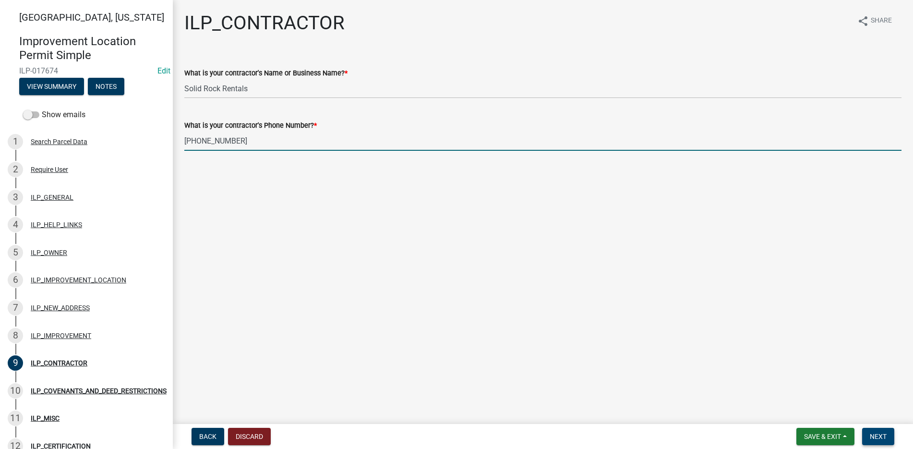
type input "260-307-1128"
click at [872, 432] on span "Next" at bounding box center [877, 436] width 17 height 8
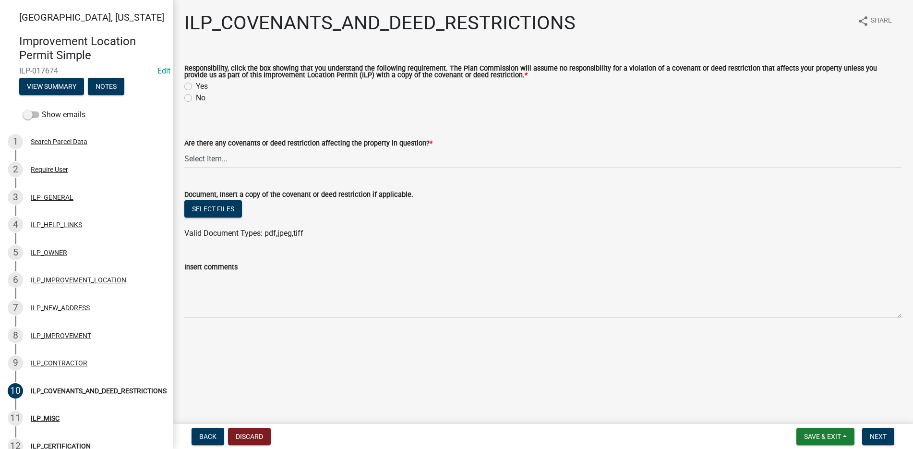
click at [196, 83] on label "Yes" at bounding box center [202, 87] width 12 height 12
click at [196, 83] on input "Yes" at bounding box center [199, 84] width 6 height 6
radio input "true"
click at [211, 154] on select "Select Item... YES NO" at bounding box center [542, 159] width 717 height 20
click at [184, 149] on select "Select Item... YES NO" at bounding box center [542, 159] width 717 height 20
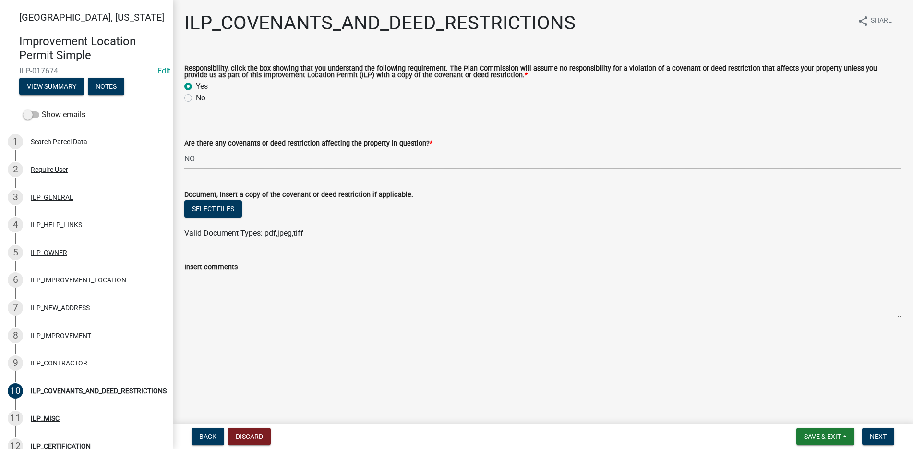
select select "8e2002f1-ace1-422c-92a0-aa7ffd64ff05"
click at [882, 433] on span "Next" at bounding box center [877, 436] width 17 height 8
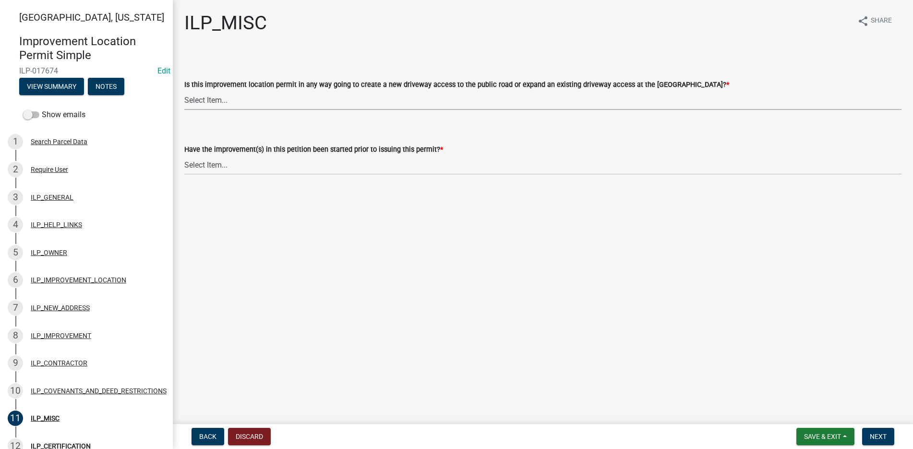
click at [204, 95] on select "Select Item... YES NO" at bounding box center [542, 100] width 717 height 20
click at [184, 90] on select "Select Item... YES NO" at bounding box center [542, 100] width 717 height 20
select select "7bbc9f35-8690-4155-9a41-9f01907d32de"
click at [192, 159] on select "Select Item... YES NO" at bounding box center [542, 165] width 717 height 20
click at [184, 155] on select "Select Item... YES NO" at bounding box center [542, 165] width 717 height 20
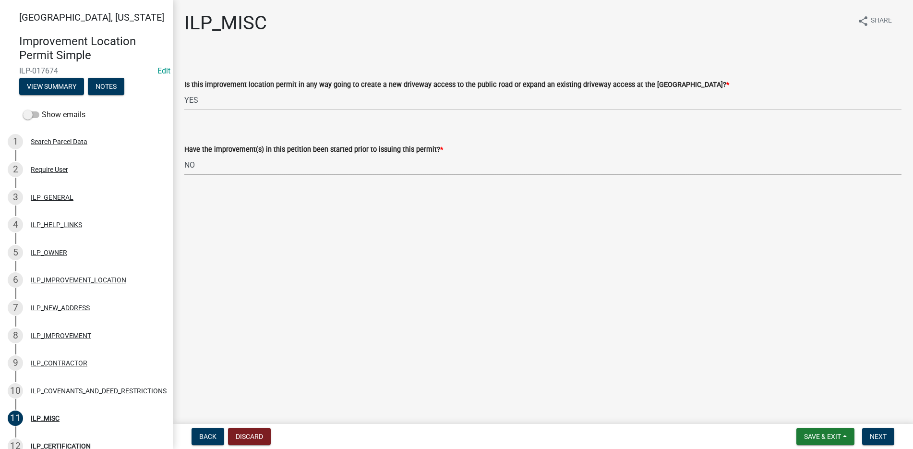
select select "87690217-1c5d-4f3f-89a3-85c12ce3295a"
click at [871, 431] on button "Next" at bounding box center [878, 436] width 32 height 17
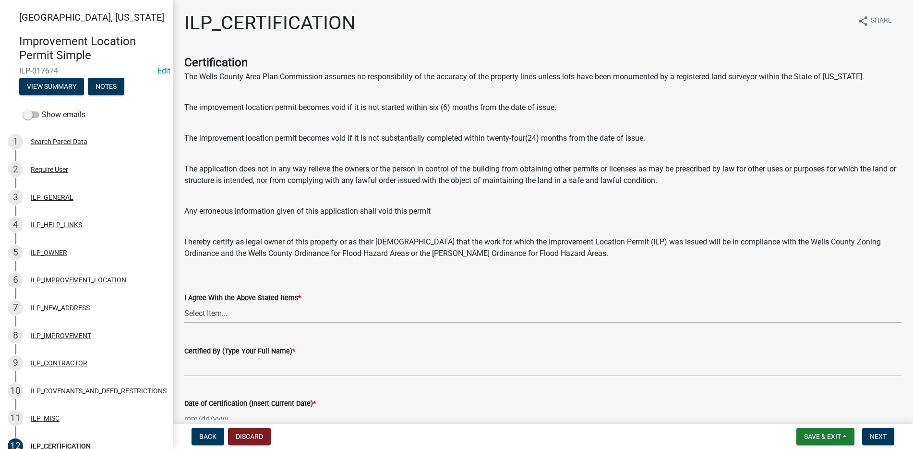
click at [266, 305] on select "Select Item... Yes" at bounding box center [542, 313] width 717 height 20
click at [184, 303] on select "Select Item... Yes" at bounding box center [542, 313] width 717 height 20
select select "bd96893d-fc5a-4886-96bc-c23f48f60341"
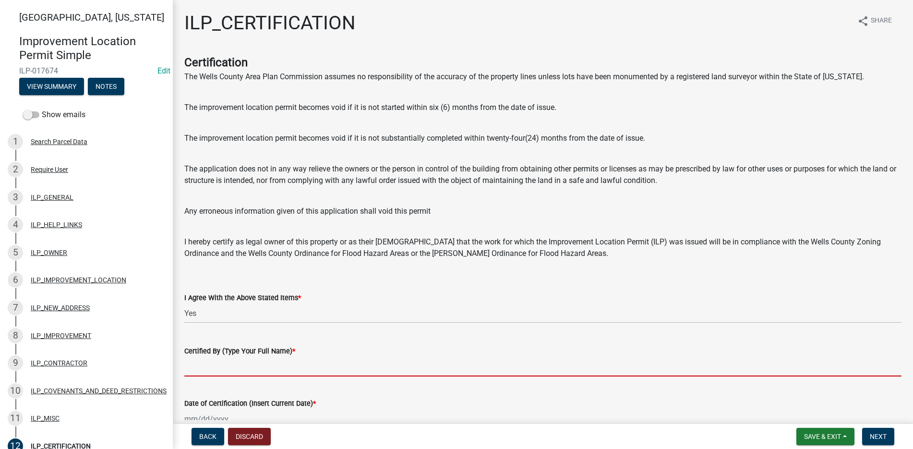
click at [200, 372] on input "Certified By (Type Your Full Name) *" at bounding box center [542, 366] width 717 height 20
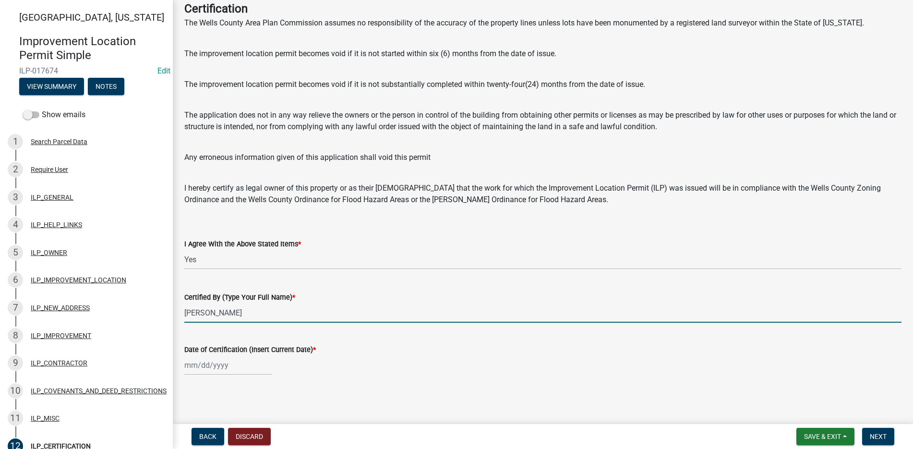
scroll to position [55, 0]
type input "Drew Gerber"
select select "9"
select select "2025"
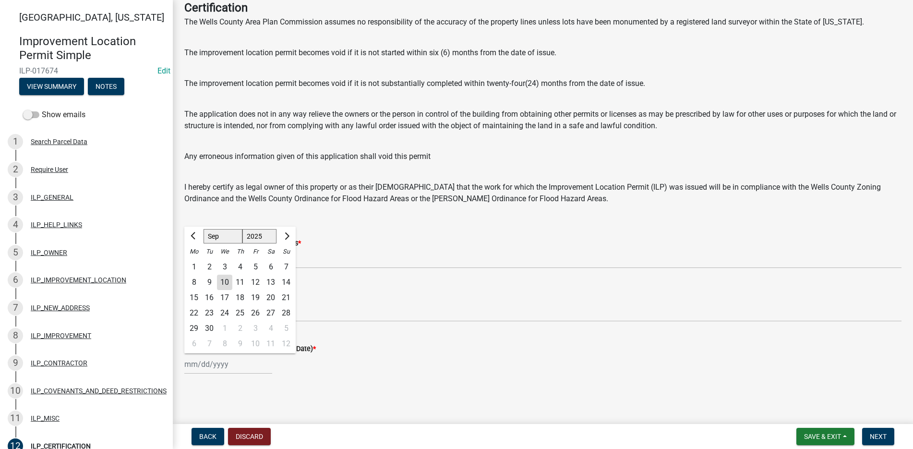
click at [208, 356] on div "Jan Feb Mar Apr May Jun Jul Aug Sep Oct Nov Dec 1525 1526 1527 1528 1529 1530 1…" at bounding box center [228, 364] width 88 height 20
click at [227, 282] on div "10" at bounding box center [224, 281] width 15 height 15
type input "[DATE]"
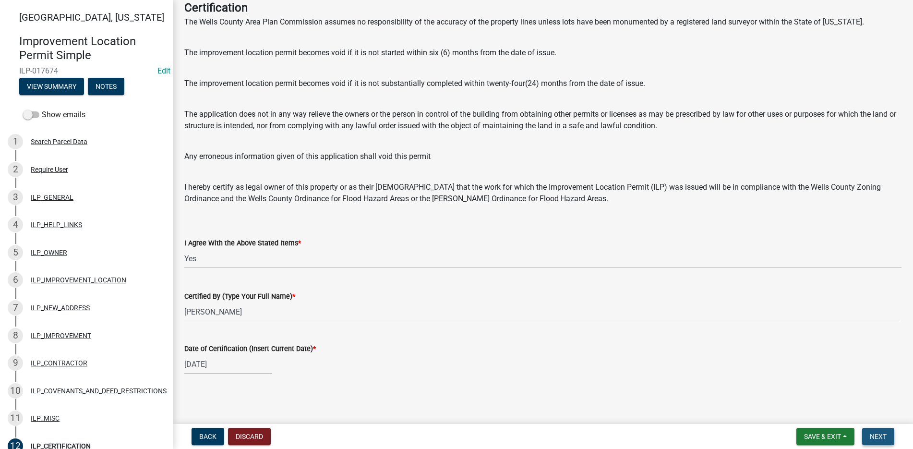
click at [874, 434] on span "Next" at bounding box center [877, 436] width 17 height 8
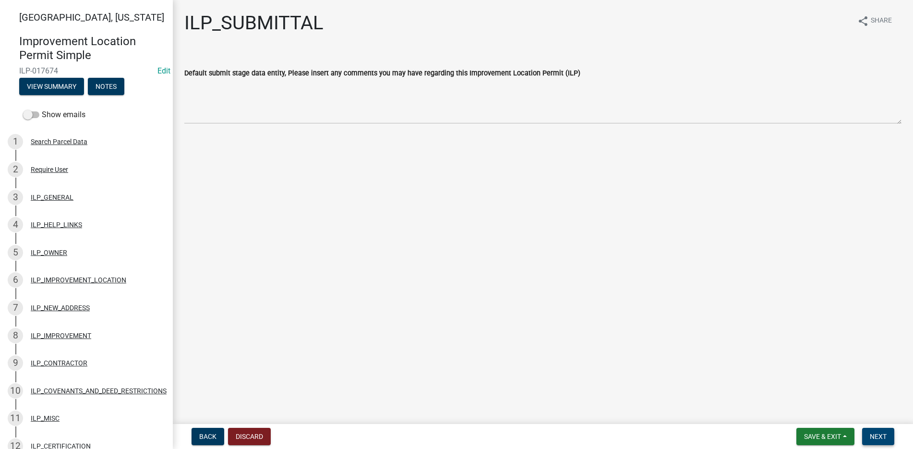
click at [878, 435] on span "Next" at bounding box center [877, 436] width 17 height 8
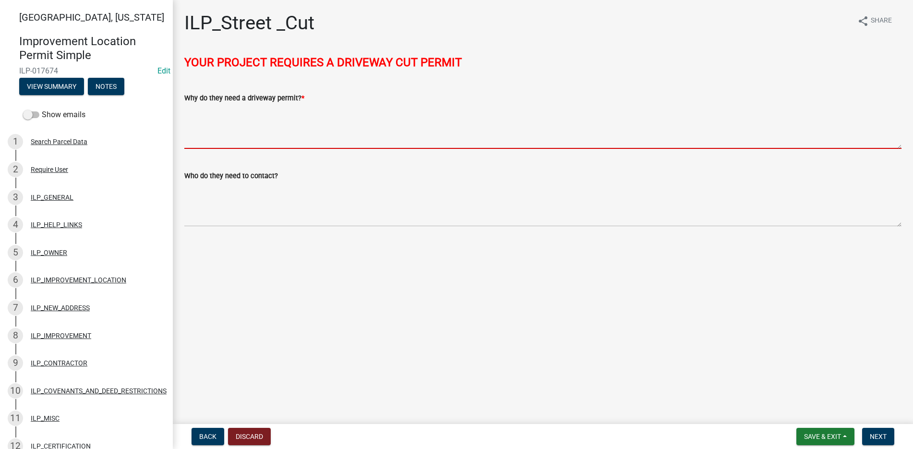
click at [204, 116] on textarea "Why do they need a driveway permit? *" at bounding box center [542, 126] width 717 height 45
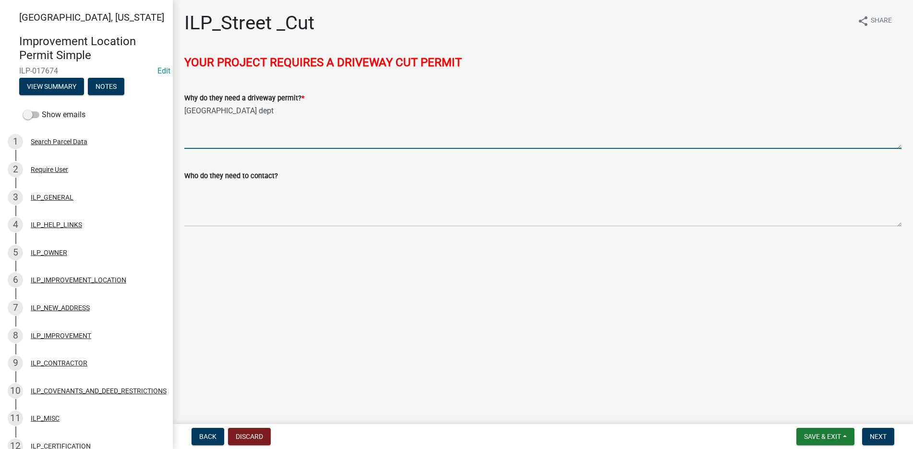
type textarea "City Street dept"
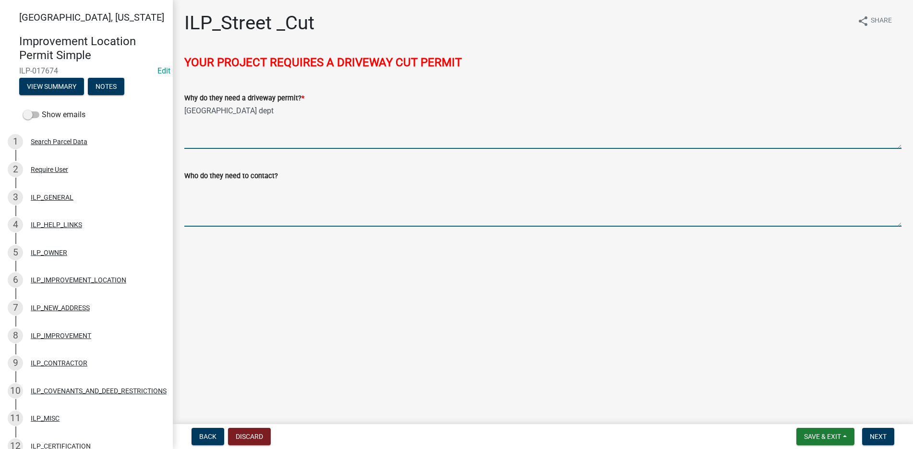
click at [199, 198] on textarea "Who do they need to contact?" at bounding box center [542, 203] width 717 height 45
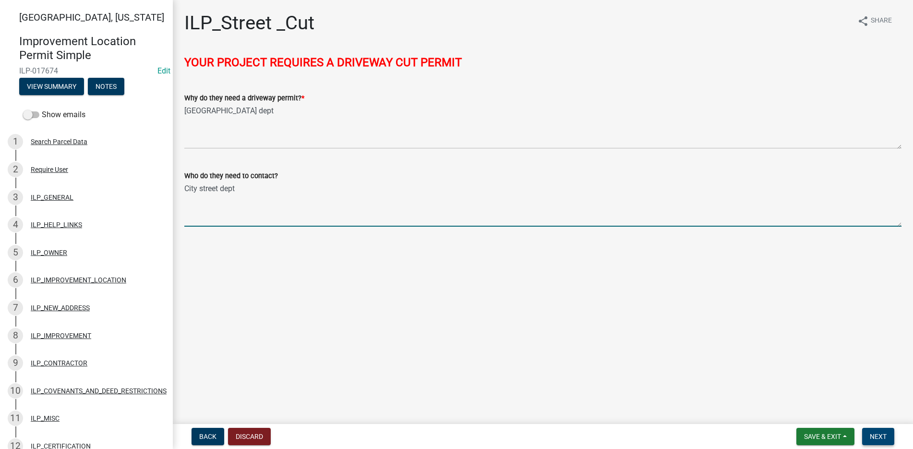
type textarea "City street dept"
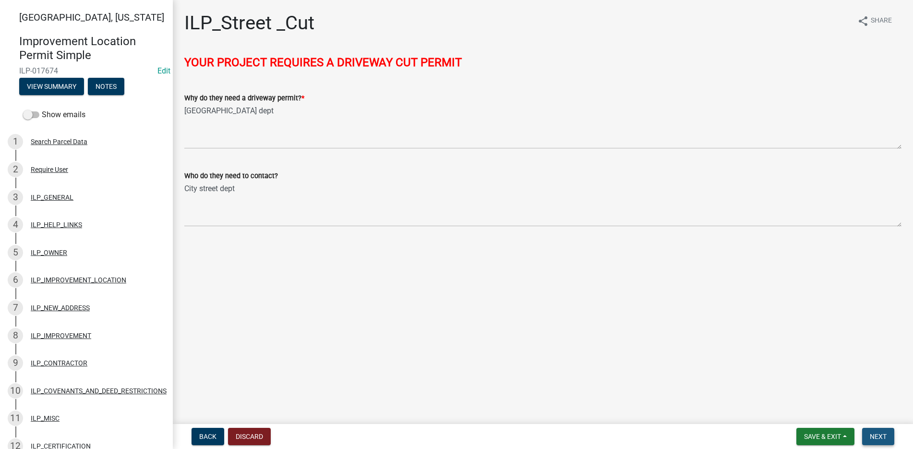
click at [886, 436] on span "Next" at bounding box center [877, 436] width 17 height 8
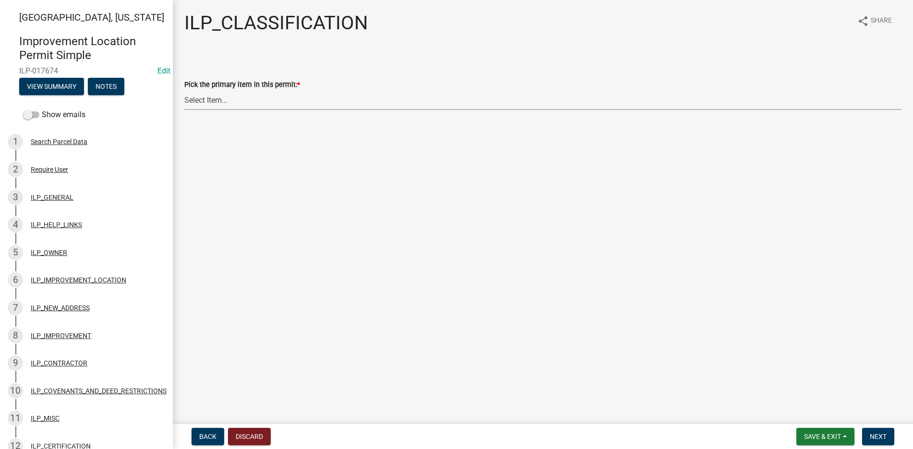
click at [192, 95] on select "Select Item... Accessory Structure (Addition) Accessory Structure (NEW) Busines…" at bounding box center [542, 100] width 717 height 20
click at [184, 90] on select "Select Item... Accessory Structure (Addition) Accessory Structure (NEW) Busines…" at bounding box center [542, 100] width 717 height 20
select select "0e5be154-e555-4905-8f62-82a3b7f6191e"
click at [879, 436] on span "Next" at bounding box center [877, 436] width 17 height 8
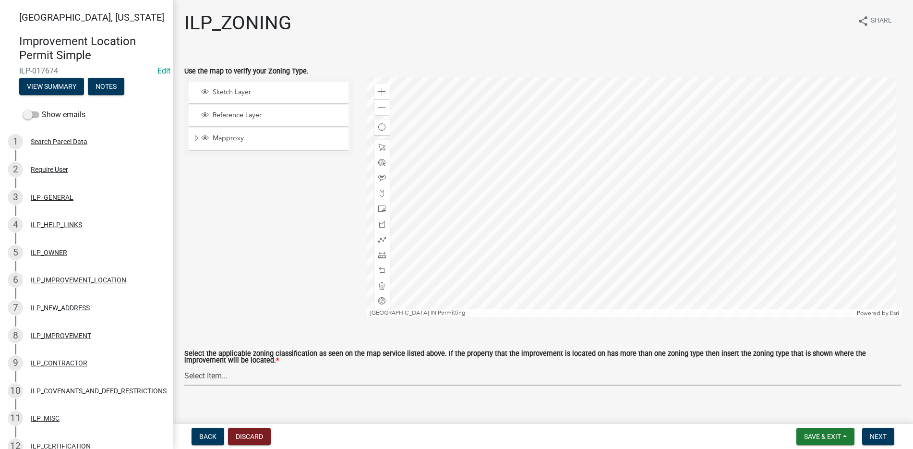
click at [196, 374] on select "Select Item... A-1 "Agricultural Intensive" A-R "Agricultural Residential" S-1 …" at bounding box center [542, 376] width 717 height 20
click at [184, 366] on select "Select Item... A-1 "Agricultural Intensive" A-R "Agricultural Residential" S-1 …" at bounding box center [542, 376] width 717 height 20
select select "0b5c18ea-7879-4237-8996-a8c75eed875b"
click at [876, 434] on span "Next" at bounding box center [877, 436] width 17 height 8
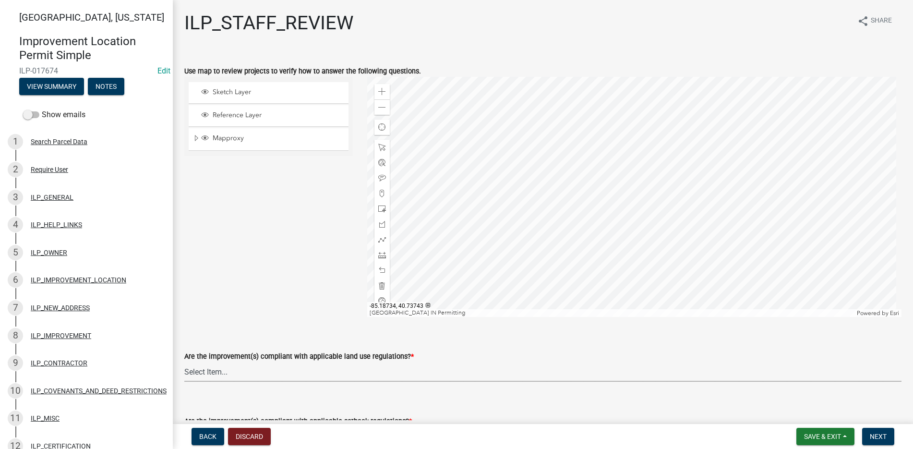
click at [213, 370] on select "Select Item... YES NO" at bounding box center [542, 372] width 717 height 20
click at [184, 362] on select "Select Item... YES NO" at bounding box center [542, 372] width 717 height 20
select select "83ffa5df-1258-41bd-a108-9f2370541ef9"
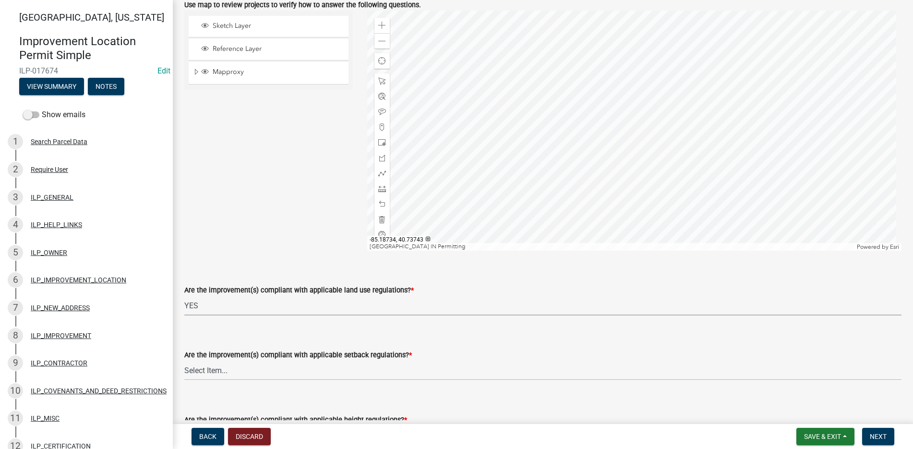
scroll to position [192, 0]
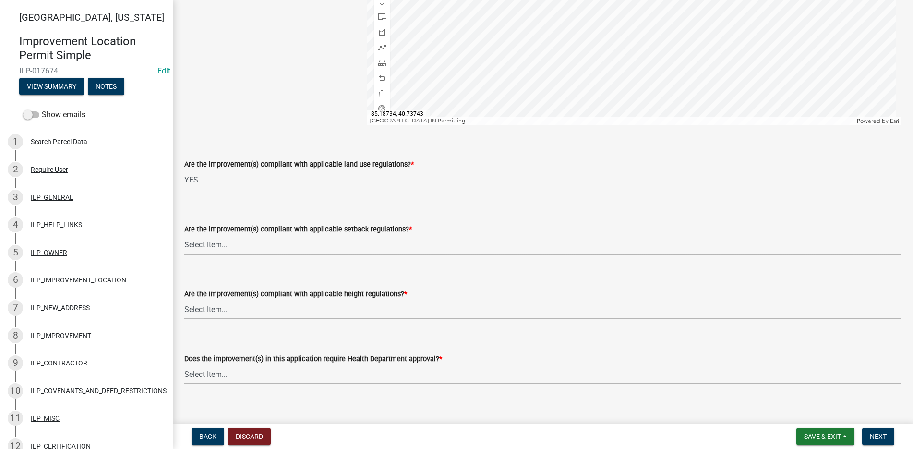
click at [193, 248] on select "Select Item... YES NO" at bounding box center [542, 245] width 717 height 20
click at [184, 235] on select "Select Item... YES NO" at bounding box center [542, 245] width 717 height 20
select select "e76e6c03-c199-4125-95d7-daca193c3739"
click at [204, 308] on select "Select Item... YES NO" at bounding box center [542, 309] width 717 height 20
click at [184, 299] on select "Select Item... YES NO" at bounding box center [542, 309] width 717 height 20
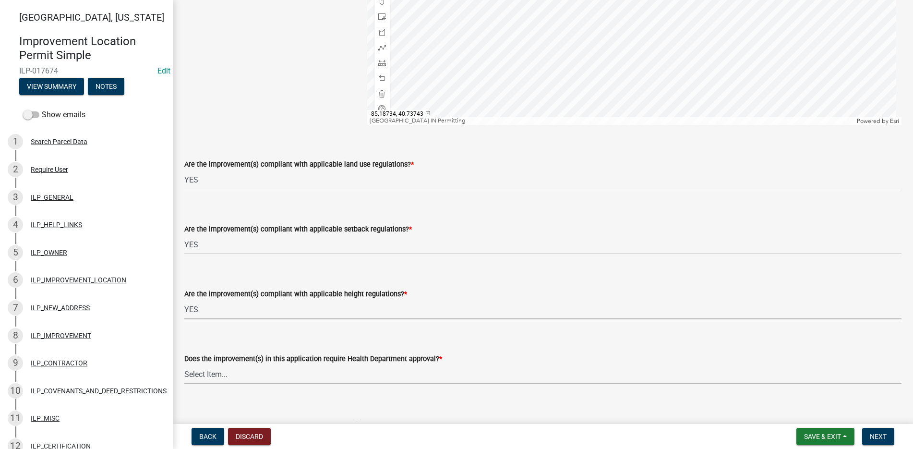
select select "b2795382-5a5c-496e-8f40-9eac2bba8e54"
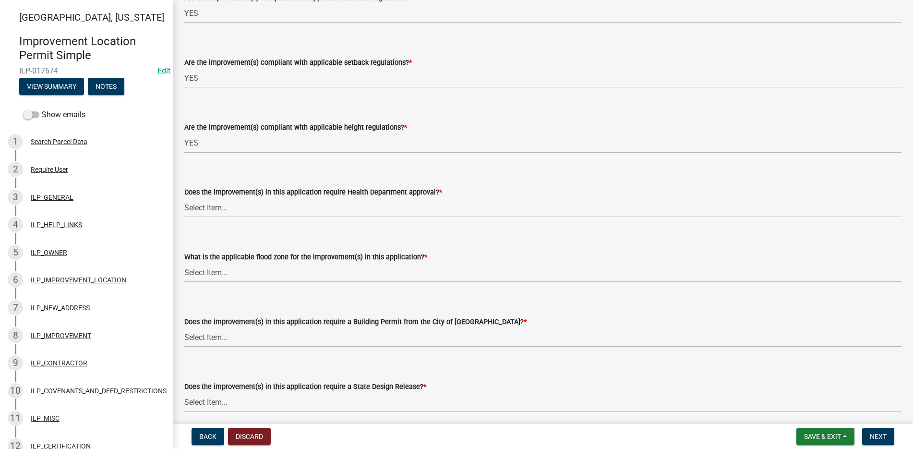
scroll to position [384, 0]
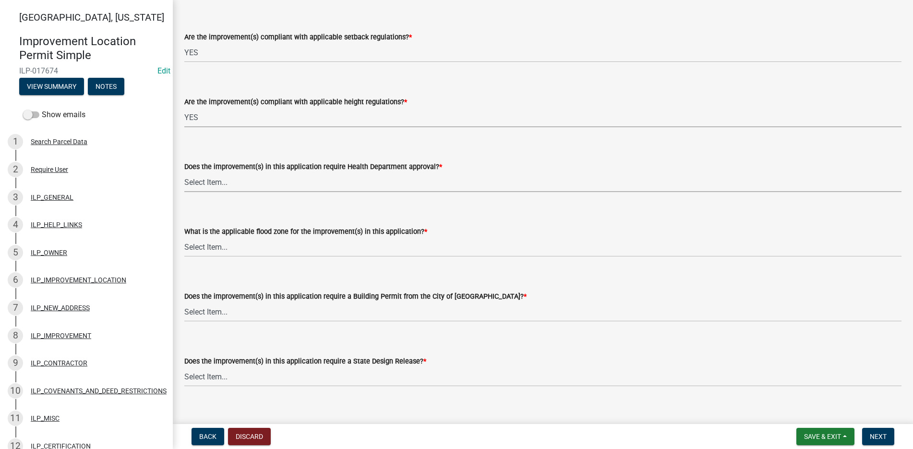
click at [213, 182] on select "Select Item... YES NO" at bounding box center [542, 182] width 717 height 20
click at [184, 172] on select "Select Item... YES NO" at bounding box center [542, 182] width 717 height 20
select select "2cf99e9a-fd48-429a-ab01-6241dd9ef86f"
click at [220, 247] on select "Select Item... AE-Floodway "Studied 1% Flood Zone Under State of Indiana Jurisd…" at bounding box center [542, 247] width 717 height 20
click at [184, 237] on select "Select Item... AE-Floodway "Studied 1% Flood Zone Under State of Indiana Jurisd…" at bounding box center [542, 247] width 717 height 20
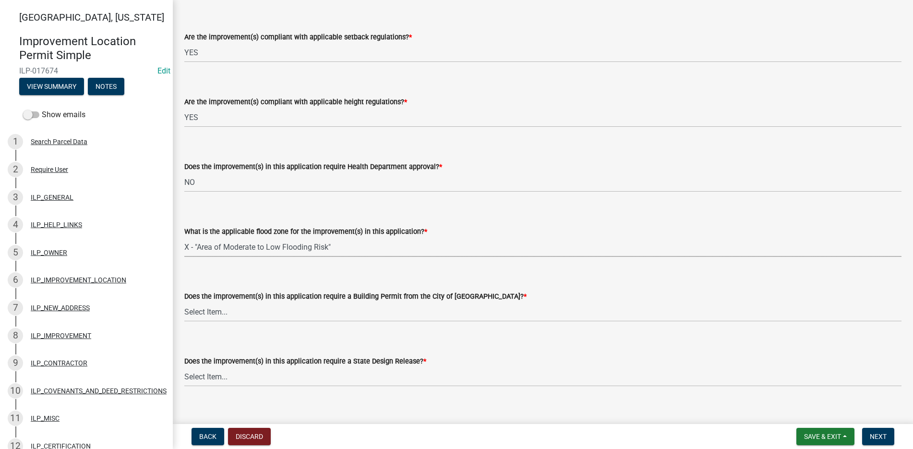
select select "546a9c8a-0bf2-4128-b2a0-21aece03a164"
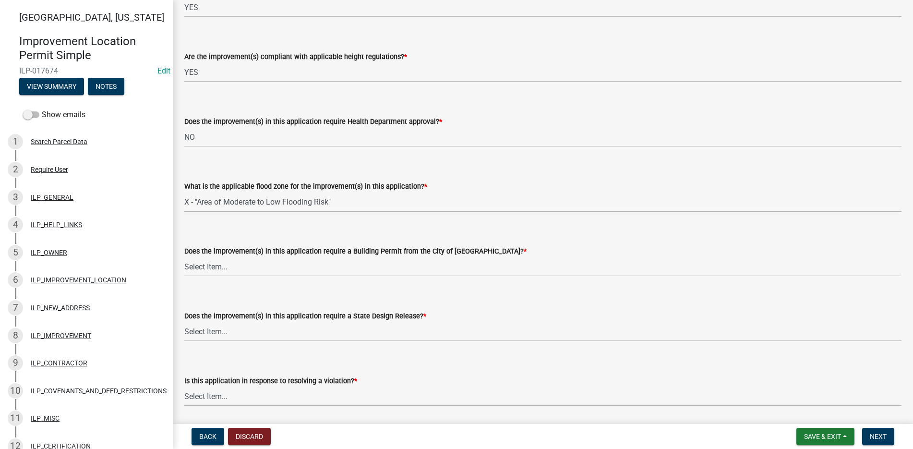
scroll to position [528, 0]
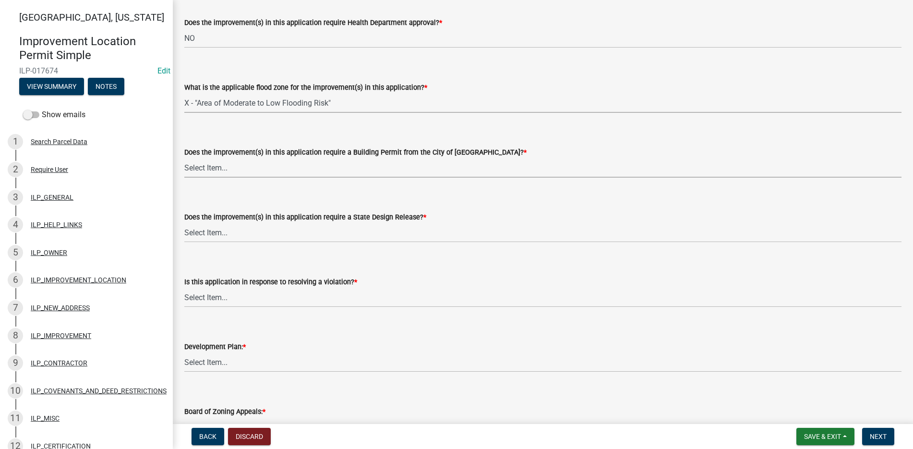
click at [217, 166] on select "Select Item... YES NO" at bounding box center [542, 168] width 717 height 20
click at [184, 158] on select "Select Item... YES NO" at bounding box center [542, 168] width 717 height 20
select select "12e37edc-2480-466d-9e86-8f142ffa6713"
drag, startPoint x: 206, startPoint y: 230, endPoint x: 206, endPoint y: 235, distance: 4.8
click at [206, 230] on select "Select Item... YES NO" at bounding box center [542, 233] width 717 height 20
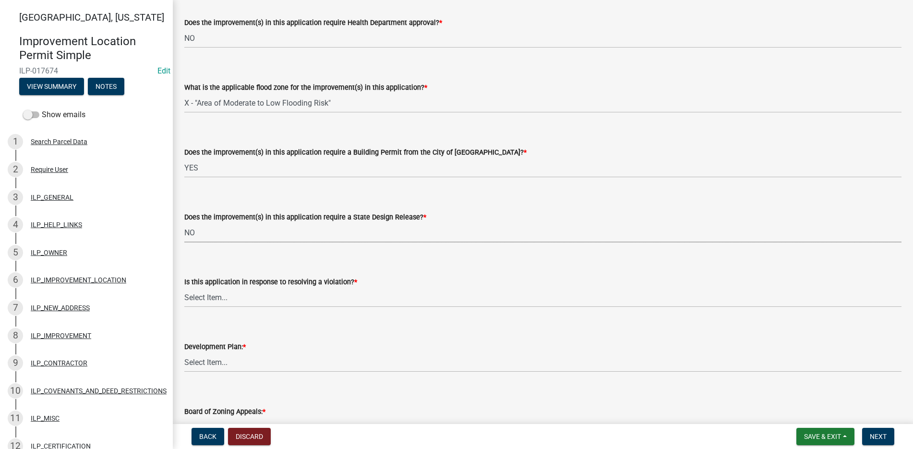
click at [184, 223] on select "Select Item... YES NO" at bounding box center [542, 233] width 717 height 20
select select "3e29b85e-0a39-40b5-813f-a0c180e4f93d"
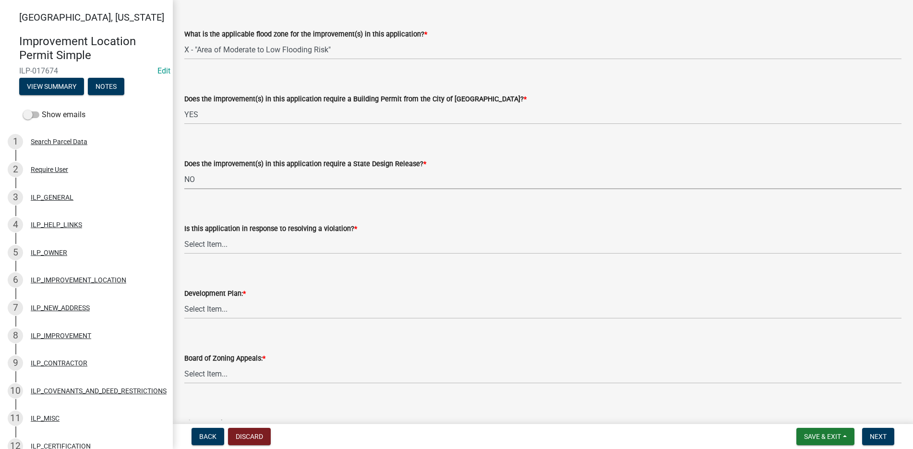
scroll to position [672, 0]
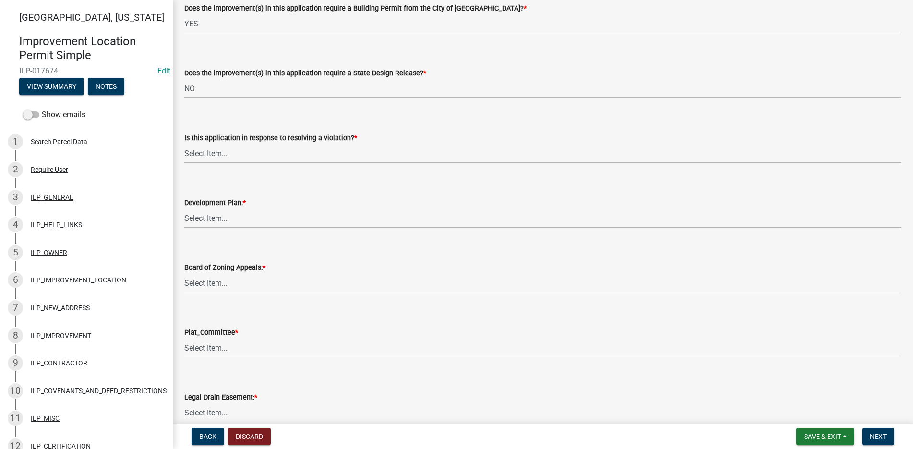
click at [217, 147] on select "Select Item... YES NO" at bounding box center [542, 153] width 717 height 20
click at [184, 143] on select "Select Item... YES NO" at bounding box center [542, 153] width 717 height 20
select select "296d3b28-03f6-4b85-9592-a9e1e0e51d18"
click at [200, 217] on select "Select Item... YES NO" at bounding box center [542, 218] width 717 height 20
click at [184, 208] on select "Select Item... YES NO" at bounding box center [542, 218] width 717 height 20
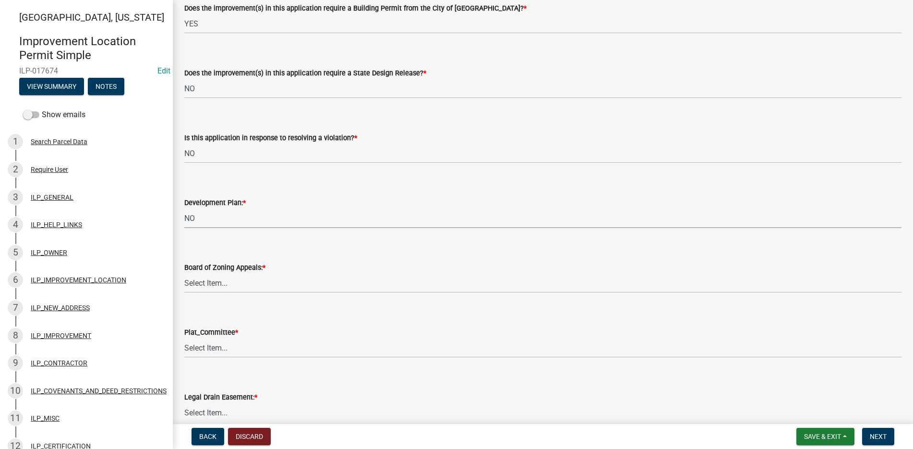
select select "f492072b-a2fa-4f7c-8f99-9e809c6c526f"
click at [199, 280] on select "Select Item... YES NO" at bounding box center [542, 283] width 717 height 20
click at [184, 273] on select "Select Item... YES NO" at bounding box center [542, 283] width 717 height 20
select select "91f2ca91-6260-441c-87d8-e38016df5c96"
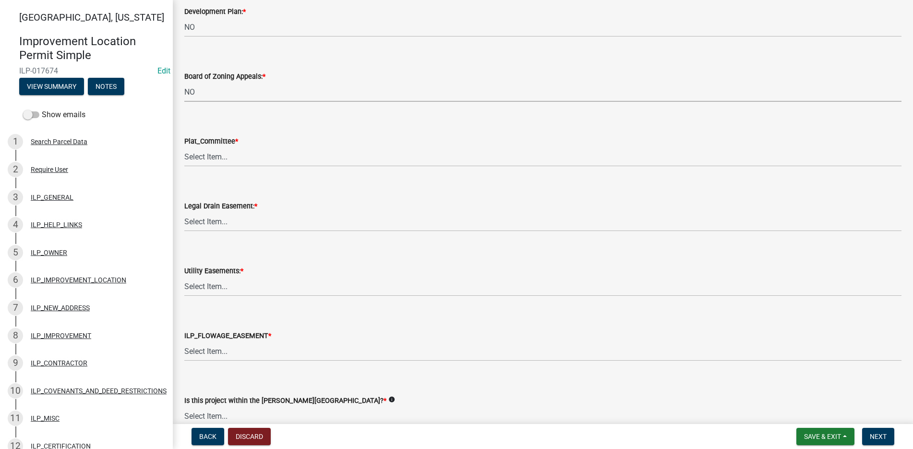
scroll to position [864, 0]
click at [210, 152] on select "Select Item... YES NO" at bounding box center [542, 156] width 717 height 20
click at [184, 146] on select "Select Item... YES NO" at bounding box center [542, 156] width 717 height 20
select select "47a212c8-01e6-4bd2-89c3-ae9c4972d54d"
click at [201, 221] on select "Select Item... YES NO" at bounding box center [542, 221] width 717 height 20
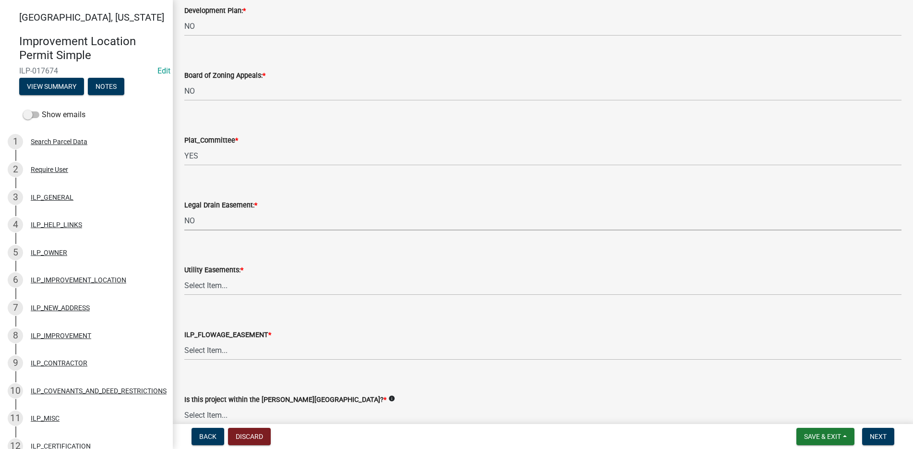
click at [184, 211] on select "Select Item... YES NO" at bounding box center [542, 221] width 717 height 20
select select "4de29e95-b13a-4926-a5fe-83364331169b"
click at [202, 281] on select "Select Item... YES NO" at bounding box center [542, 285] width 717 height 20
click at [184, 275] on select "Select Item... YES NO" at bounding box center [542, 285] width 717 height 20
select select "8e424161-7bf1-4e33-adf9-a347c03eff2b"
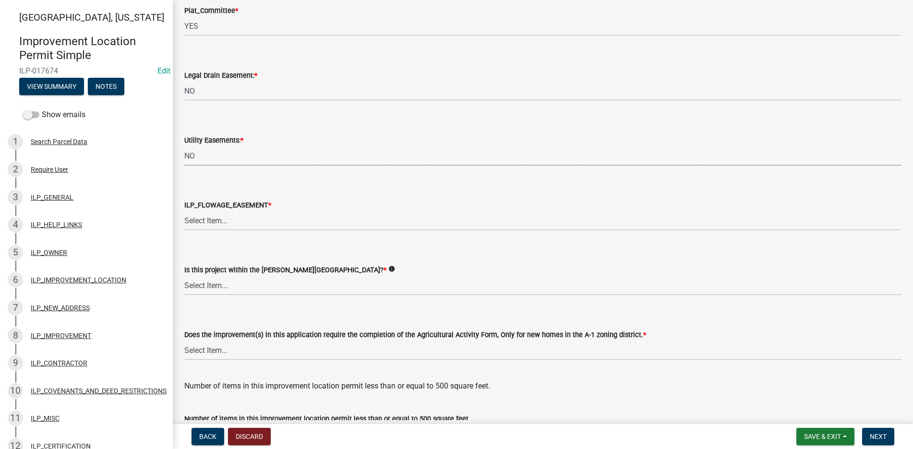
scroll to position [1008, 0]
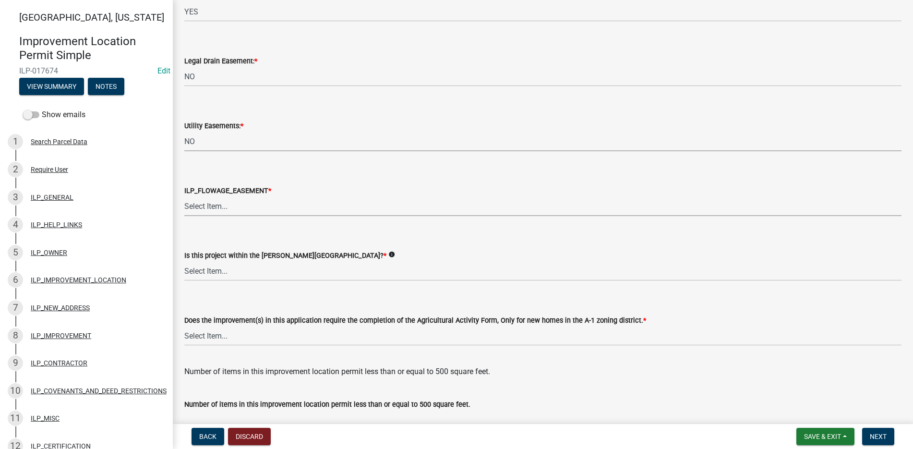
click at [223, 205] on select "Select Item... Not in or near the Army Corp of Engineers Flowage Easement. Proj…" at bounding box center [542, 206] width 717 height 20
click at [184, 196] on select "Select Item... Not in or near the Army Corp of Engineers Flowage Easement. Proj…" at bounding box center [542, 206] width 717 height 20
select select "bdd9c930-c7fe-4770-81ee-2c29cf953f8b"
click at [207, 264] on select "Select Item... Yes No" at bounding box center [542, 271] width 717 height 20
click at [184, 261] on select "Select Item... Yes No" at bounding box center [542, 271] width 717 height 20
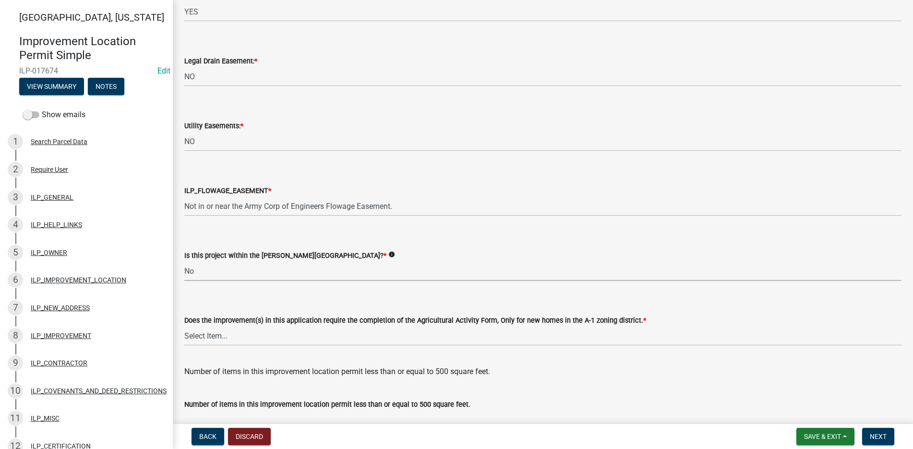
select select "c22a6da1-a4b9-4a20-9552-3c4da3c32bc7"
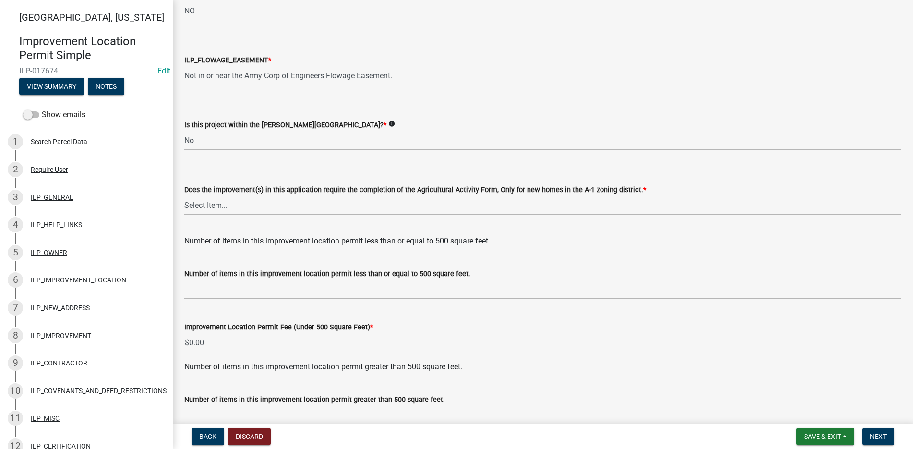
scroll to position [1152, 0]
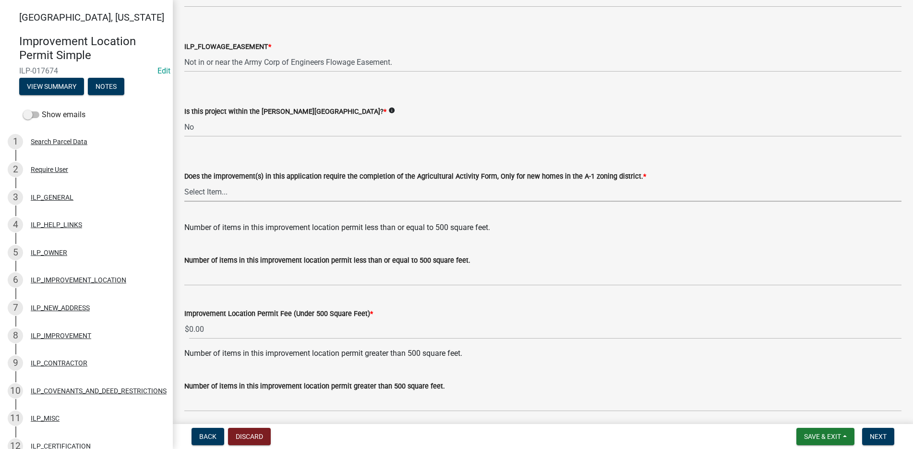
click at [213, 191] on select "Select Item... YES NO" at bounding box center [542, 192] width 717 height 20
click at [184, 182] on select "Select Item... YES NO" at bounding box center [542, 192] width 717 height 20
select select "b8432f74-40d2-4ff6-ba31-770d91760c6e"
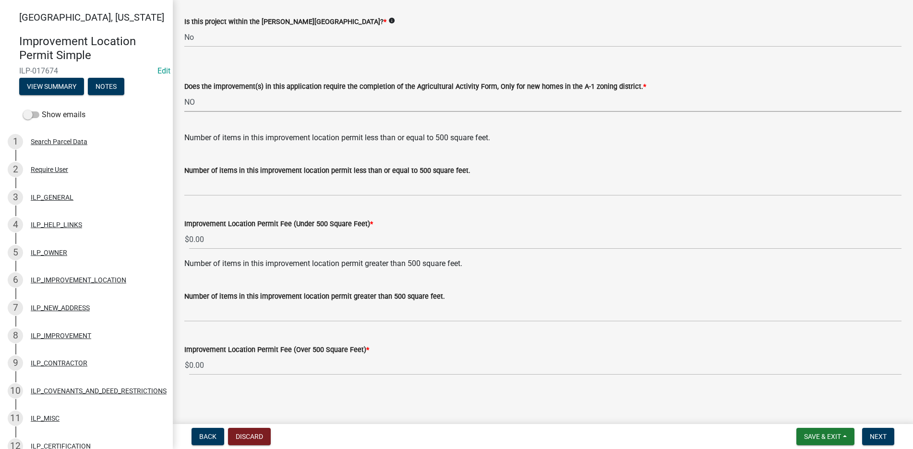
scroll to position [1242, 0]
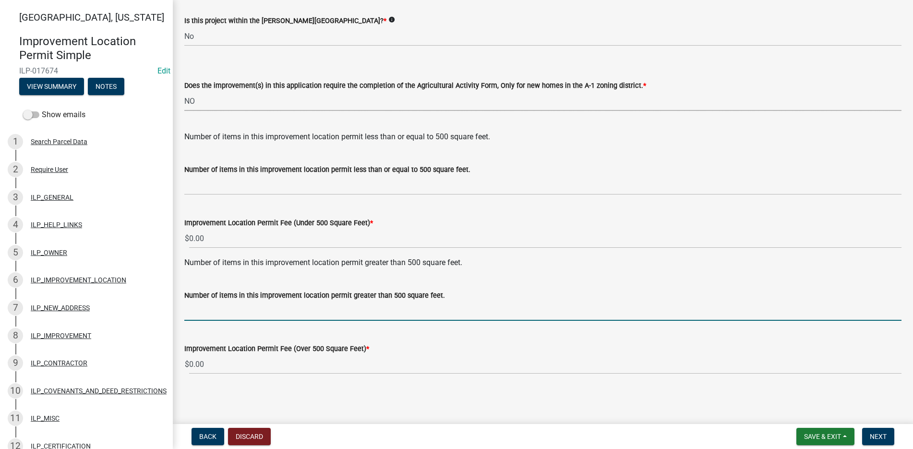
click at [213, 318] on input "text" at bounding box center [542, 311] width 717 height 20
type input "1"
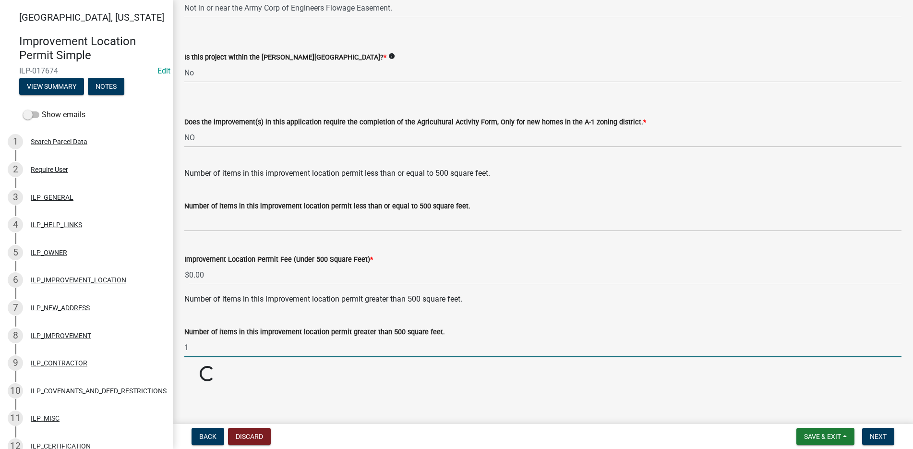
scroll to position [1206, 0]
click at [877, 438] on span "Next" at bounding box center [877, 436] width 17 height 8
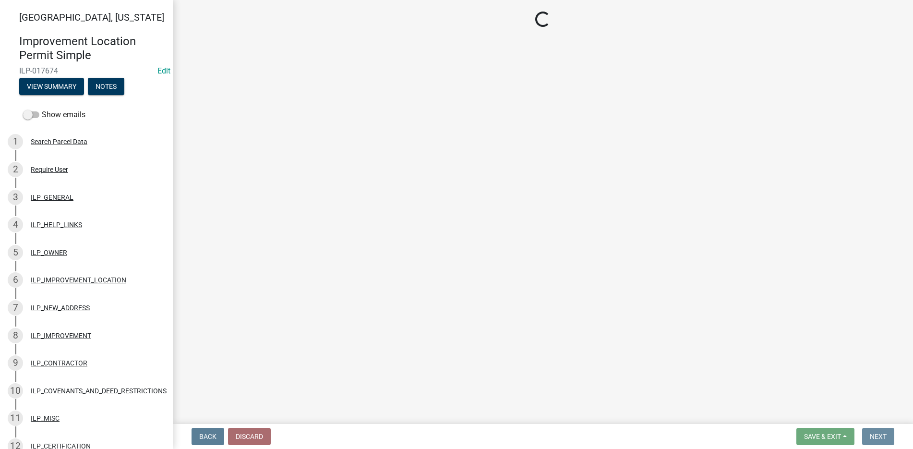
scroll to position [0, 0]
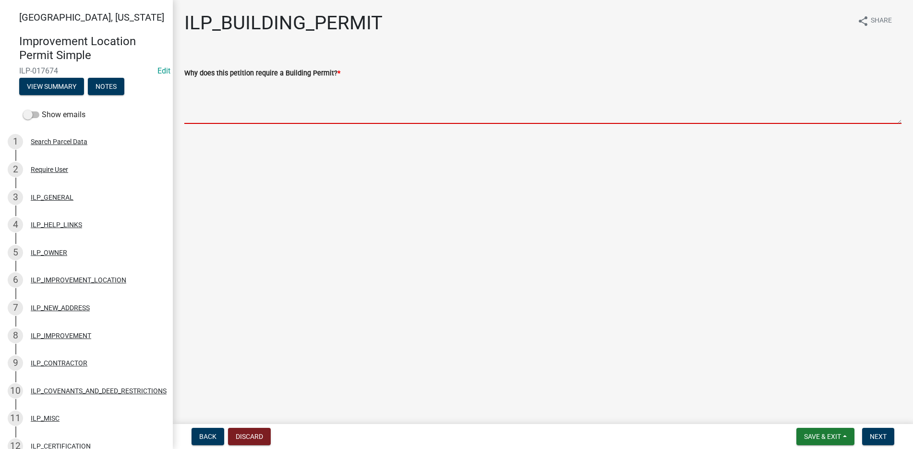
click at [205, 85] on textarea "Why does this petition require a Building Permit? *" at bounding box center [542, 101] width 717 height 45
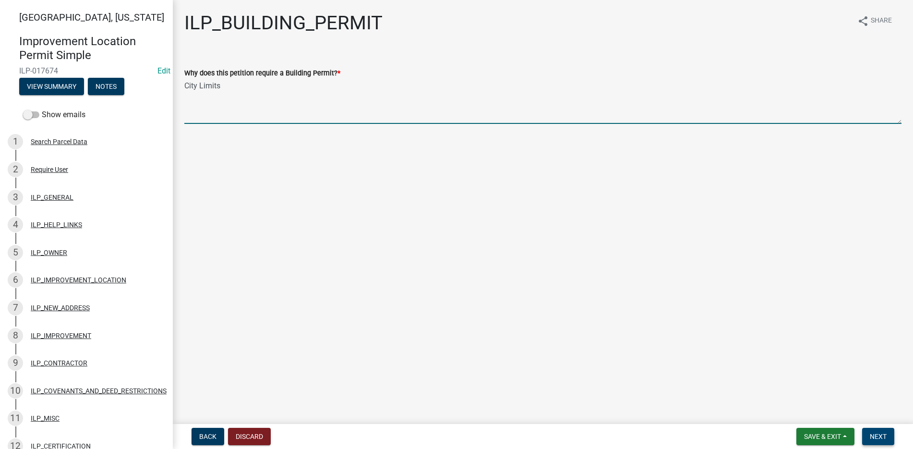
type textarea "City Limits"
click at [881, 434] on span "Next" at bounding box center [877, 436] width 17 height 8
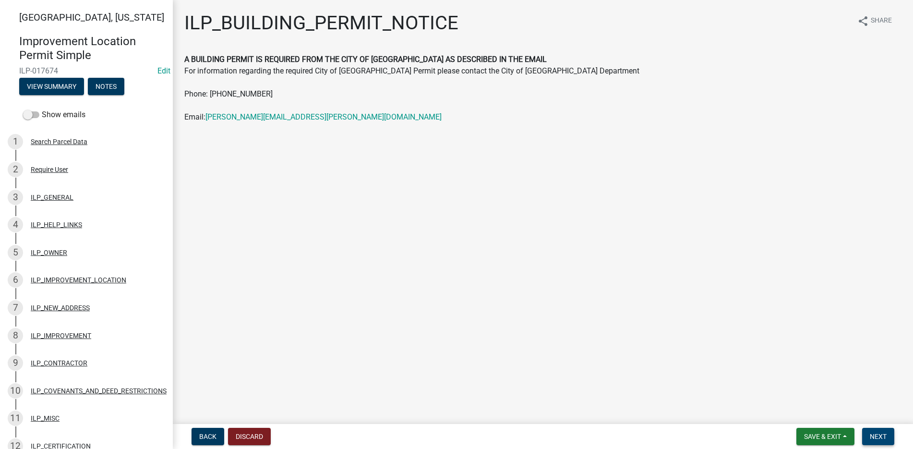
click at [871, 434] on span "Next" at bounding box center [877, 436] width 17 height 8
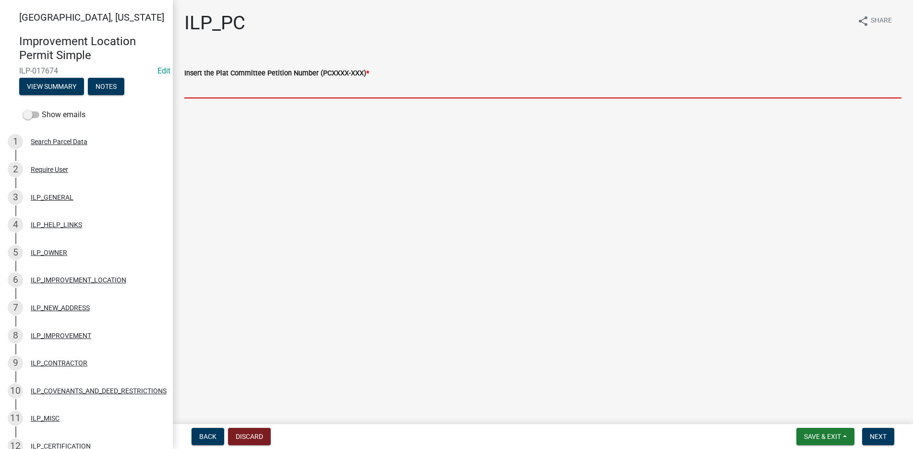
click at [197, 90] on input "Insert the Plat Committee Petition Number (PCXXXX-XXX) *" at bounding box center [542, 89] width 717 height 20
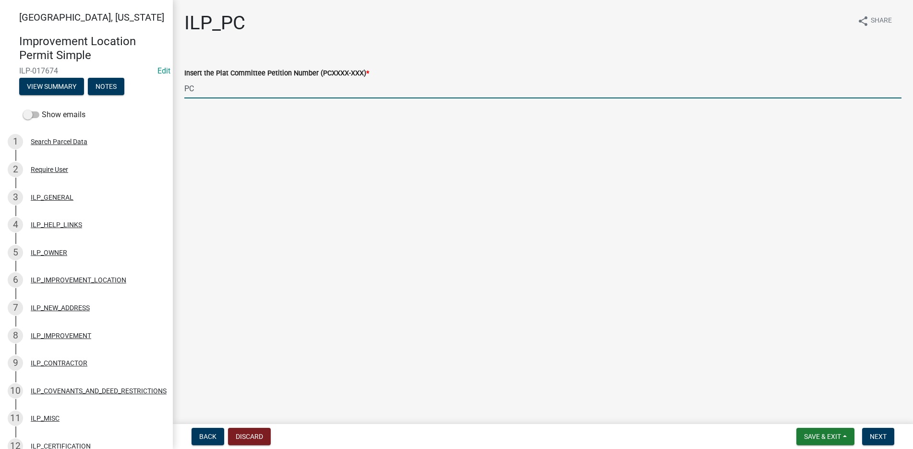
type input "PC 2025-075"
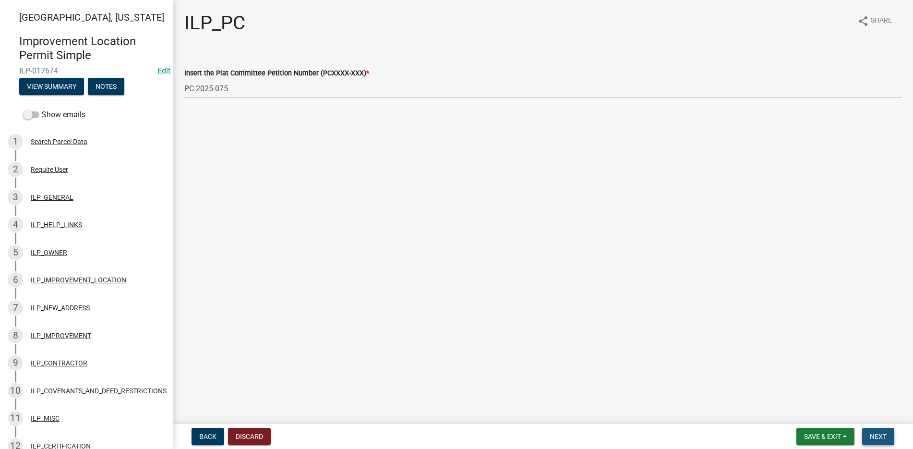
click at [873, 435] on span "Next" at bounding box center [877, 436] width 17 height 8
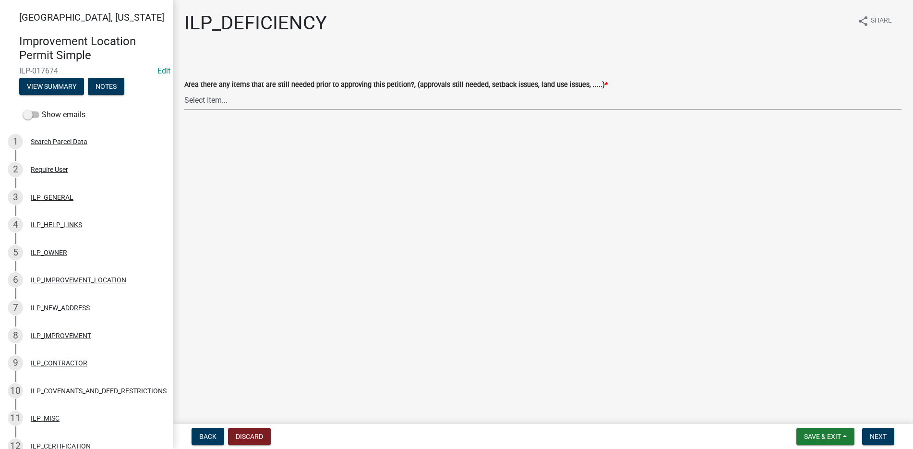
click at [206, 97] on select "Select Item... YES NO" at bounding box center [542, 100] width 717 height 20
click at [184, 90] on select "Select Item... YES NO" at bounding box center [542, 100] width 717 height 20
select select "88f51f67-ad00-412f-ad25-d9a24cd42bdb"
click at [874, 433] on span "Next" at bounding box center [877, 436] width 17 height 8
click at [196, 97] on select "Select Item... Denied Approved" at bounding box center [542, 100] width 717 height 20
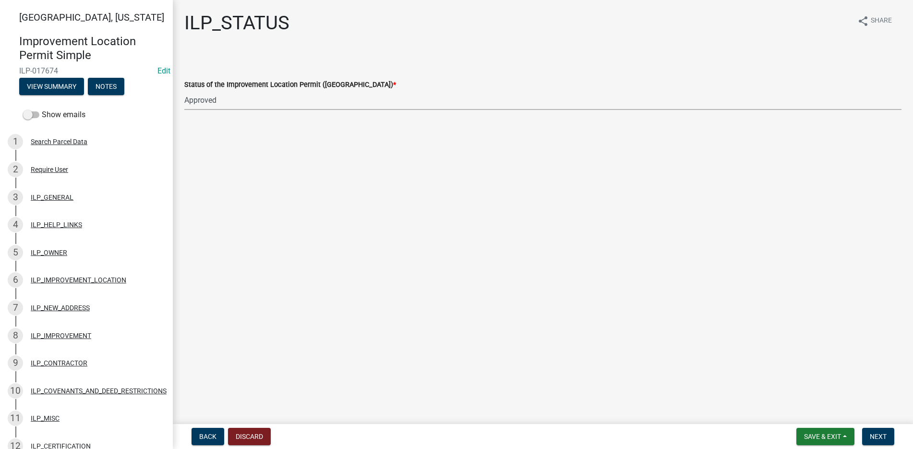
click at [184, 90] on select "Select Item... Denied Approved" at bounding box center [542, 100] width 717 height 20
select select "676ca0ef-d742-4b5a-a79e-763cf2a28fc9"
click at [869, 433] on span "Next" at bounding box center [877, 436] width 17 height 8
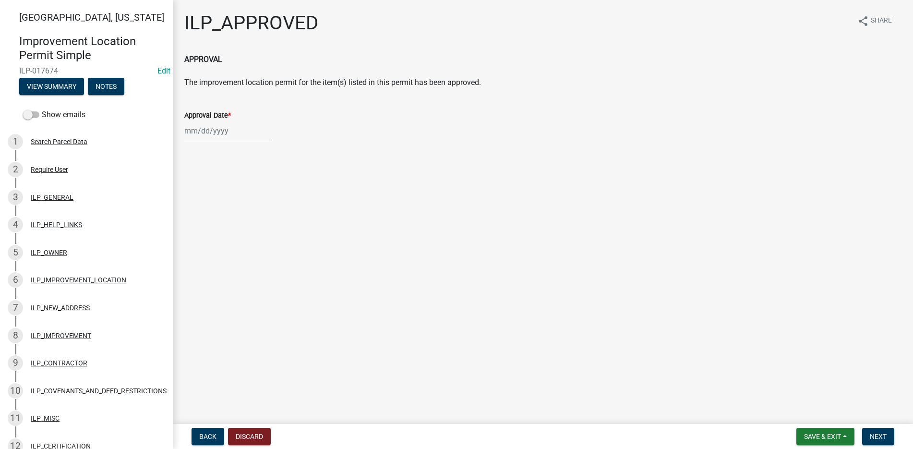
click at [212, 136] on div at bounding box center [228, 131] width 88 height 20
select select "9"
select select "2025"
click at [220, 195] on div "10" at bounding box center [224, 197] width 15 height 15
type input "[DATE]"
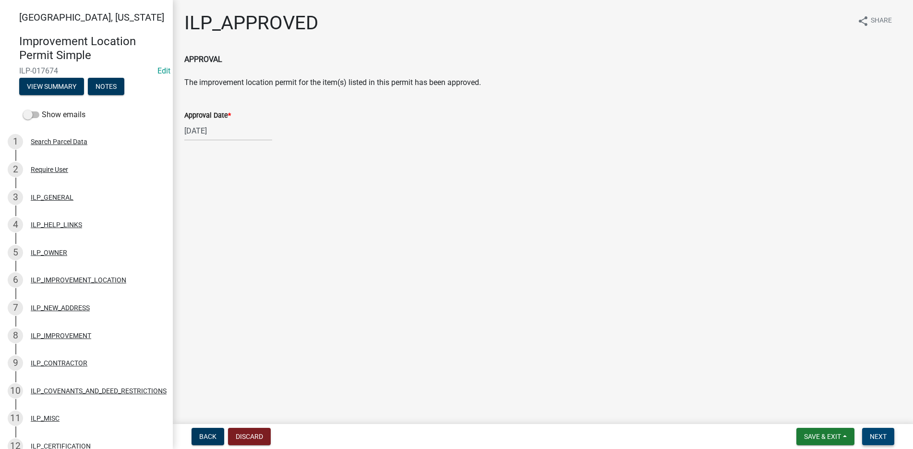
click at [885, 431] on button "Next" at bounding box center [878, 436] width 32 height 17
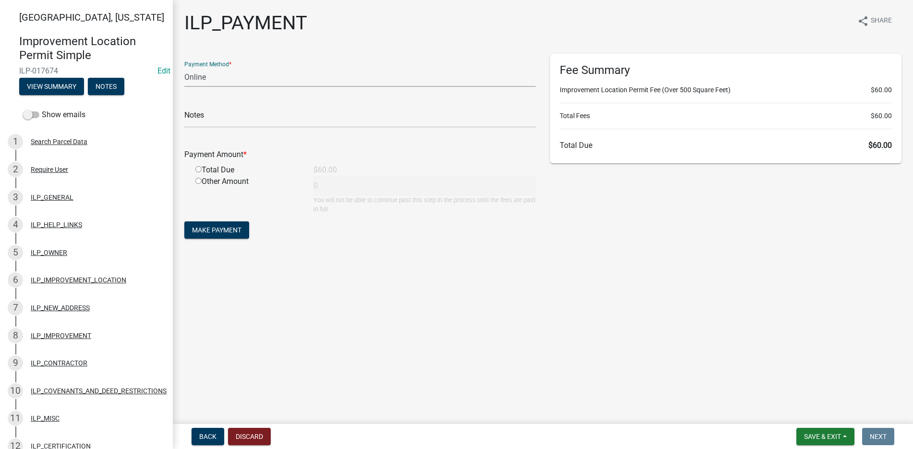
click at [215, 75] on select "Credit Card POS Check Cash Online" at bounding box center [359, 77] width 351 height 20
select select "1: 0"
click at [184, 67] on select "Credit Card POS Check Cash Online" at bounding box center [359, 77] width 351 height 20
click at [223, 118] on input "text" at bounding box center [359, 118] width 351 height 20
type input "1567"
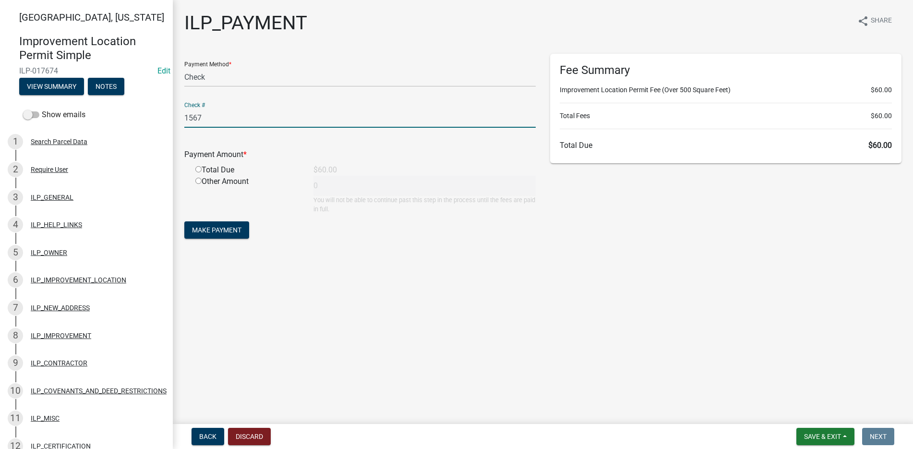
click at [197, 167] on input "radio" at bounding box center [198, 169] width 6 height 6
radio input "true"
type input "60"
click at [236, 226] on span "Make Payment" at bounding box center [216, 230] width 49 height 8
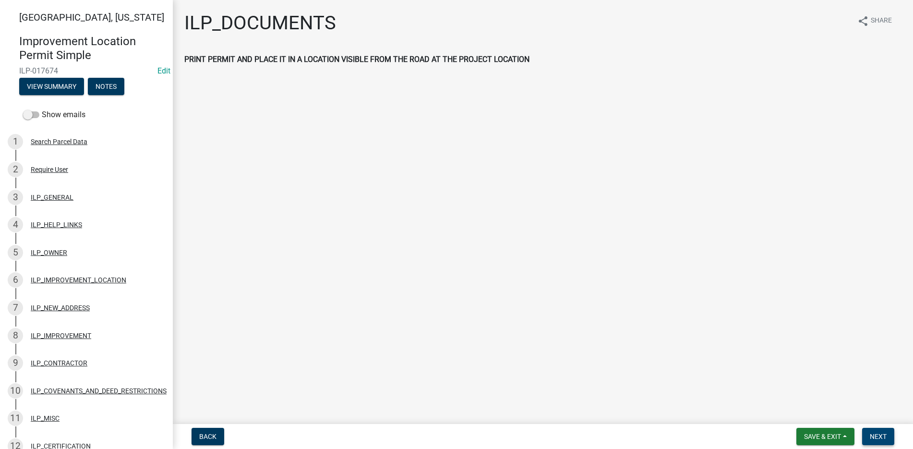
click at [887, 435] on button "Next" at bounding box center [878, 436] width 32 height 17
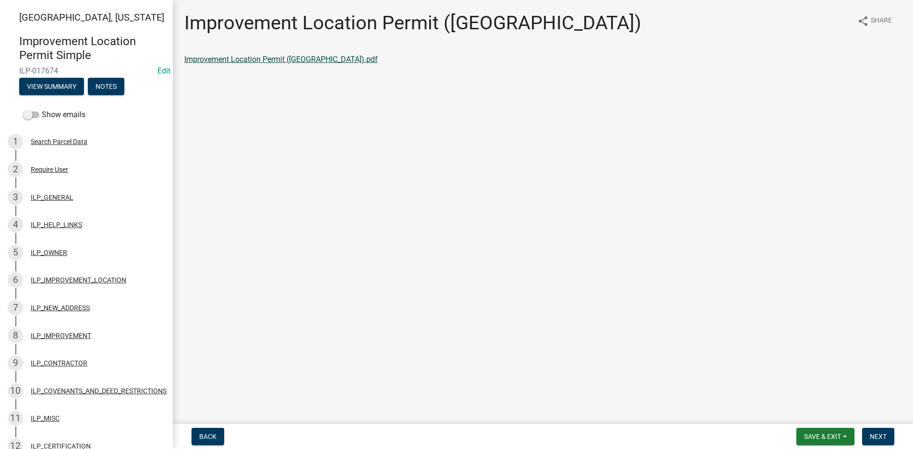
click at [287, 57] on link "Improvement Location Permit (ILP).pdf" at bounding box center [280, 59] width 193 height 9
click at [388, 313] on main "Improvement Location Permit (ILP) share Share Improvement Location Permit (ILP)…" at bounding box center [543, 210] width 740 height 420
click at [297, 56] on link "Improvement Location Permit (ILP).pdf" at bounding box center [280, 59] width 193 height 9
click at [876, 435] on span "Next" at bounding box center [877, 436] width 17 height 8
click at [246, 58] on link "Improvement Location Permit (ILP)(Form).pdf" at bounding box center [261, 59] width 155 height 9
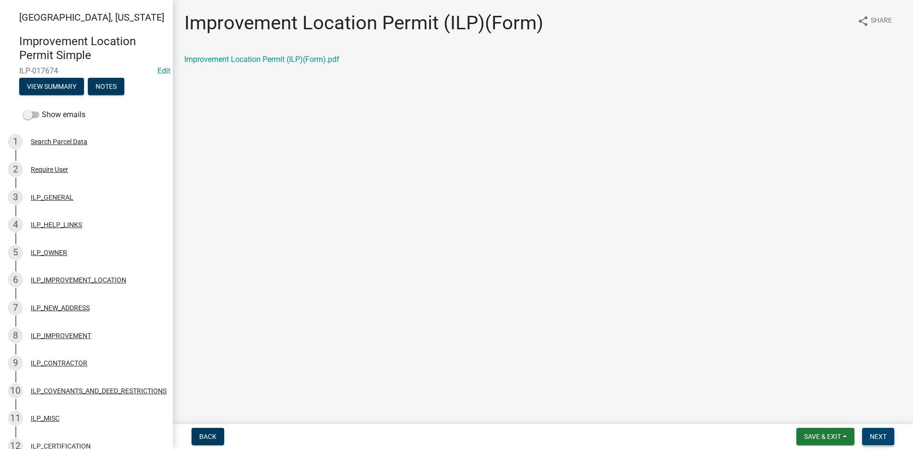
click at [873, 432] on span "Next" at bounding box center [877, 436] width 17 height 8
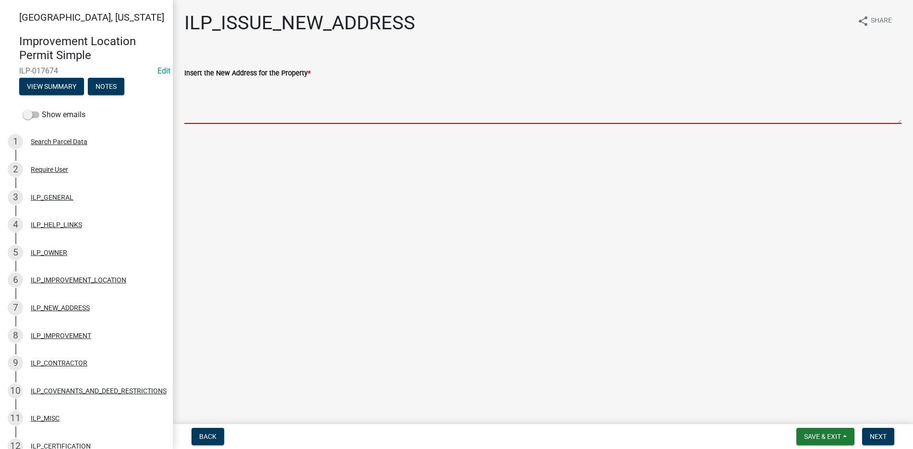
click at [194, 86] on textarea "Insert the New Address for the Property *" at bounding box center [542, 101] width 717 height 45
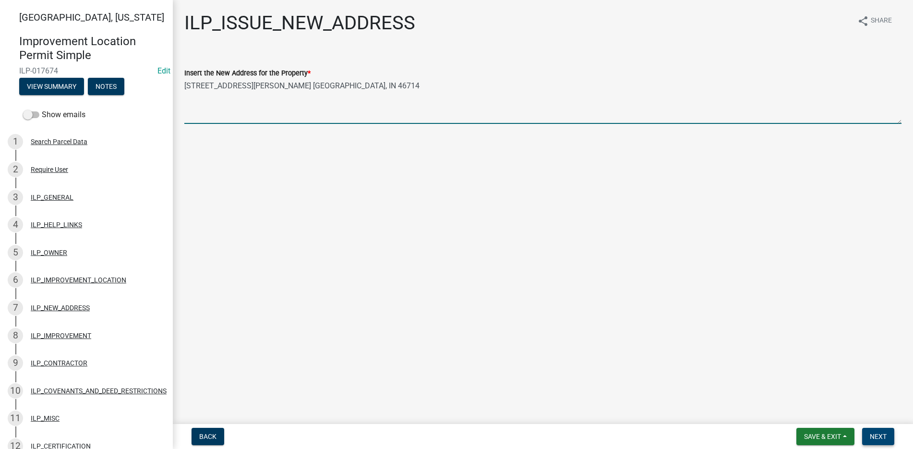
type textarea "306/308 Beth Ave. Bluffton, IN 46714"
click at [880, 432] on span "Next" at bounding box center [877, 436] width 17 height 8
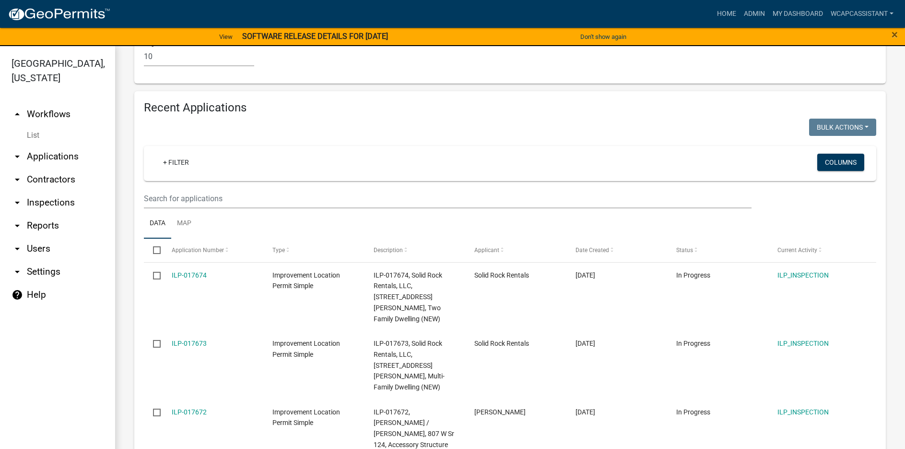
scroll to position [816, 0]
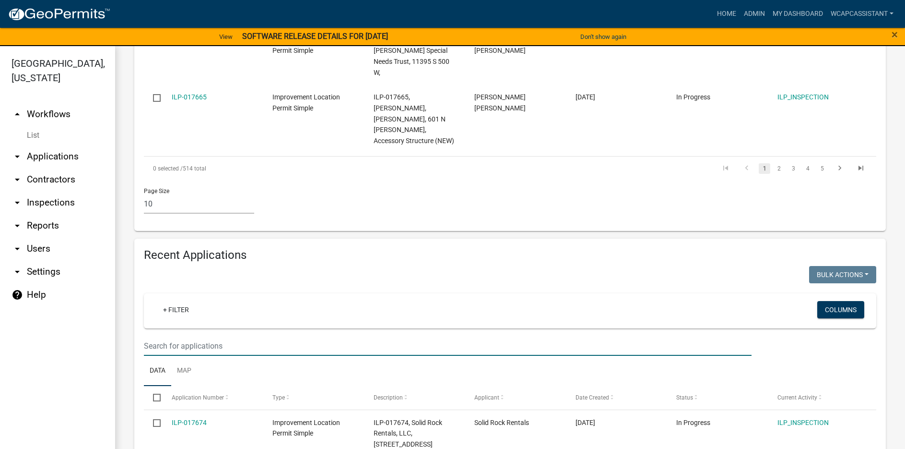
drag, startPoint x: 161, startPoint y: 216, endPoint x: 161, endPoint y: 211, distance: 5.3
click at [161, 336] on input "text" at bounding box center [448, 346] width 608 height 20
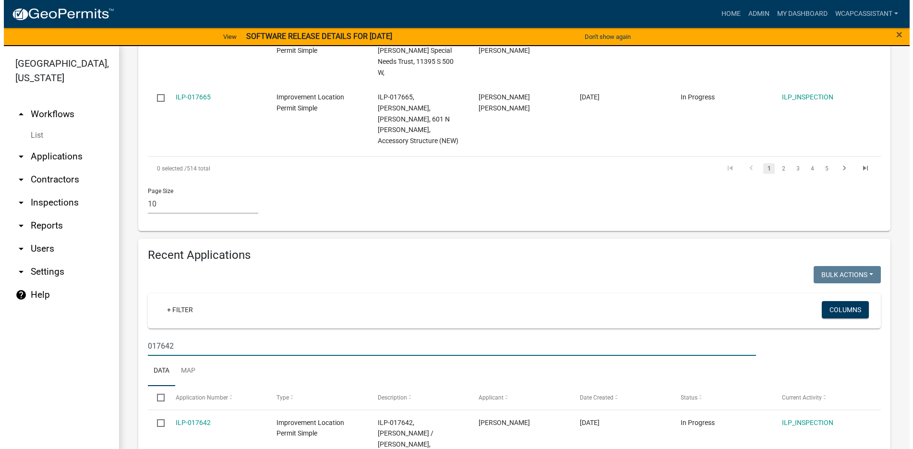
scroll to position [748, 0]
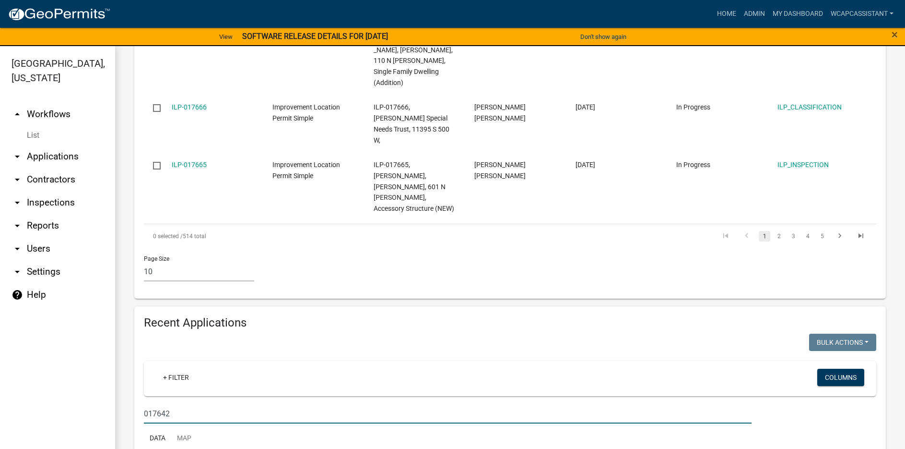
type input "017642"
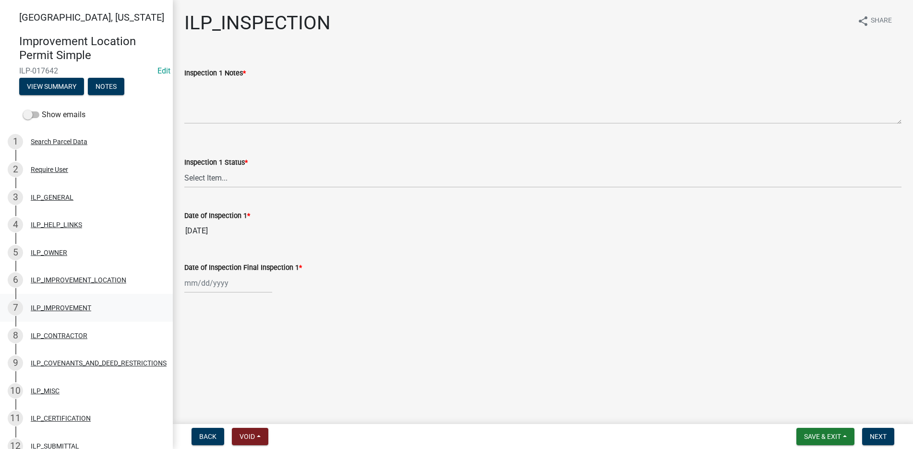
click at [59, 305] on div "ILP_IMPROVEMENT" at bounding box center [61, 307] width 60 height 7
